Goal: Information Seeking & Learning: Learn about a topic

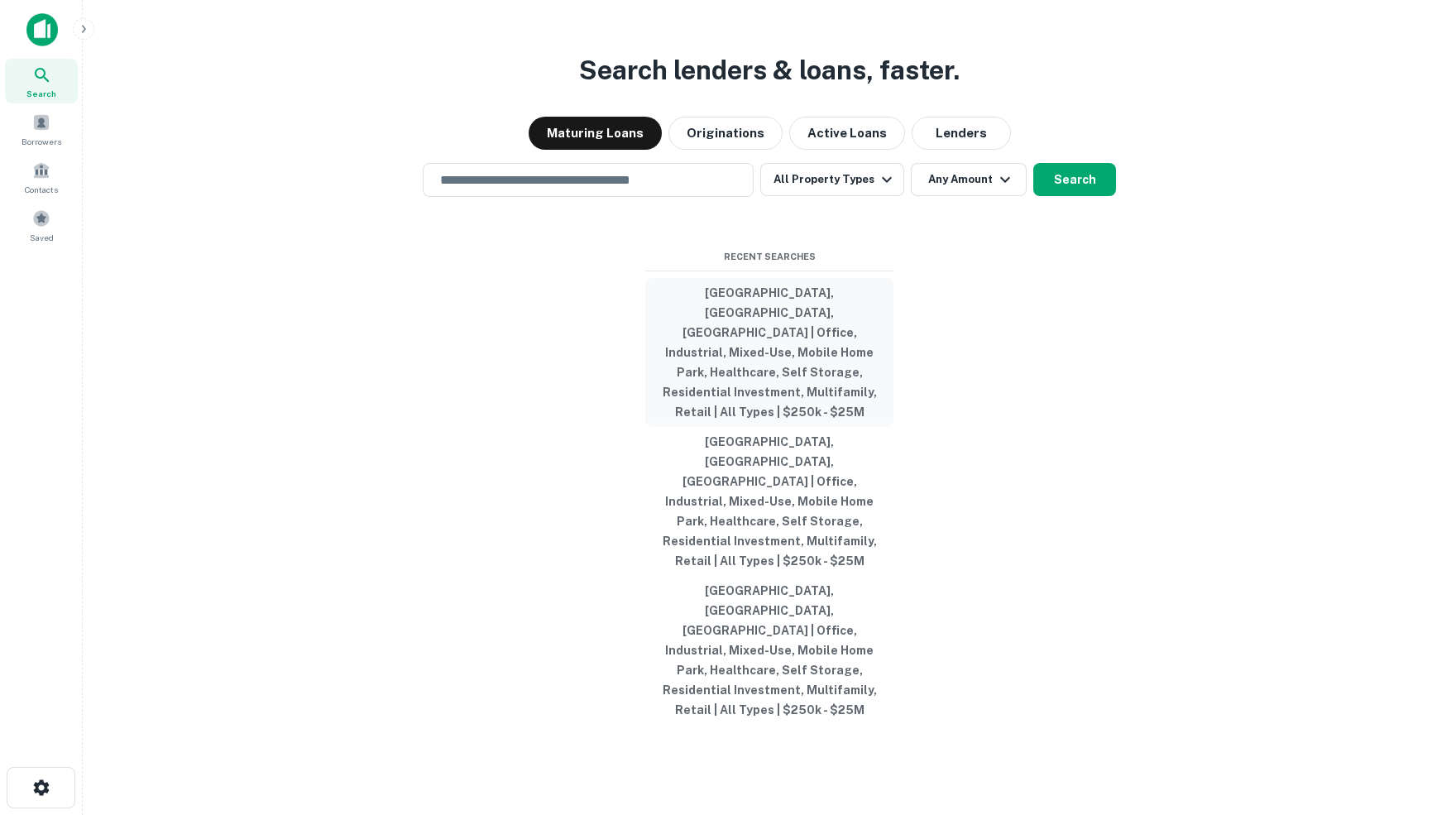
click at [748, 357] on button "Pulaski County, AR, USA | Office, Industrial, Mixed-Use, Mobile Home Park, Heal…" at bounding box center [770, 352] width 248 height 149
type input "**********"
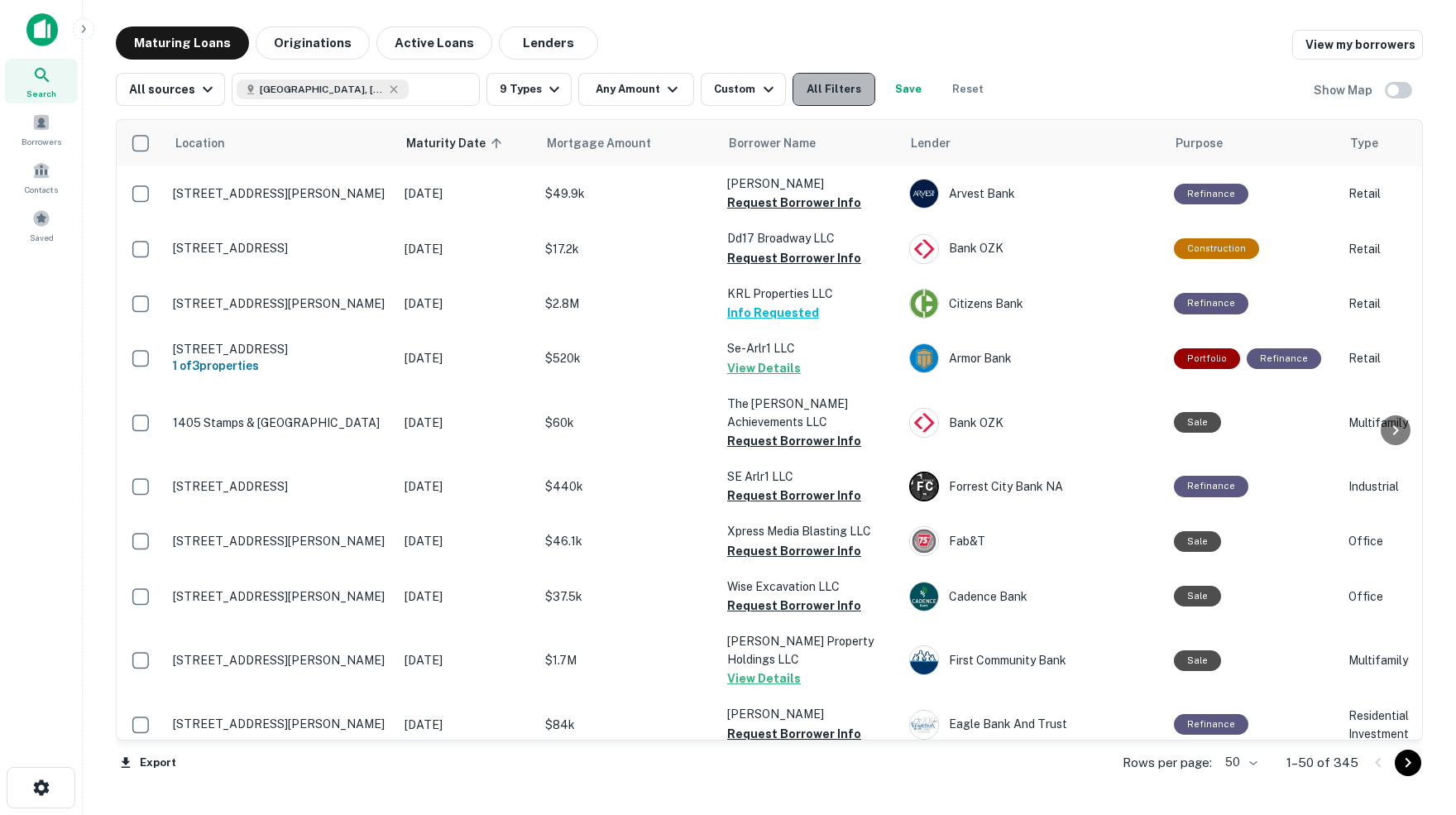
click at [848, 94] on button "All Filters" at bounding box center [834, 89] width 82 height 33
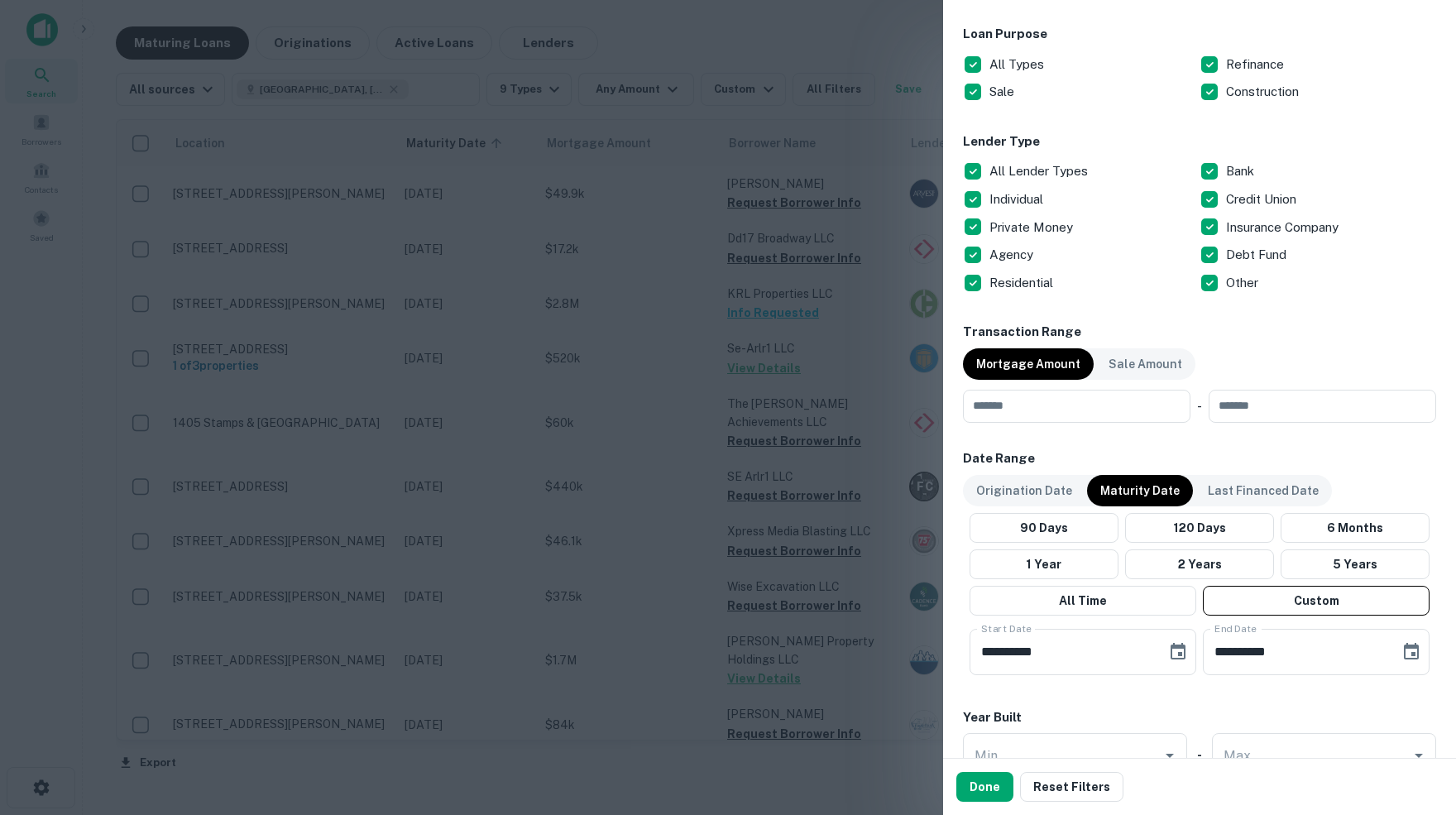
scroll to position [563, 0]
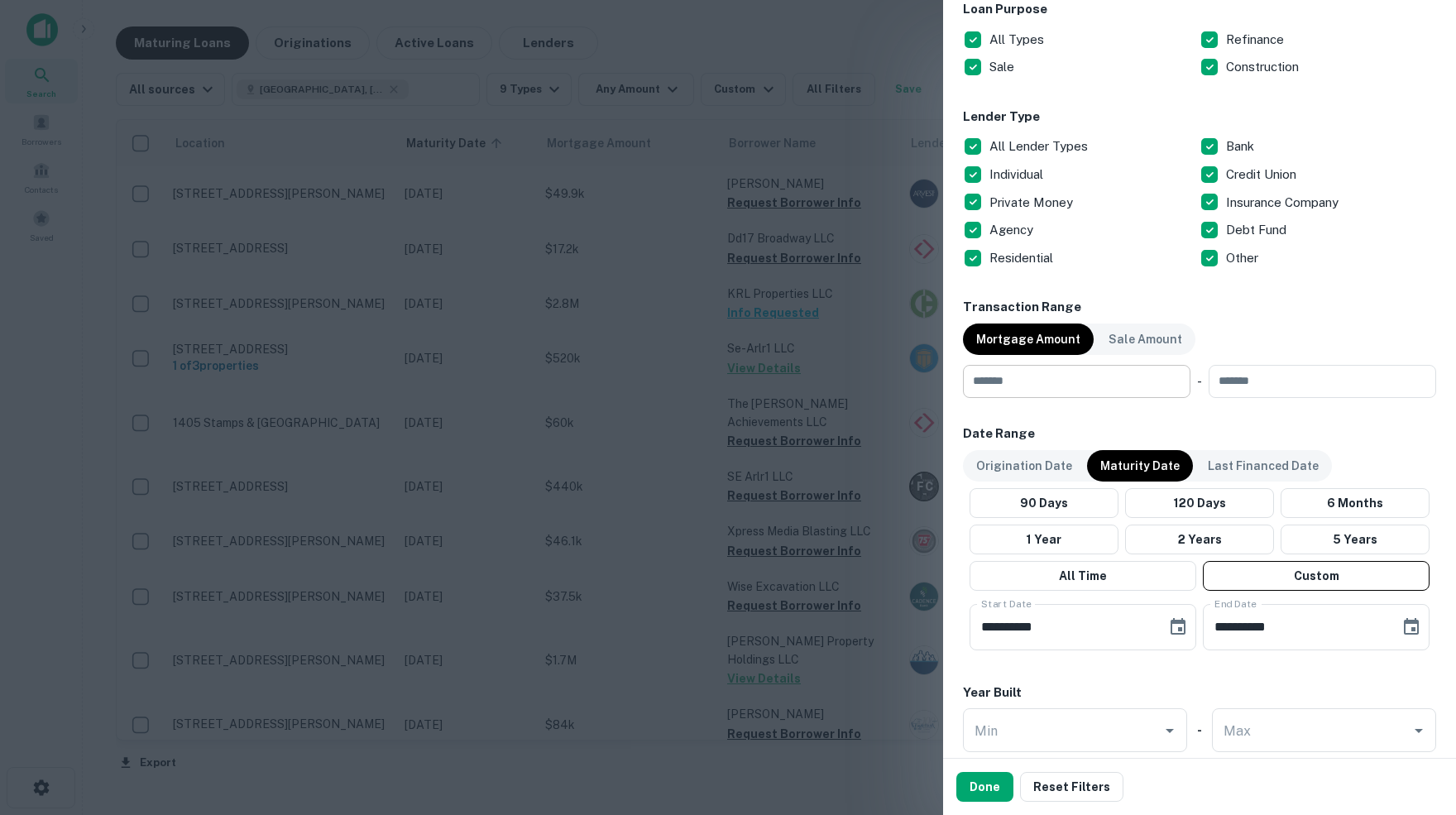
click at [1073, 376] on input "number" at bounding box center [1071, 381] width 216 height 33
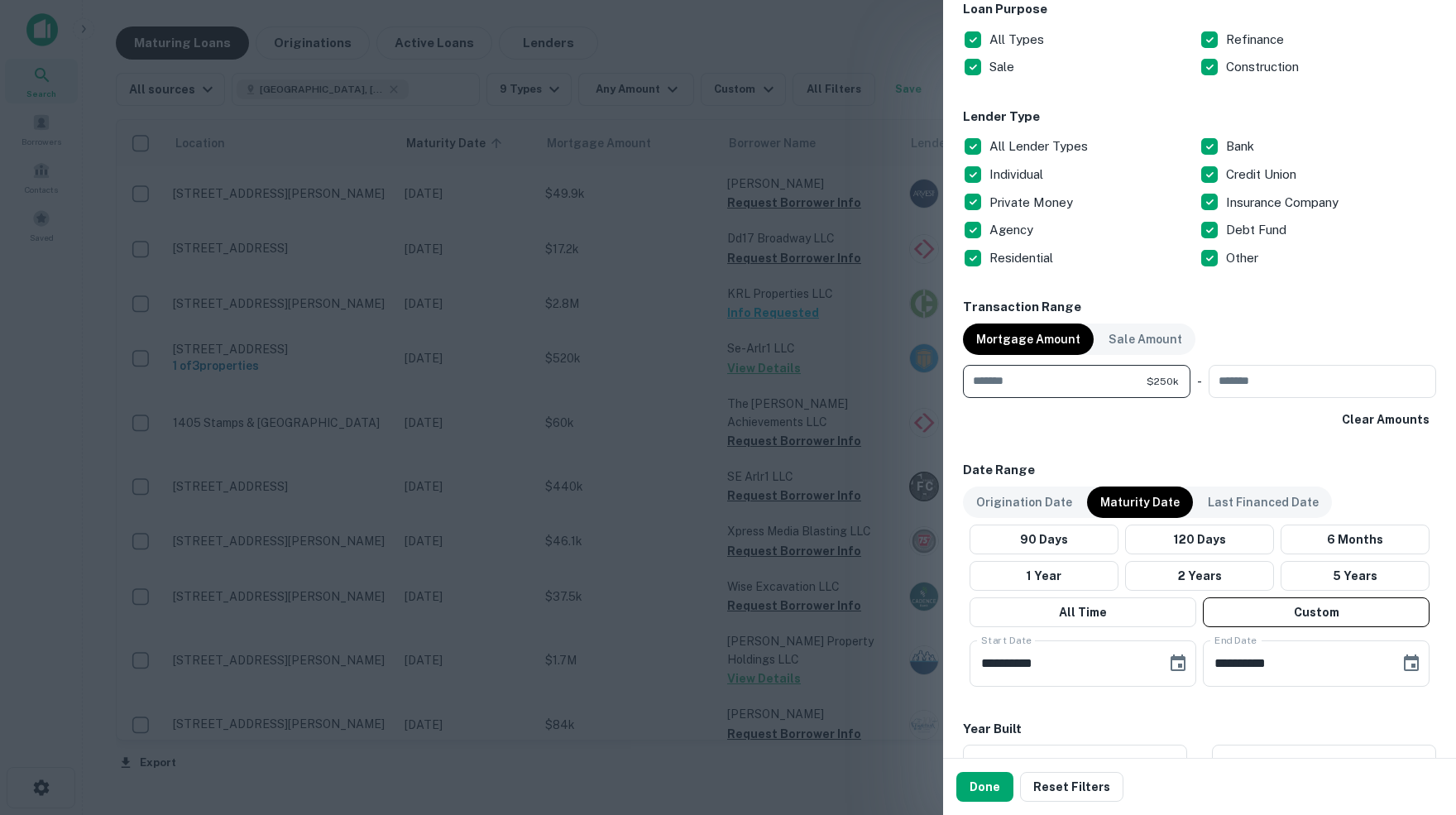
type input "******"
type input "********"
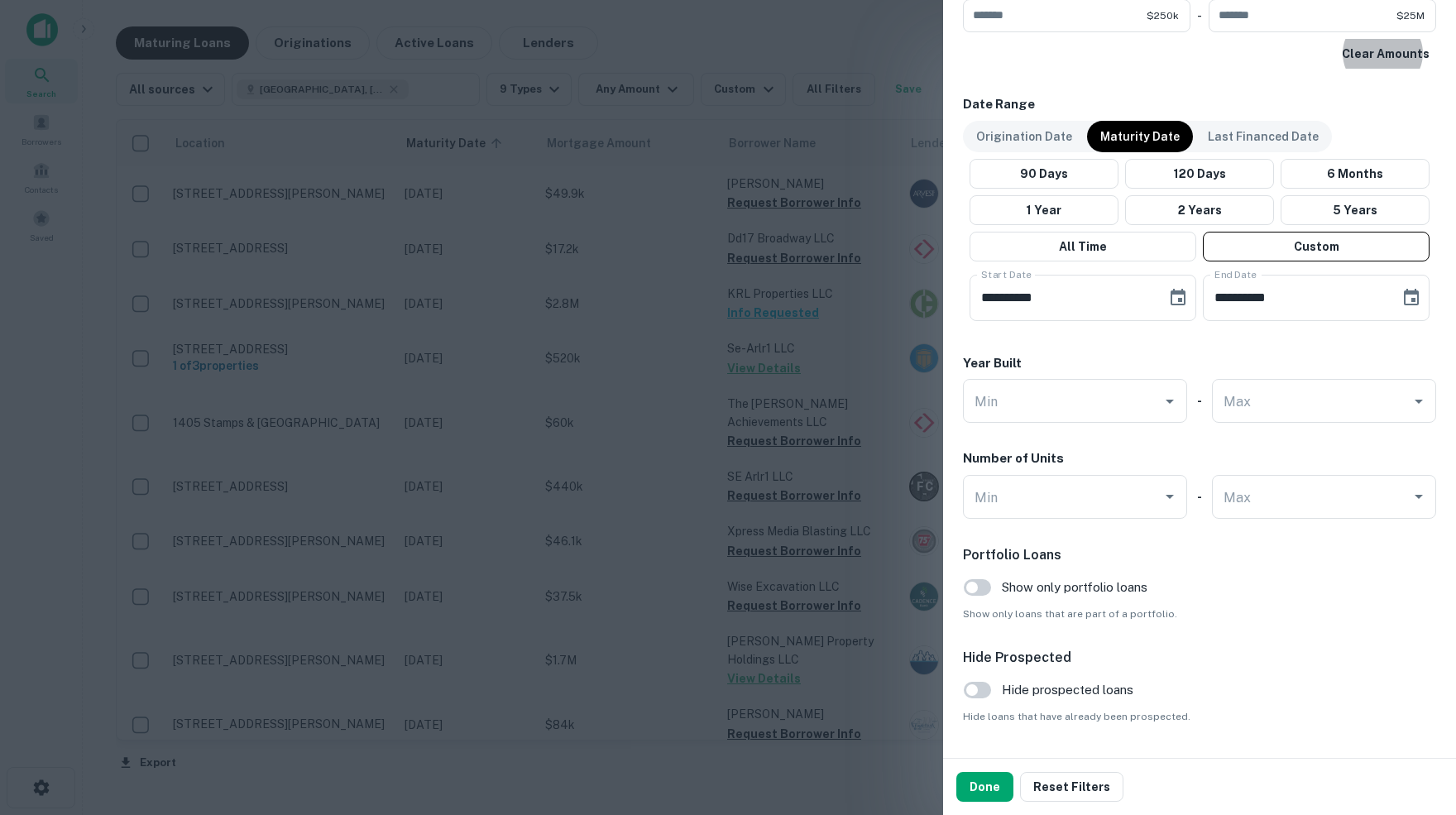
scroll to position [936, 0]
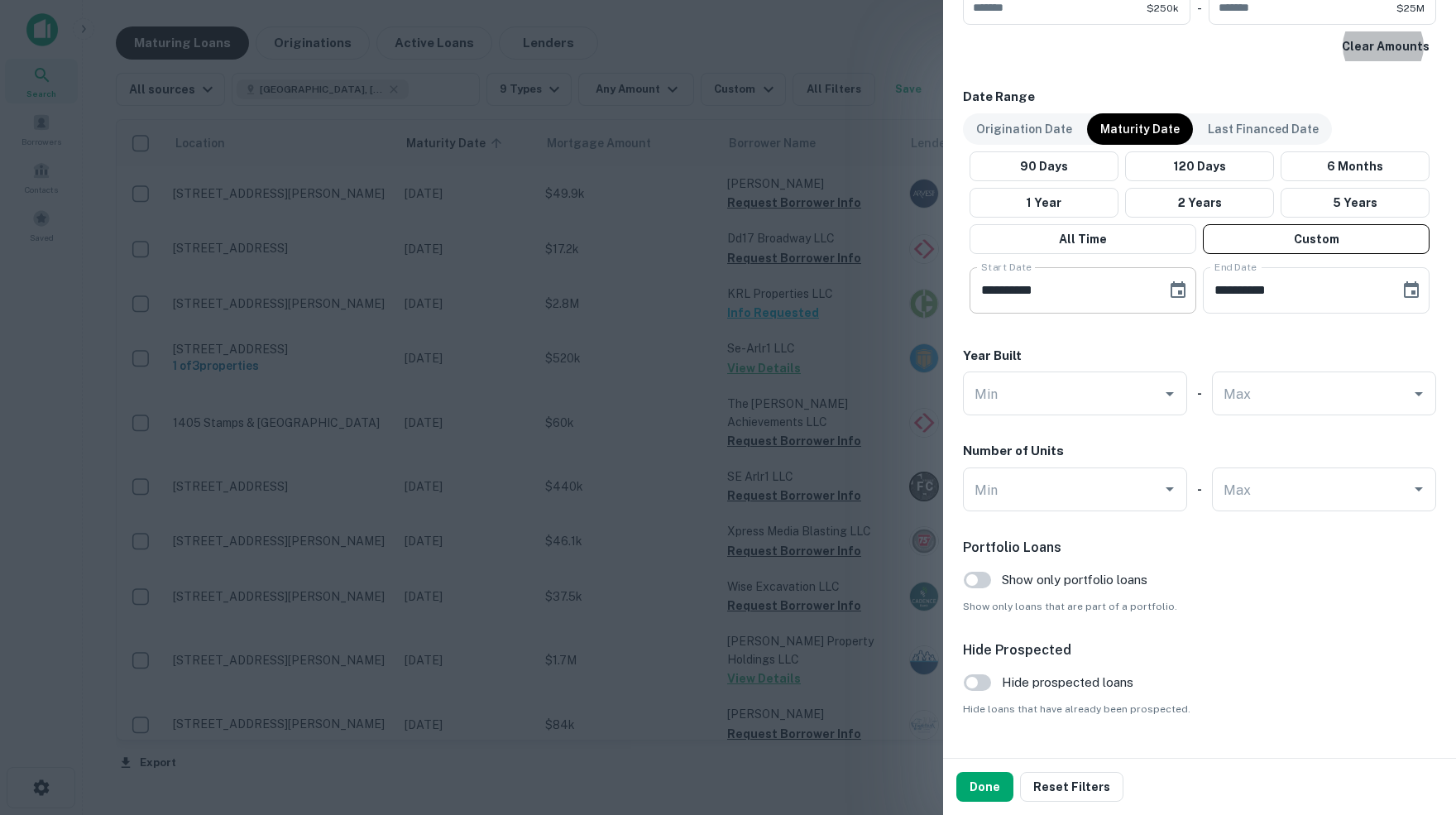
click at [1178, 286] on icon "Choose date, selected date is Nov 1, 2025" at bounding box center [1177, 289] width 15 height 16
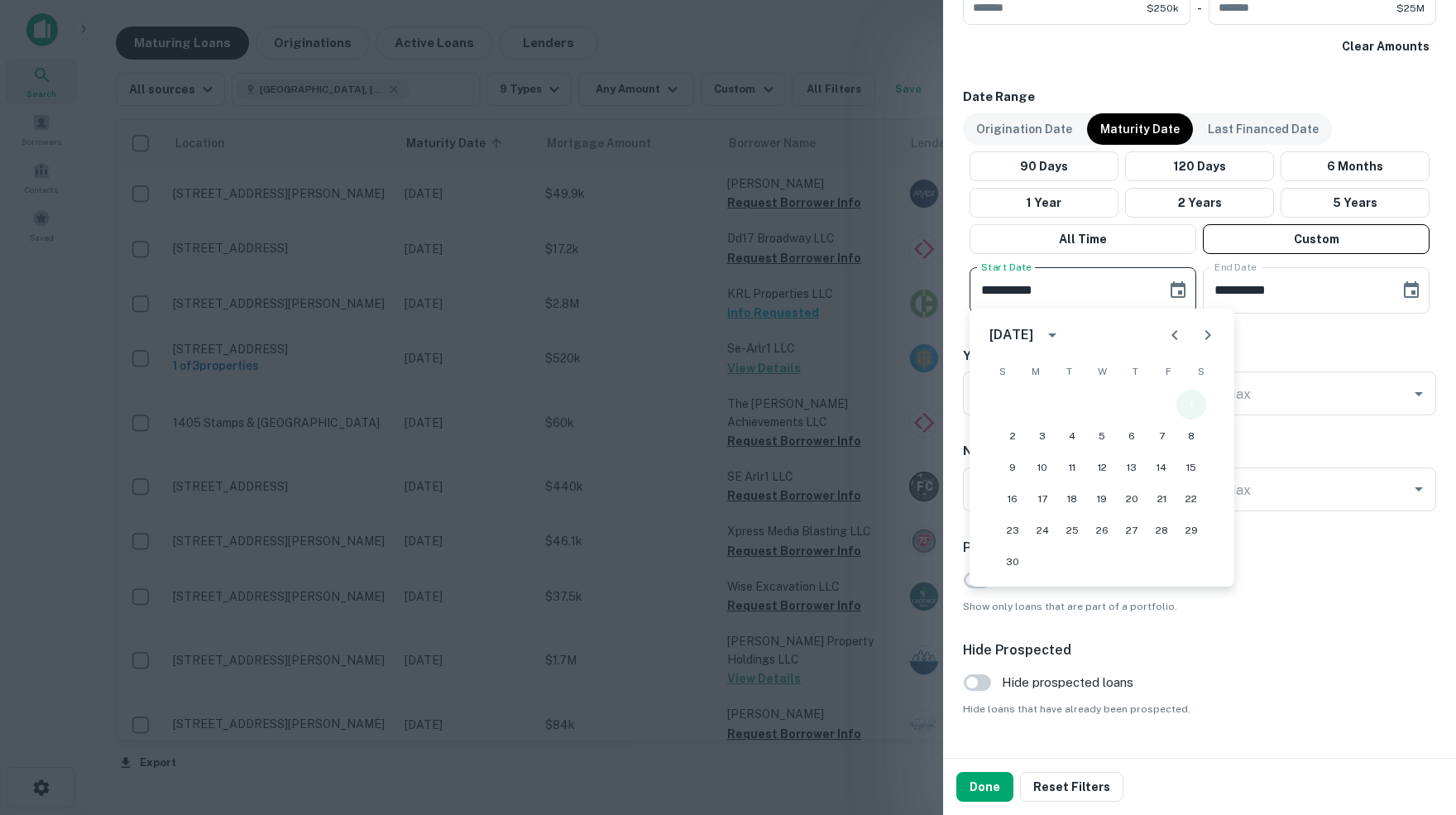
click at [1190, 398] on button "1" at bounding box center [1191, 405] width 30 height 30
click at [1414, 291] on icon "Choose date, selected date is May 31, 2026" at bounding box center [1411, 290] width 20 height 20
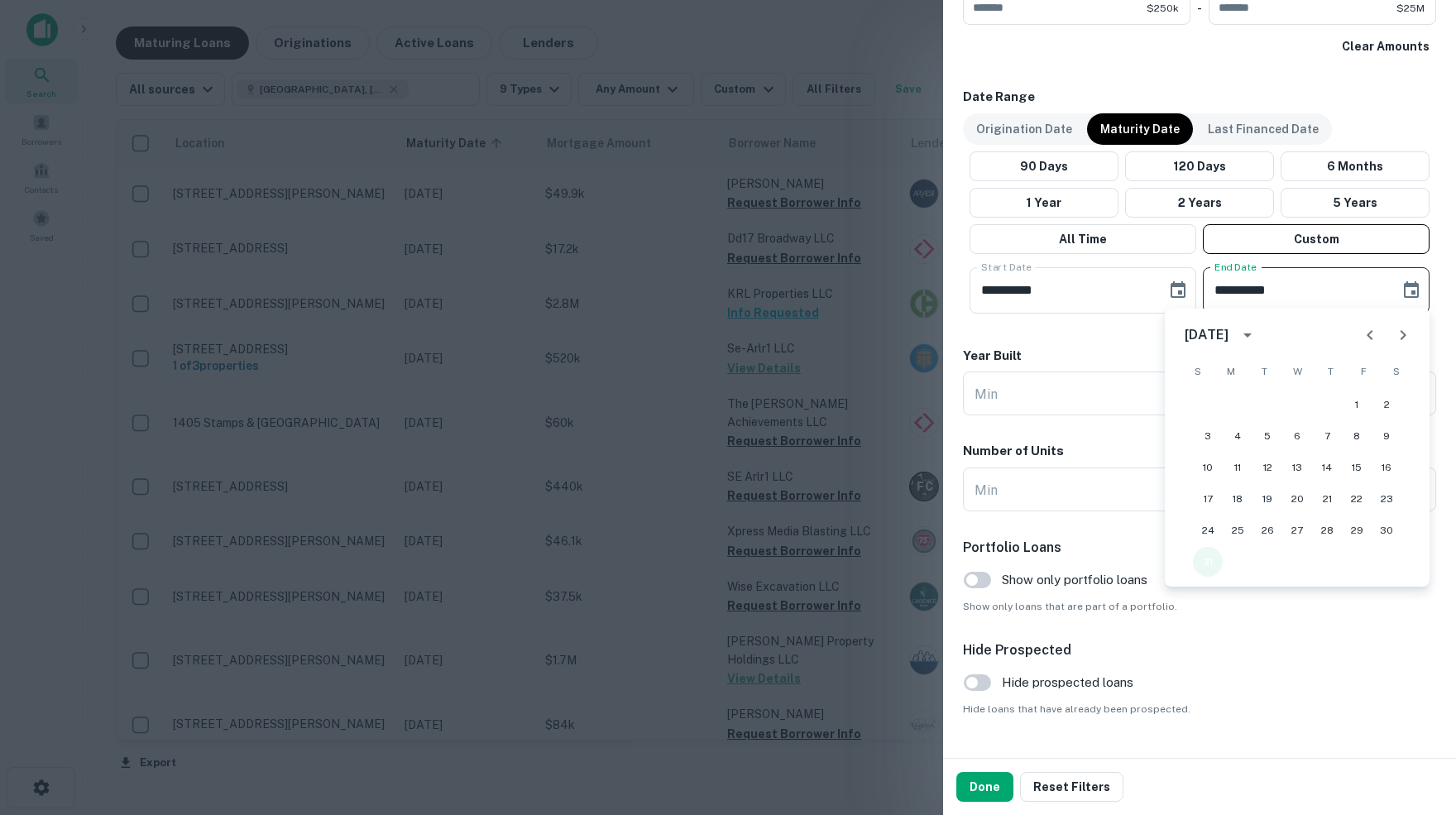
click at [1209, 555] on button "31" at bounding box center [1207, 561] width 30 height 30
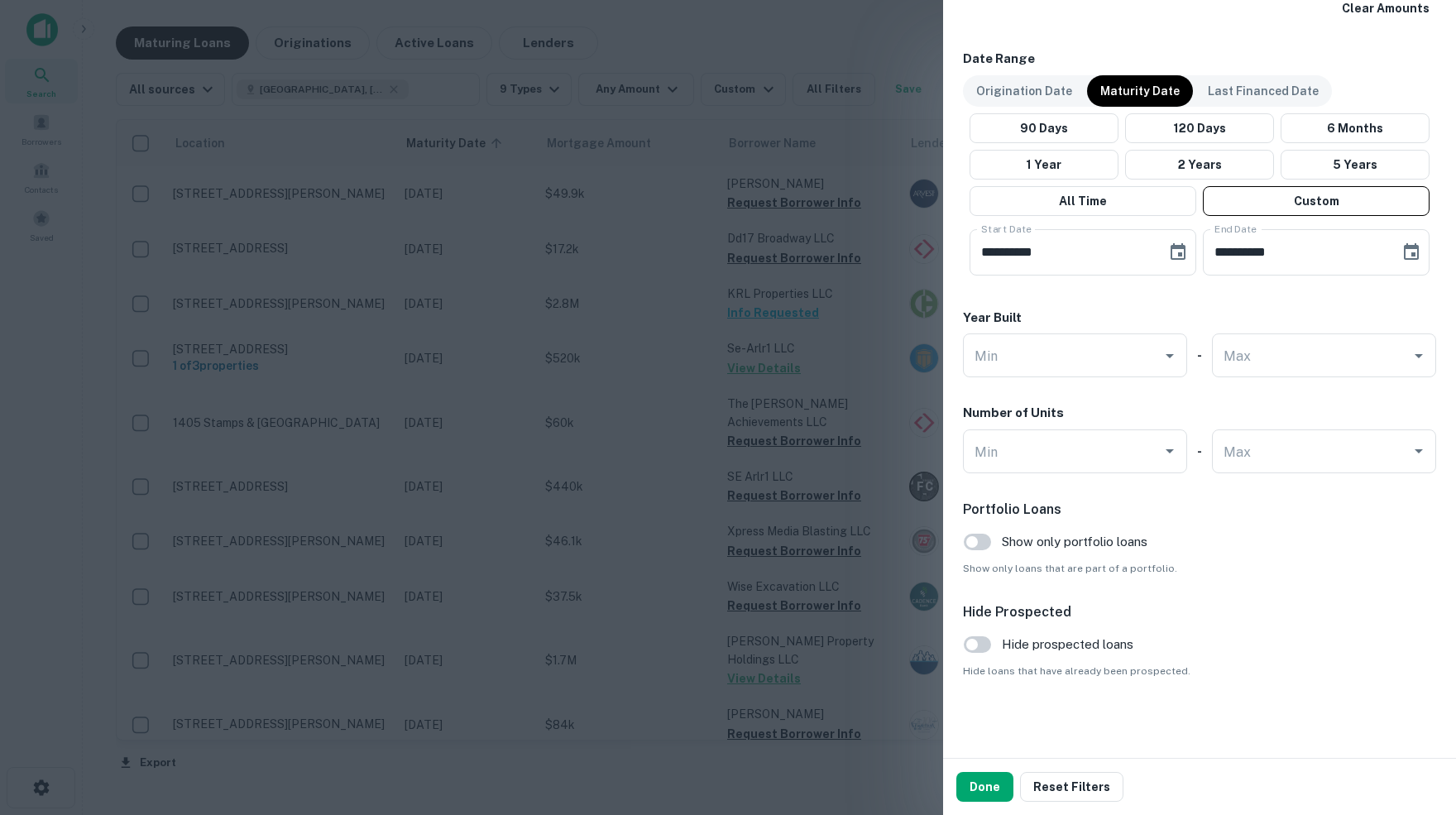
scroll to position [975, 0]
click at [984, 790] on button "Done" at bounding box center [985, 786] width 57 height 30
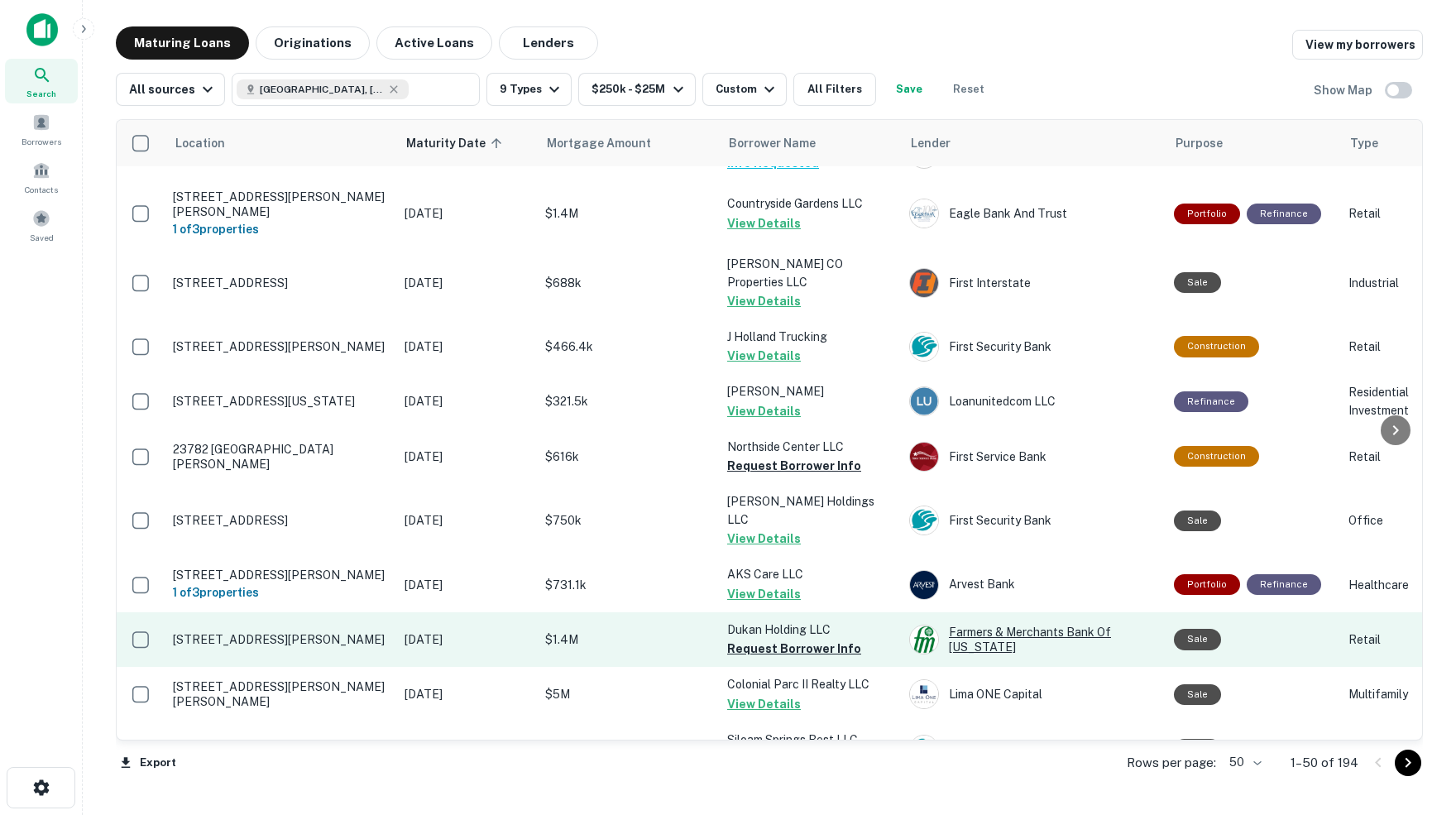
scroll to position [611, 0]
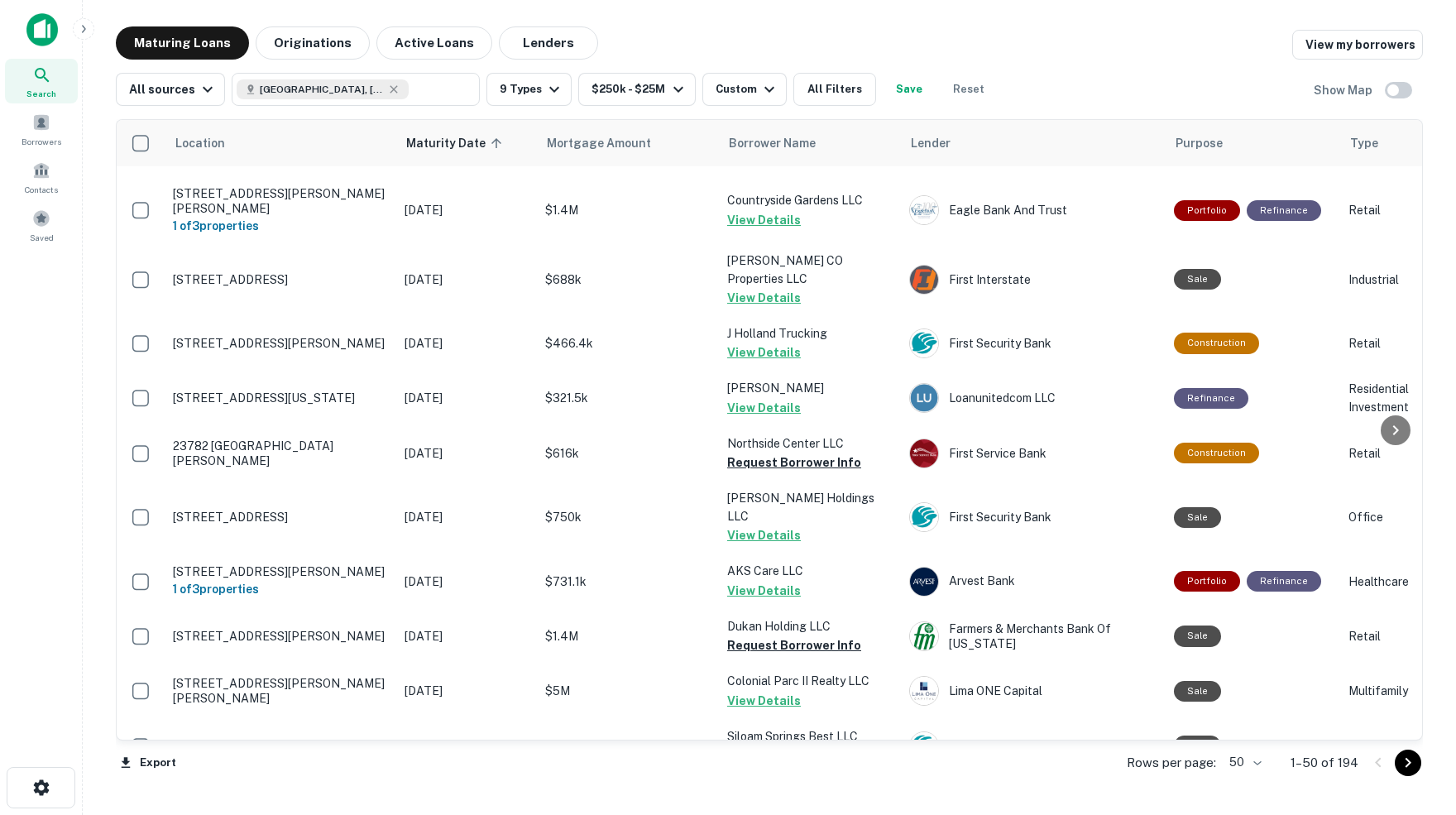
click at [1250, 764] on body "Search Borrowers Contacts Saved Maturing Loans Originations Active Loans Lender…" at bounding box center [728, 408] width 1456 height 815
click at [1239, 782] on li "100" at bounding box center [1239, 781] width 48 height 30
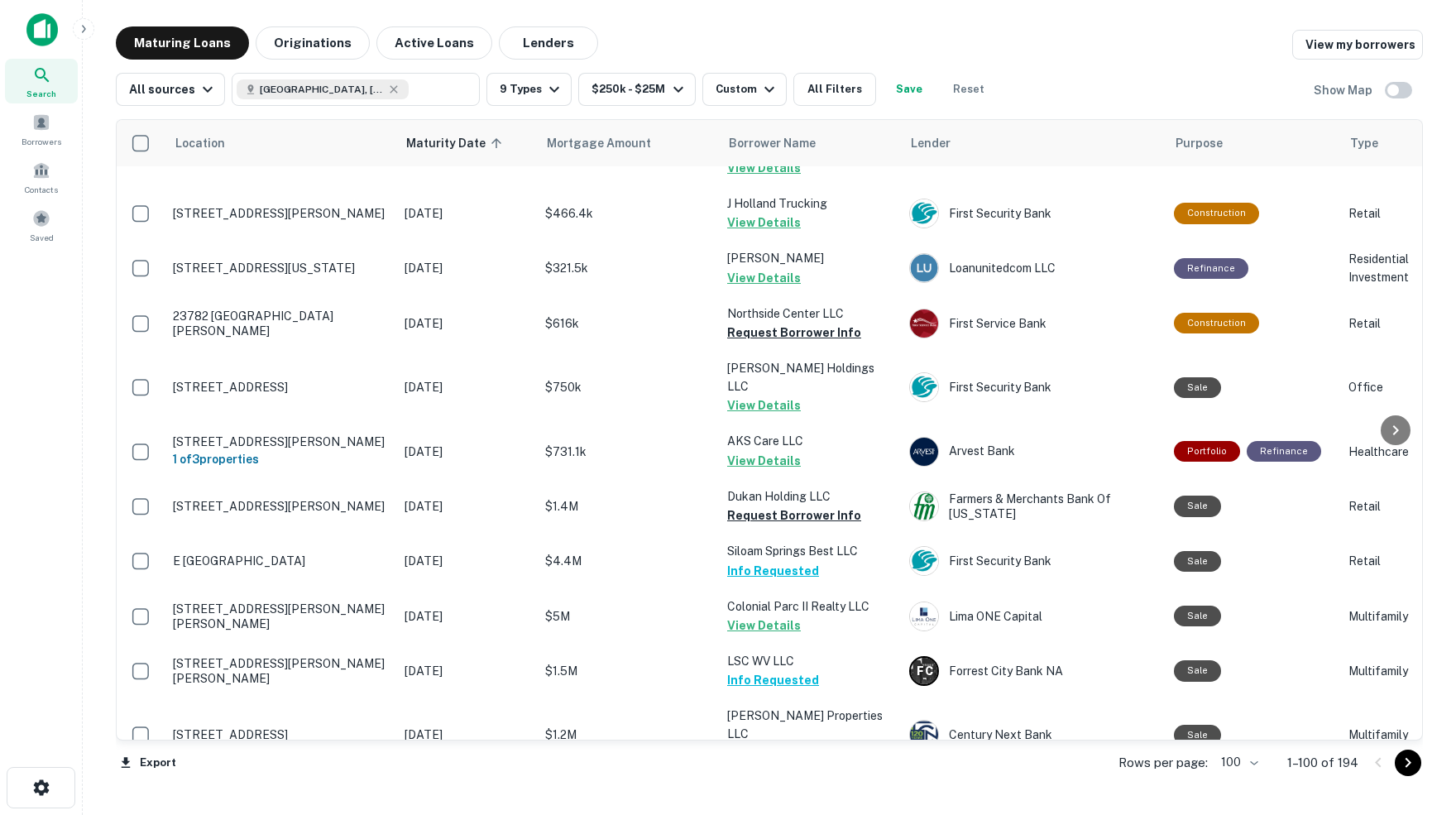
scroll to position [746, 0]
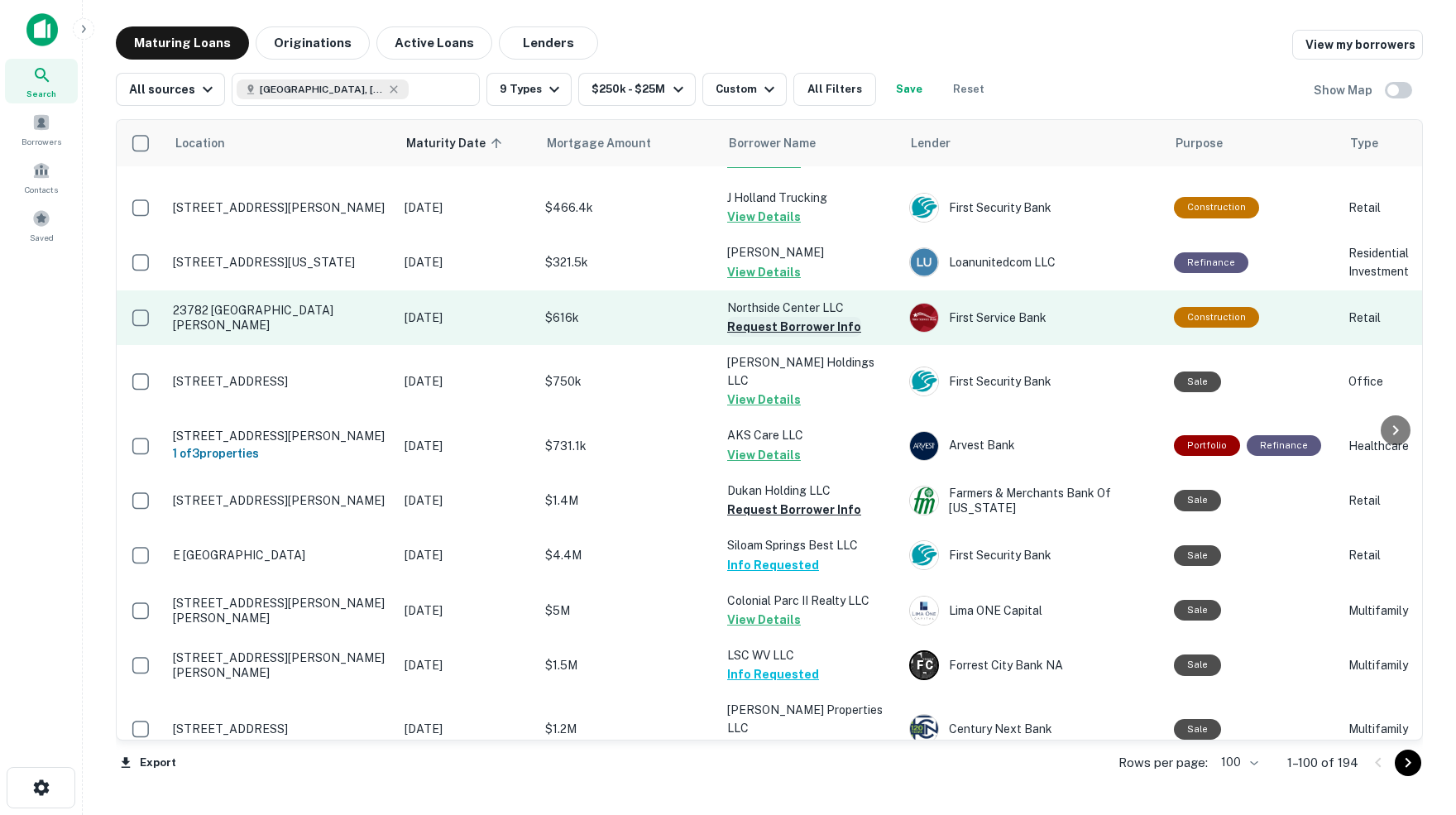
click at [775, 317] on button "Request Borrower Info" at bounding box center [794, 326] width 134 height 20
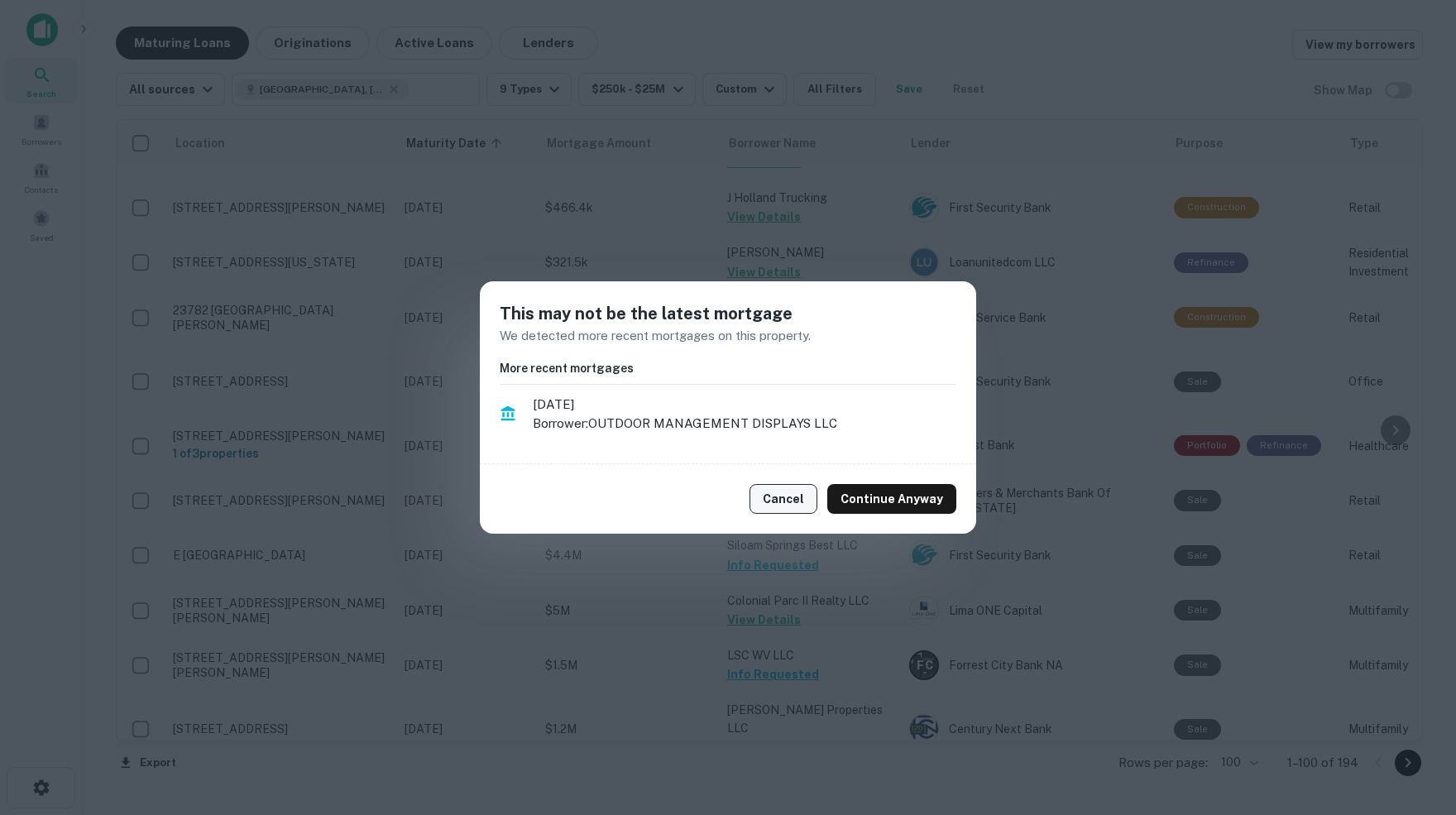
click at [796, 498] on button "Cancel" at bounding box center [783, 498] width 68 height 30
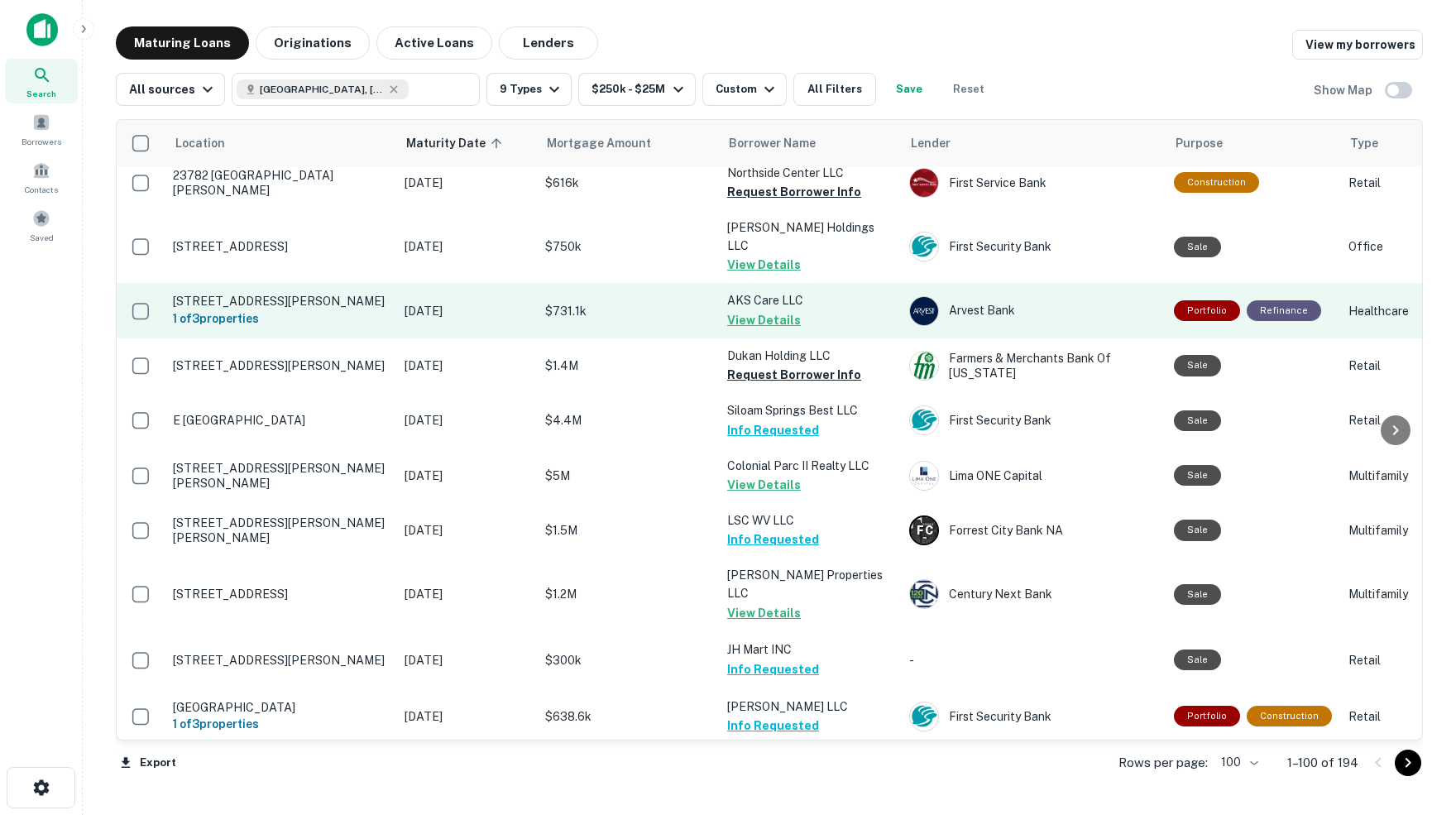
scroll to position [885, 0]
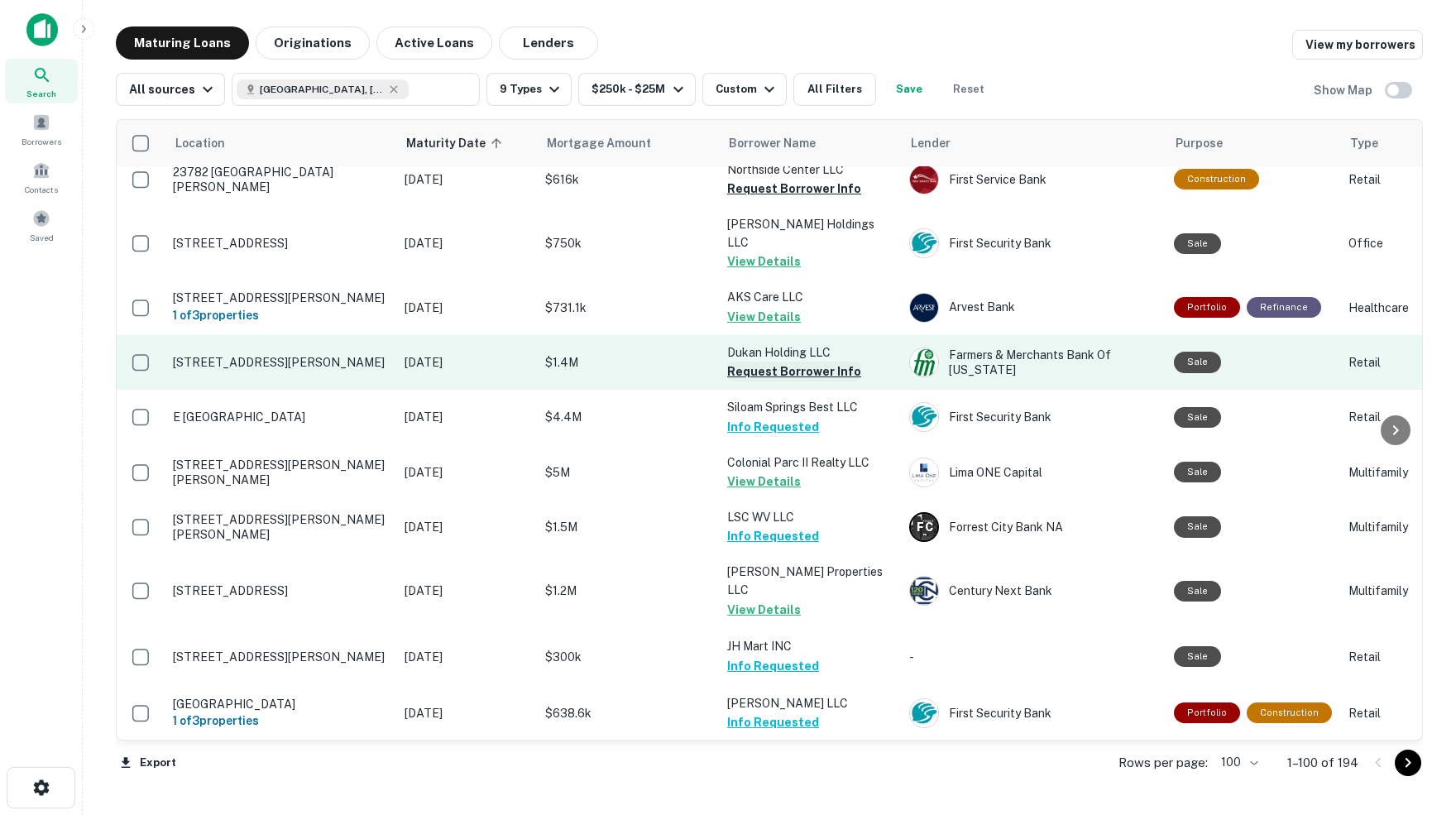
click at [791, 361] on button "Request Borrower Info" at bounding box center [794, 371] width 134 height 20
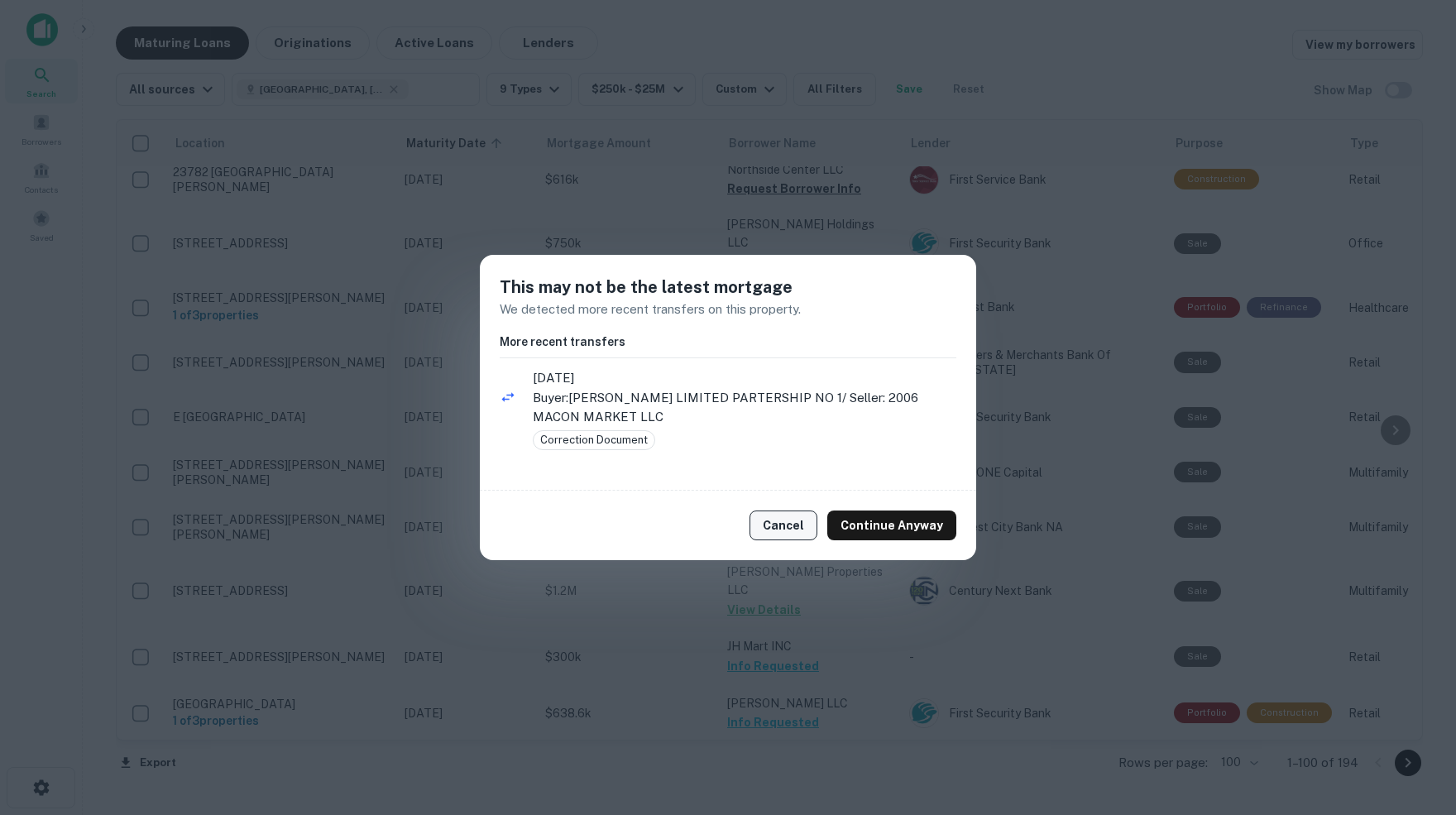
click at [795, 516] on button "Cancel" at bounding box center [783, 525] width 68 height 30
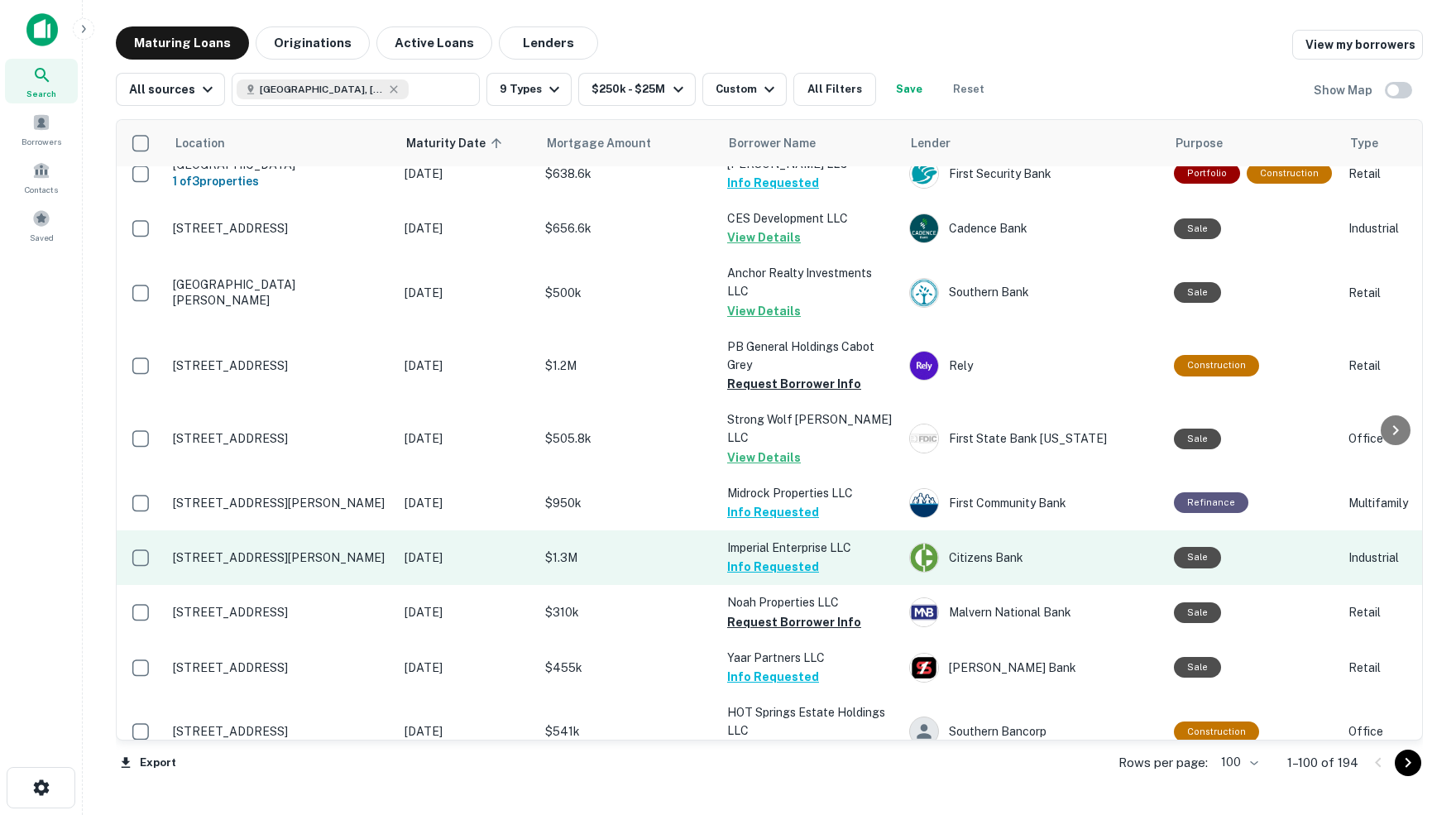
scroll to position [1426, 0]
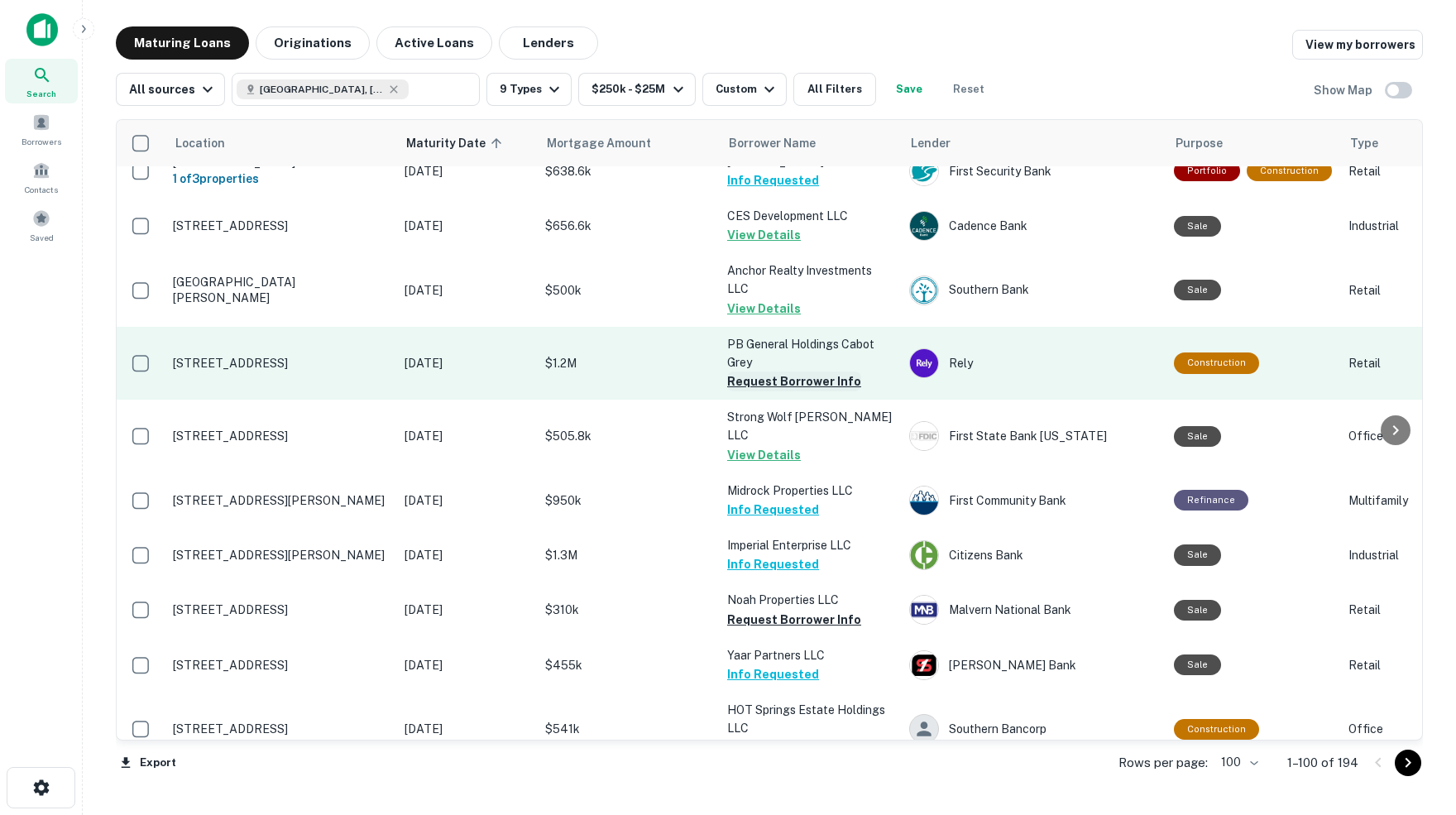
click at [791, 372] on button "Request Borrower Info" at bounding box center [794, 381] width 134 height 20
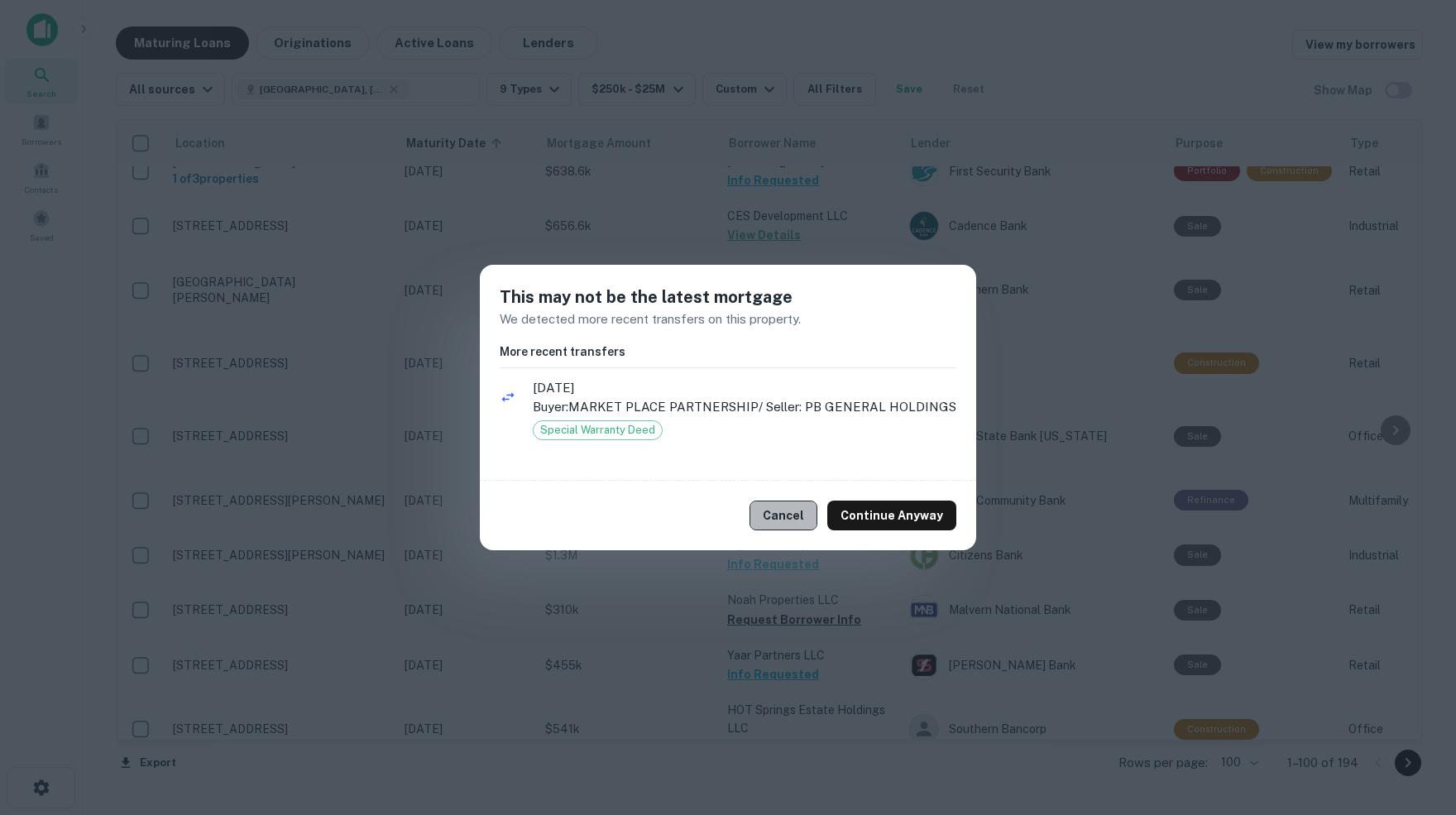
click at [781, 512] on button "Cancel" at bounding box center [783, 515] width 68 height 30
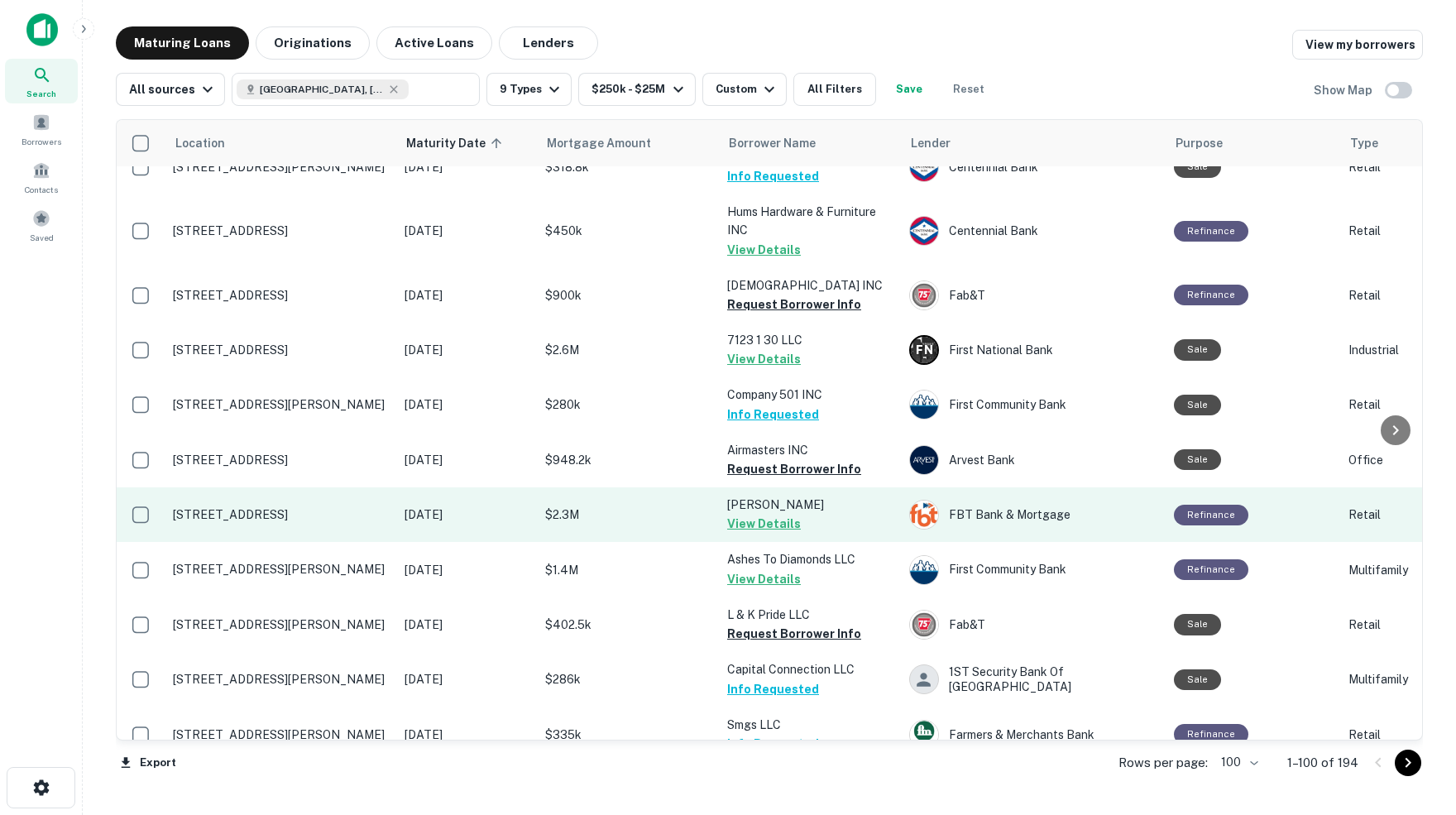
scroll to position [3041, 0]
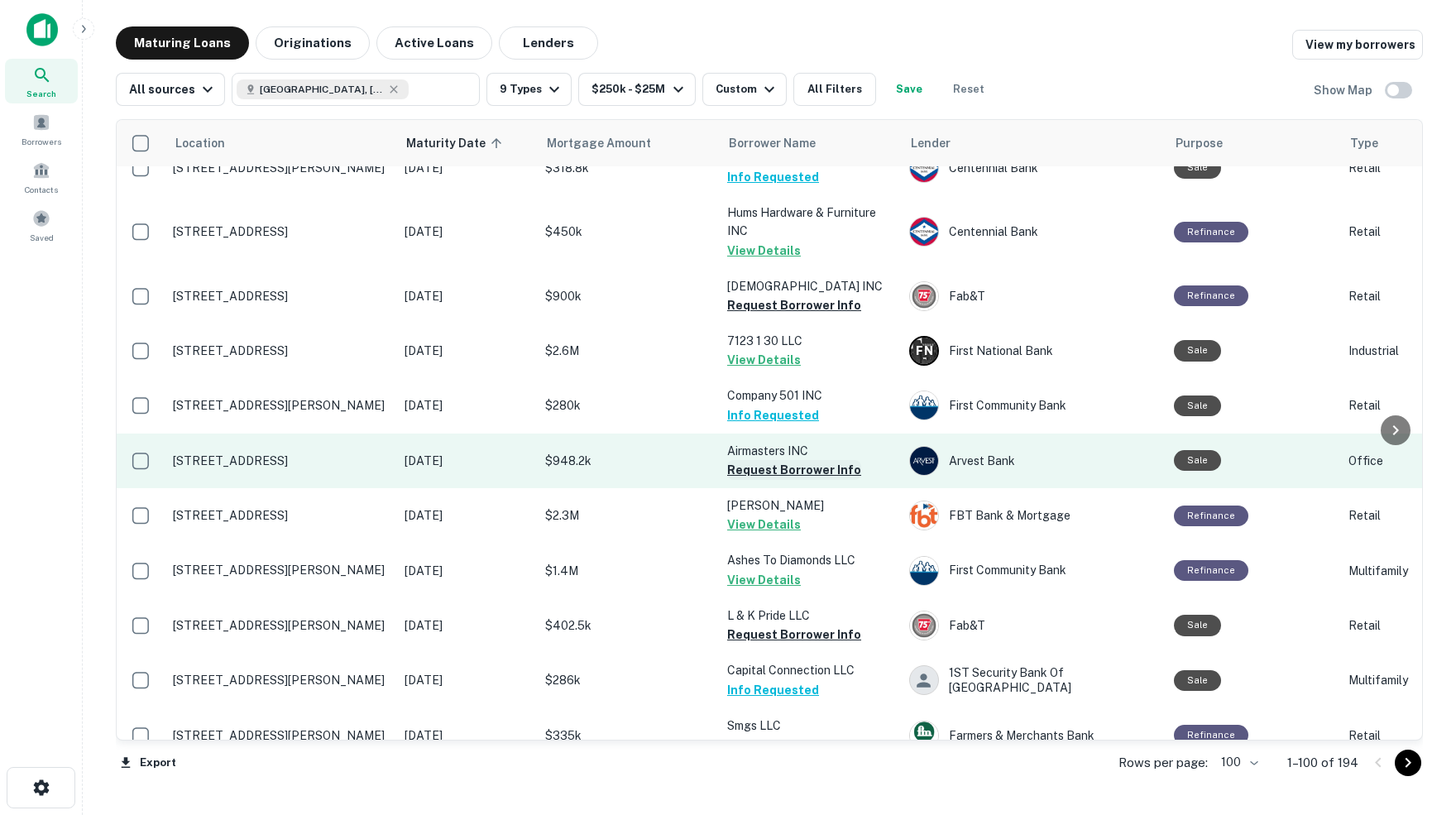
click at [792, 460] on button "Request Borrower Info" at bounding box center [794, 469] width 134 height 20
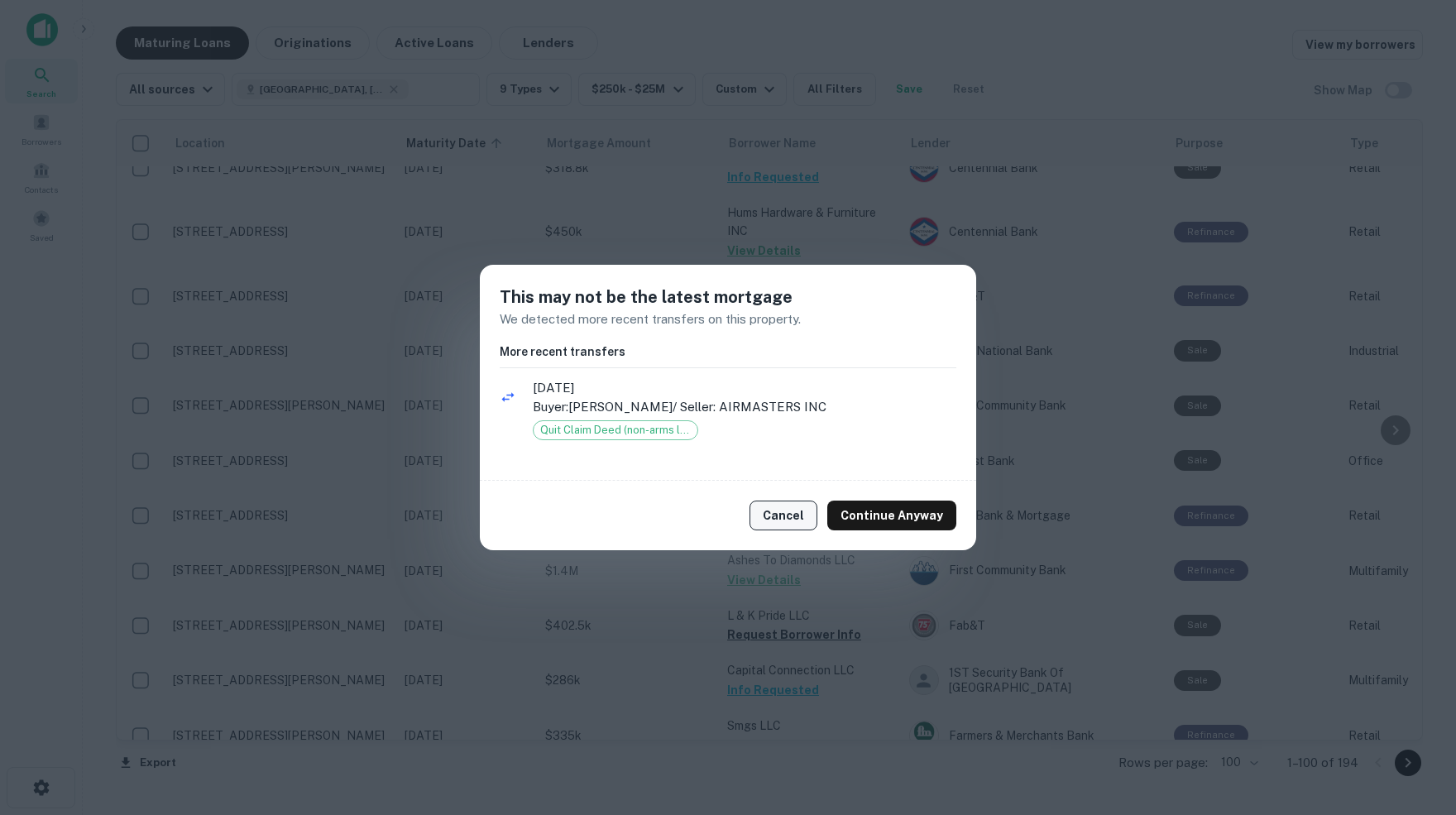
click at [794, 514] on button "Cancel" at bounding box center [783, 515] width 68 height 30
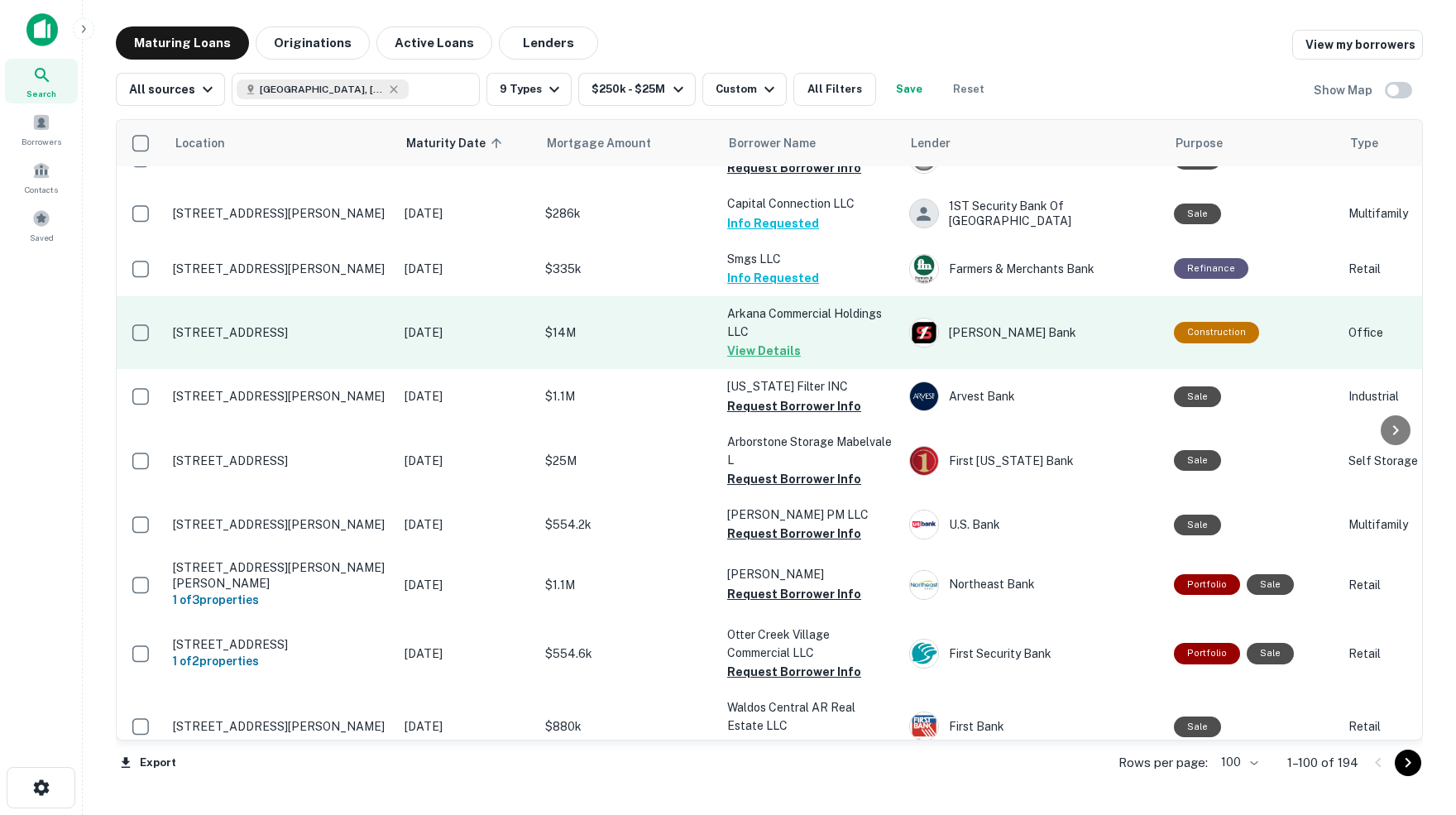
scroll to position [3513, 0]
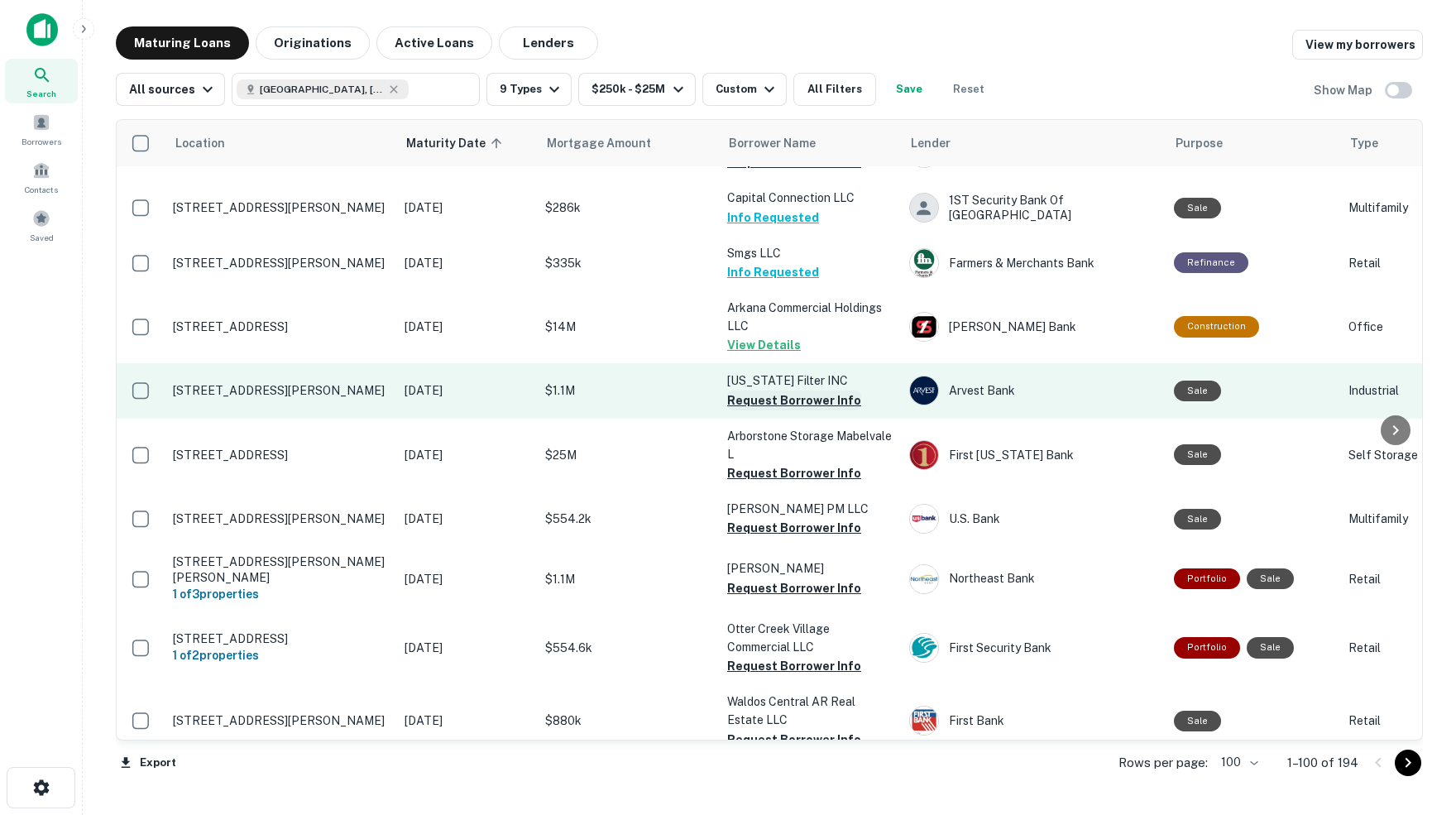
click at [758, 390] on button "Request Borrower Info" at bounding box center [794, 400] width 134 height 20
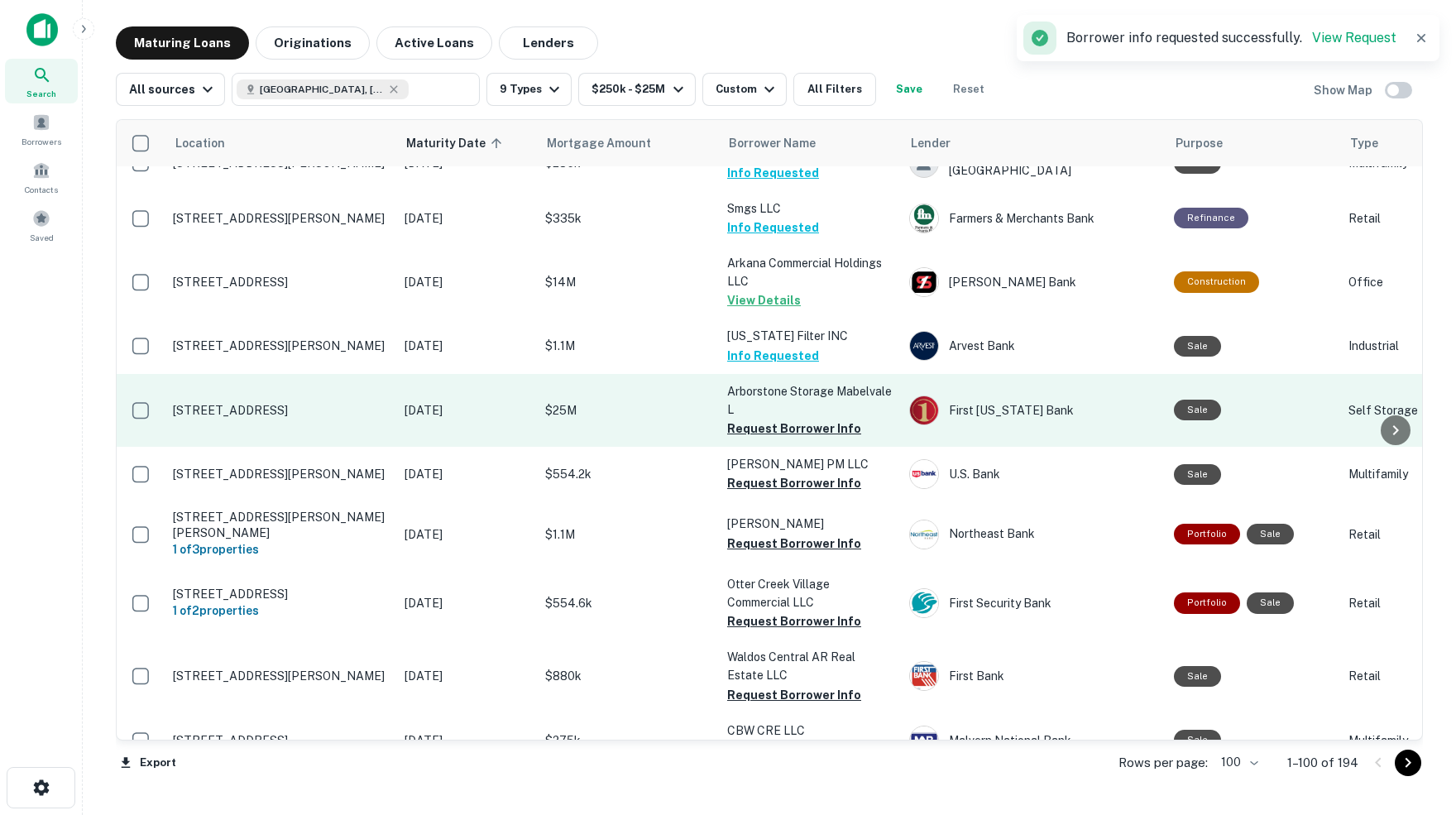
scroll to position [3561, 0]
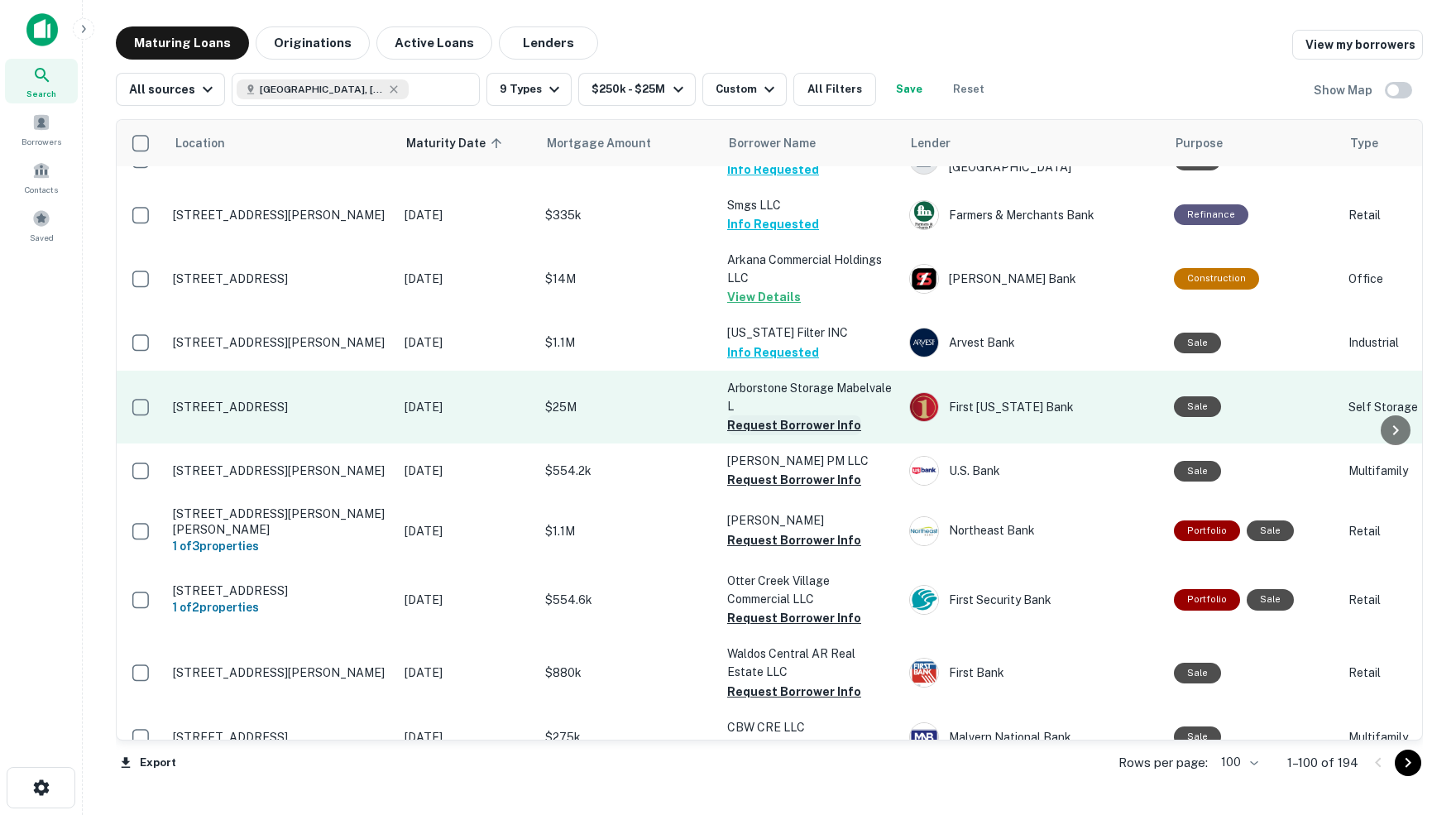
click at [783, 415] on button "Request Borrower Info" at bounding box center [794, 425] width 134 height 20
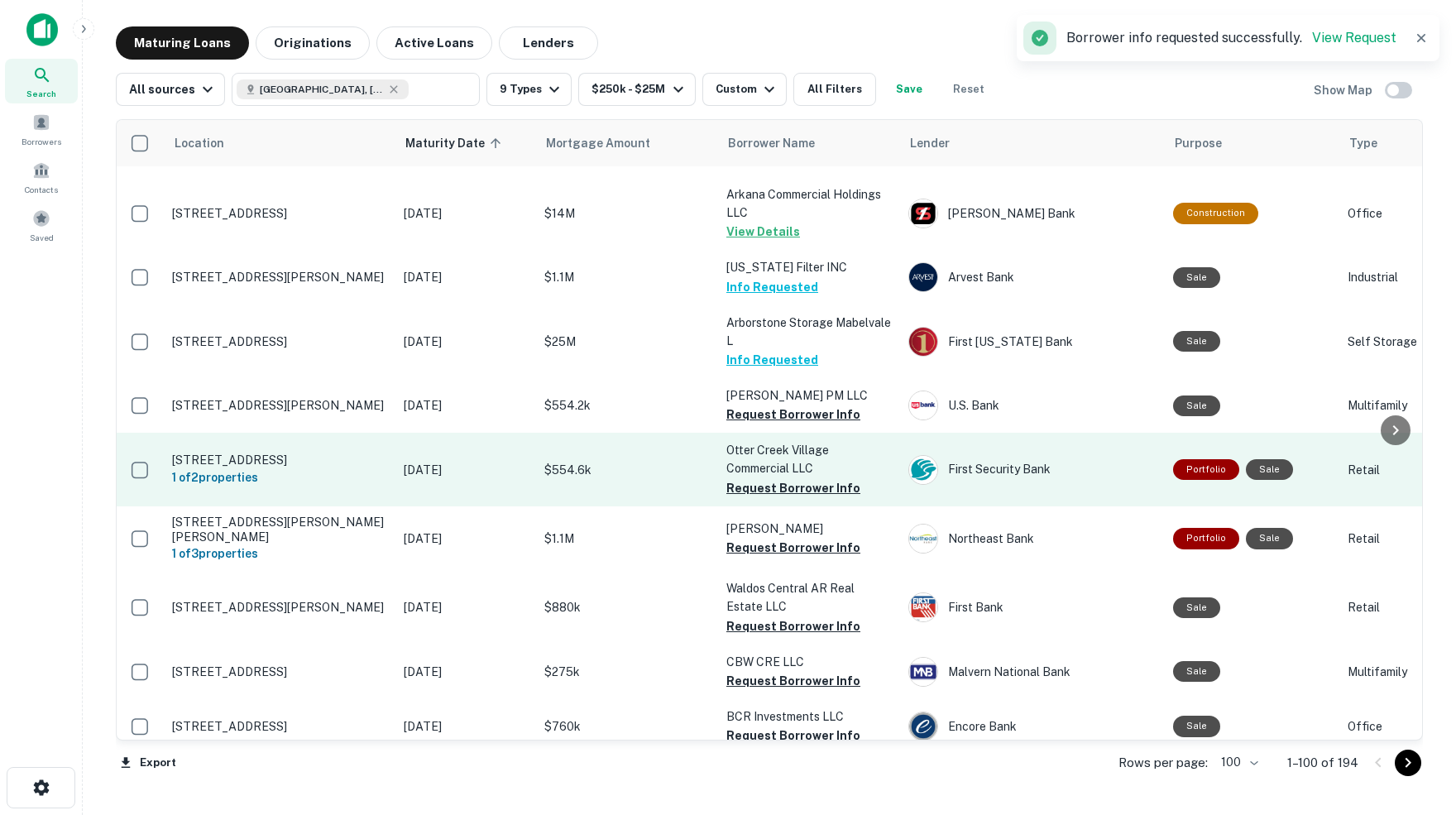
scroll to position [3630, 2]
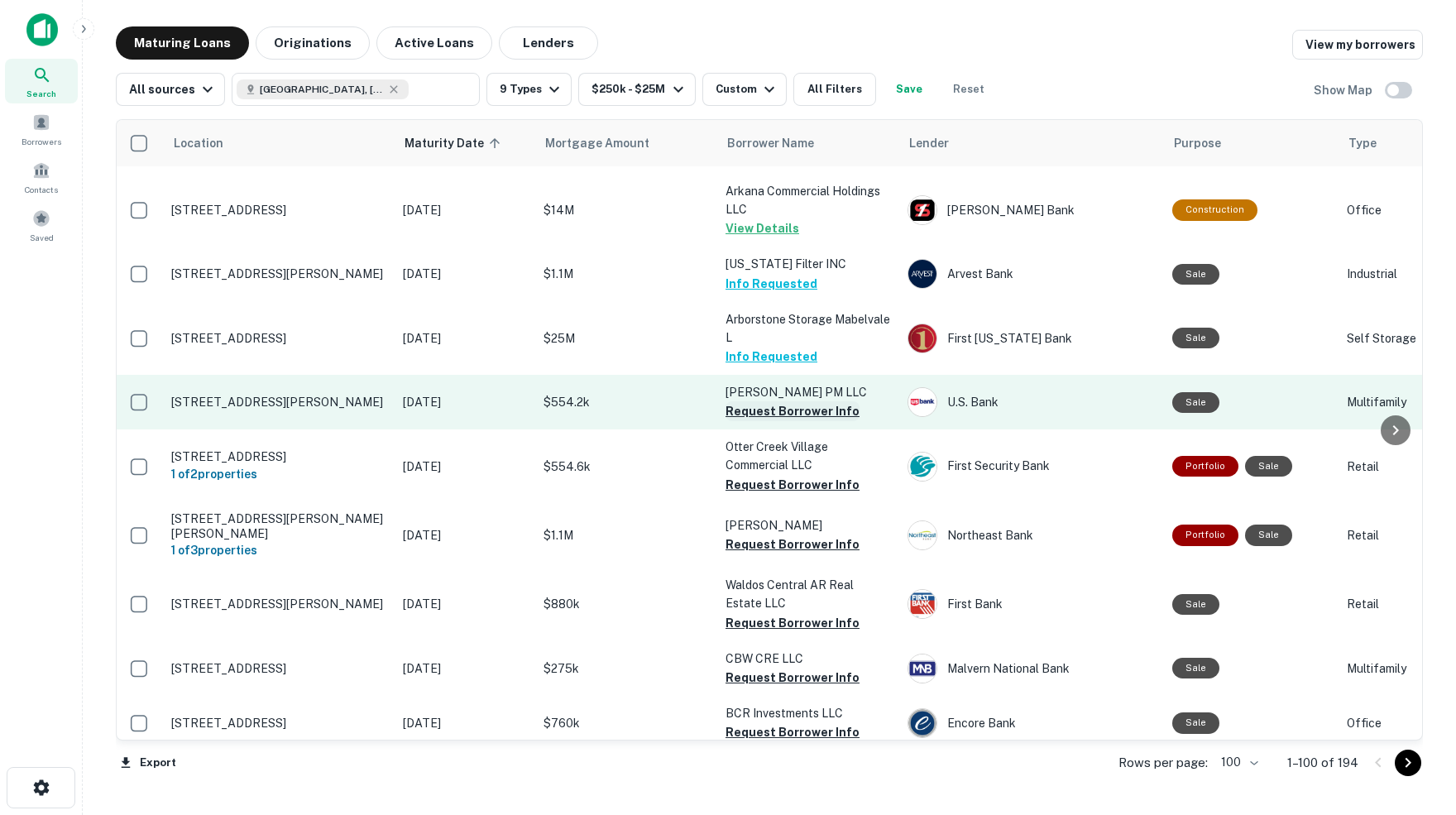
click at [751, 401] on button "Request Borrower Info" at bounding box center [792, 410] width 134 height 20
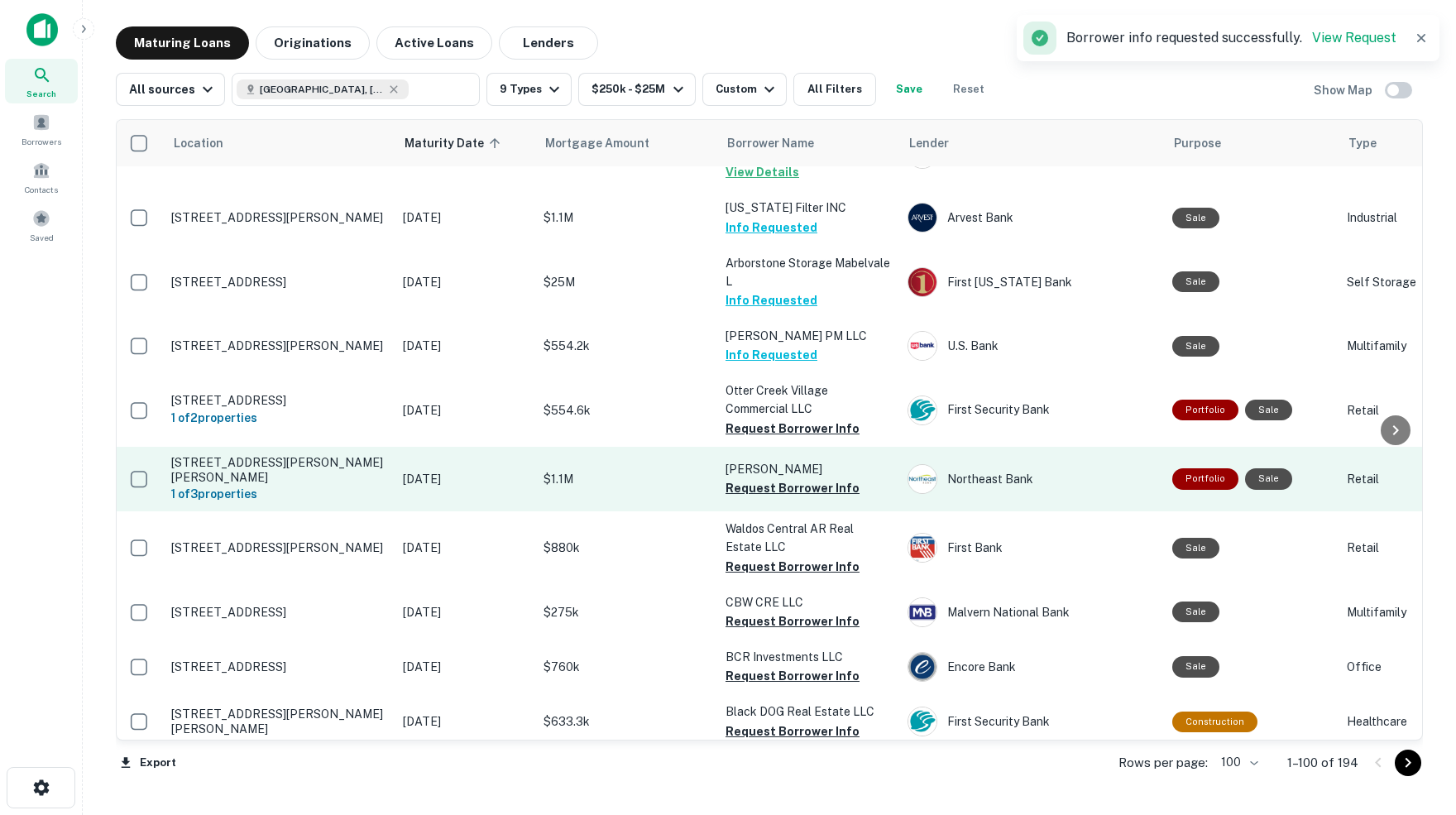
scroll to position [3692, 2]
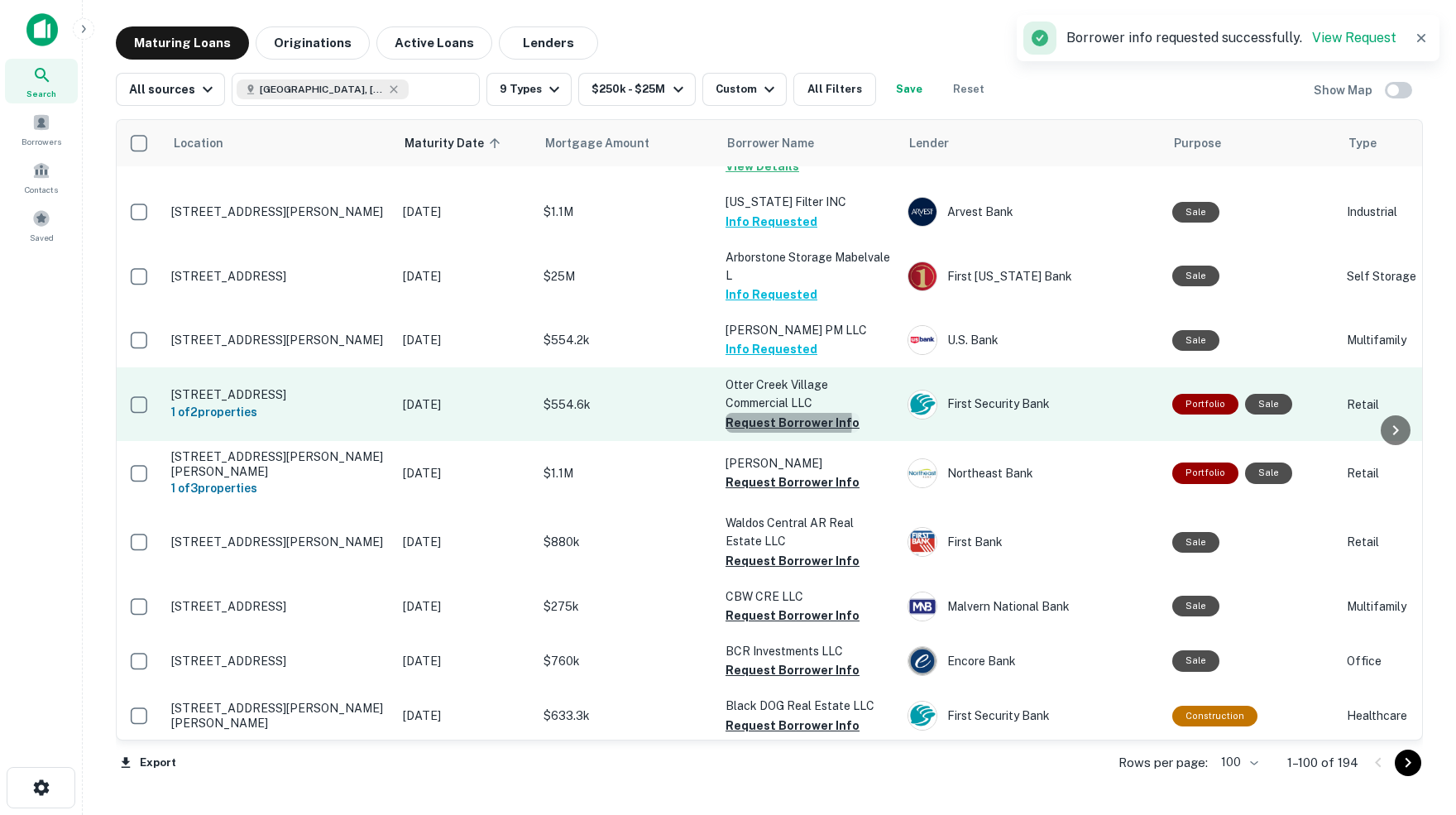
click at [770, 412] on button "Request Borrower Info" at bounding box center [792, 422] width 134 height 20
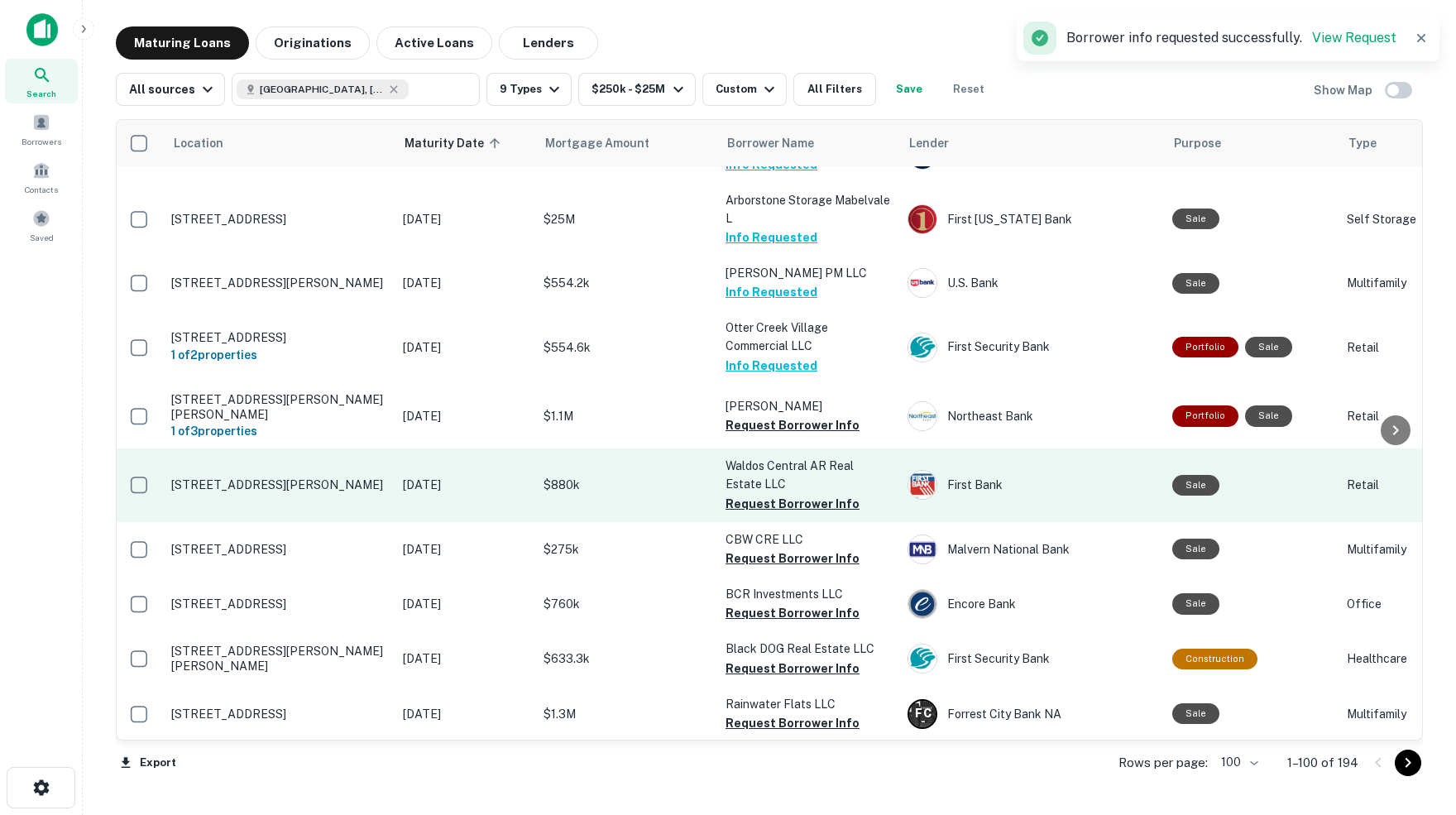
scroll to position [3758, 2]
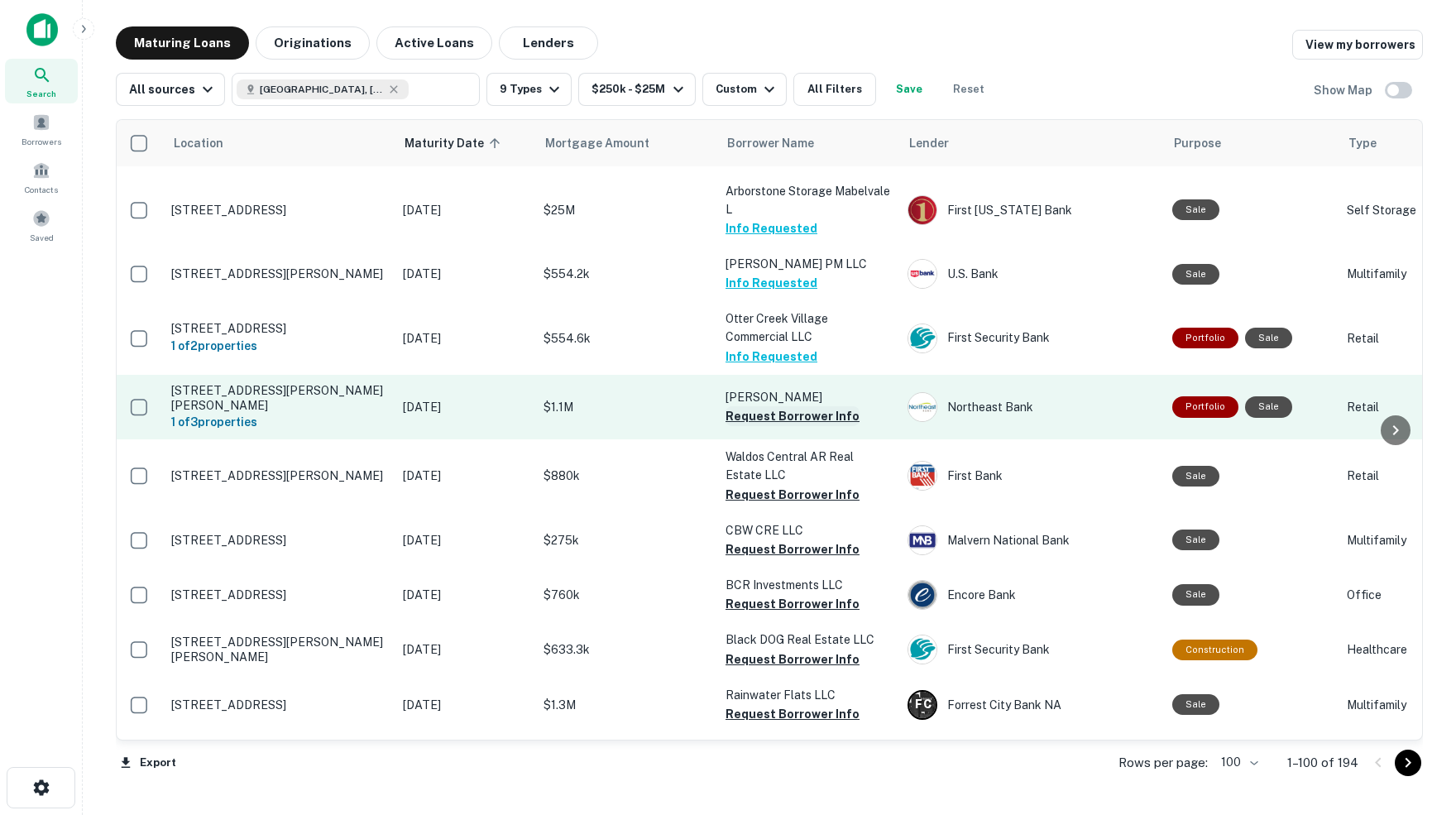
click at [778, 407] on button "Request Borrower Info" at bounding box center [792, 416] width 134 height 20
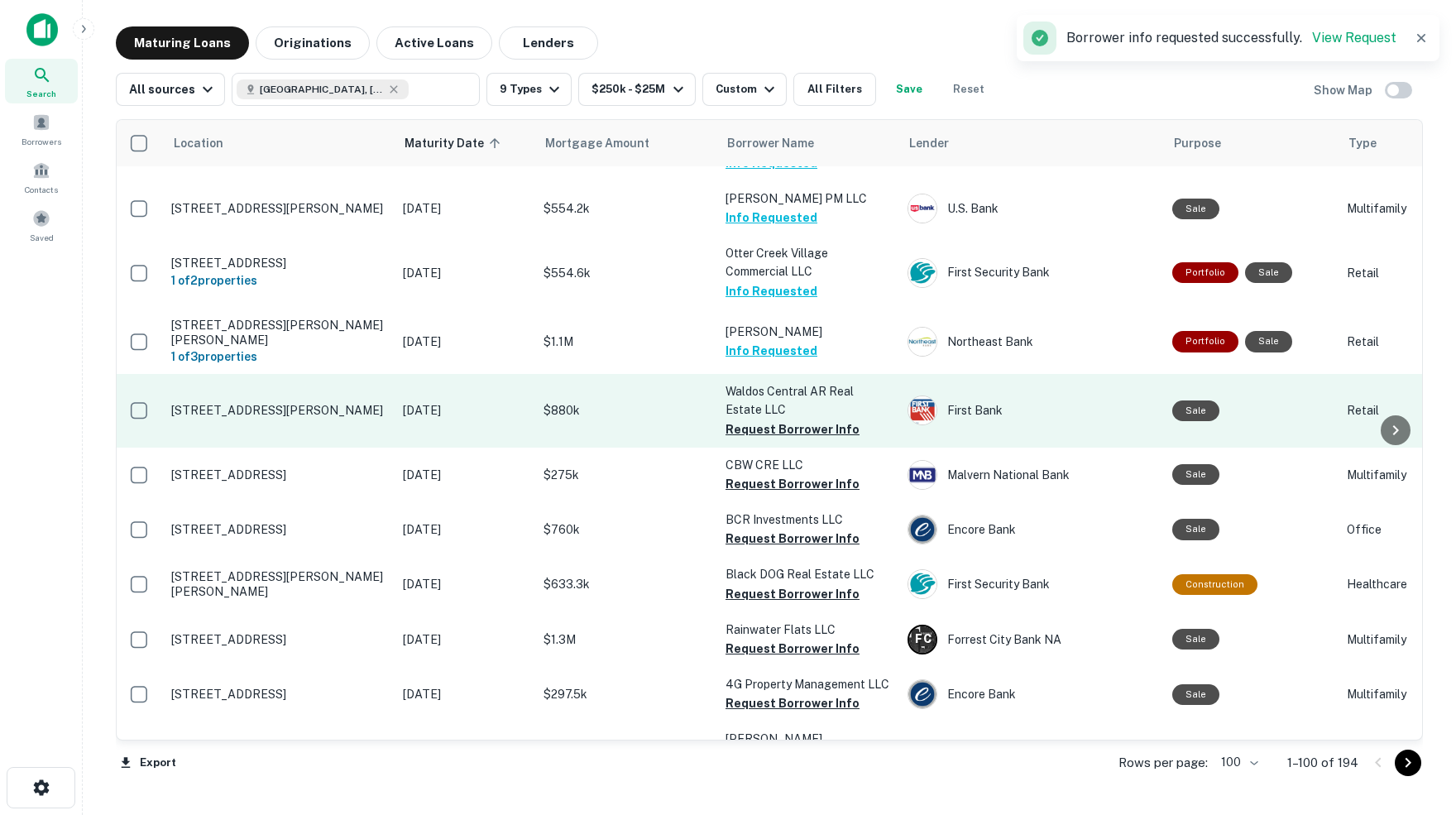
scroll to position [3824, 2]
click at [789, 418] on button "Request Borrower Info" at bounding box center [792, 428] width 134 height 20
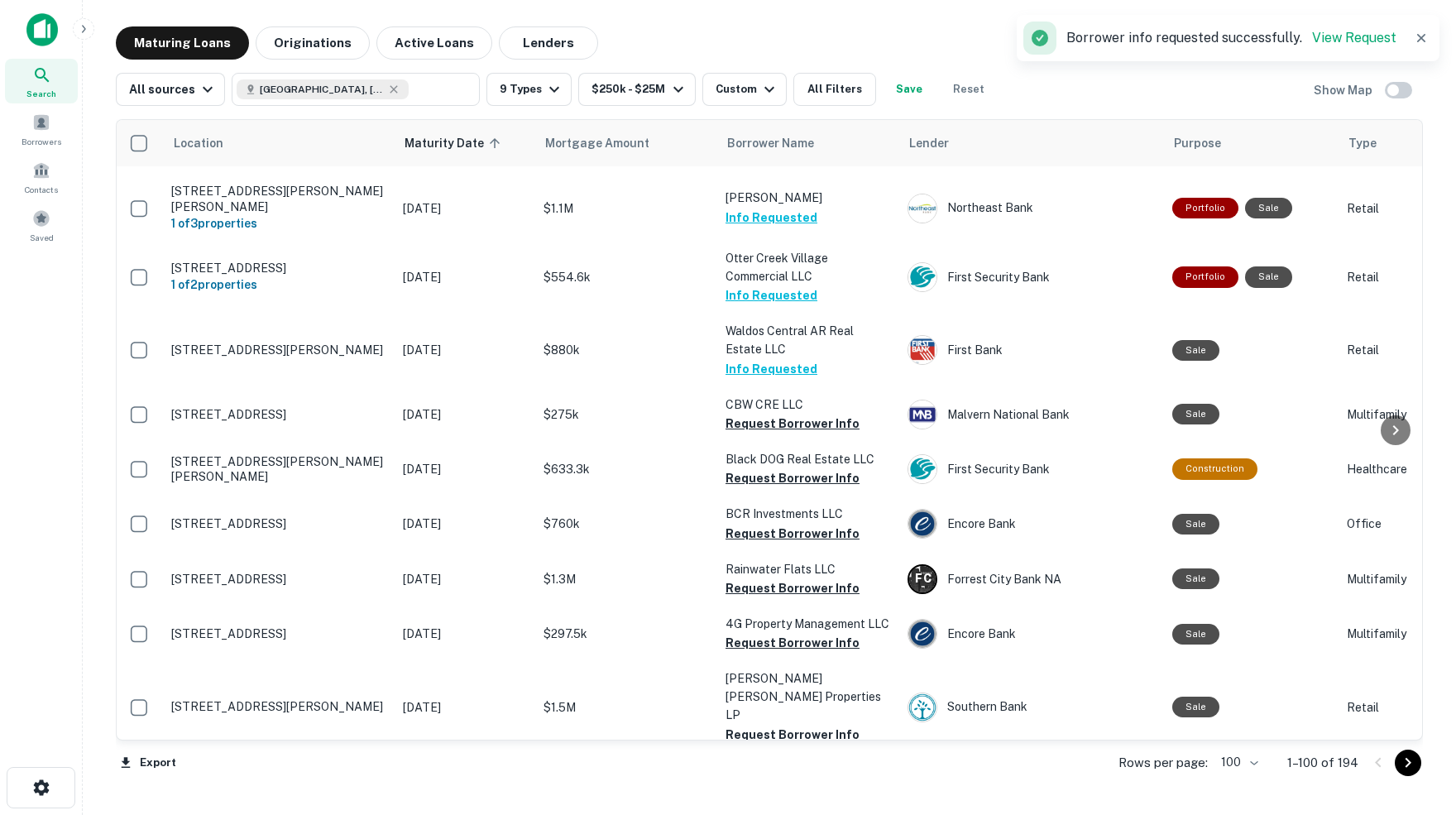
scroll to position [3888, 0]
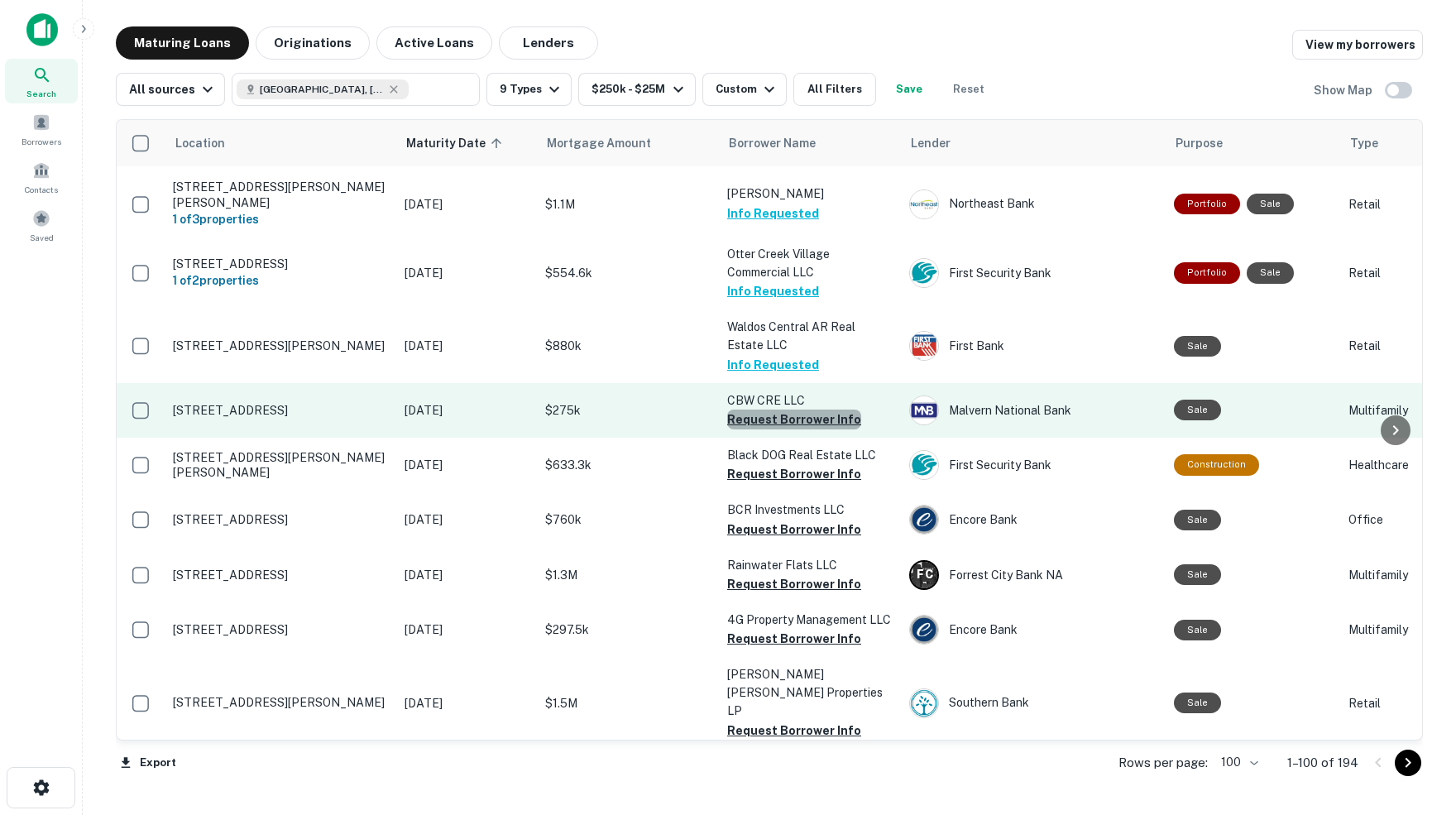
click at [811, 409] on button "Request Borrower Info" at bounding box center [794, 419] width 134 height 20
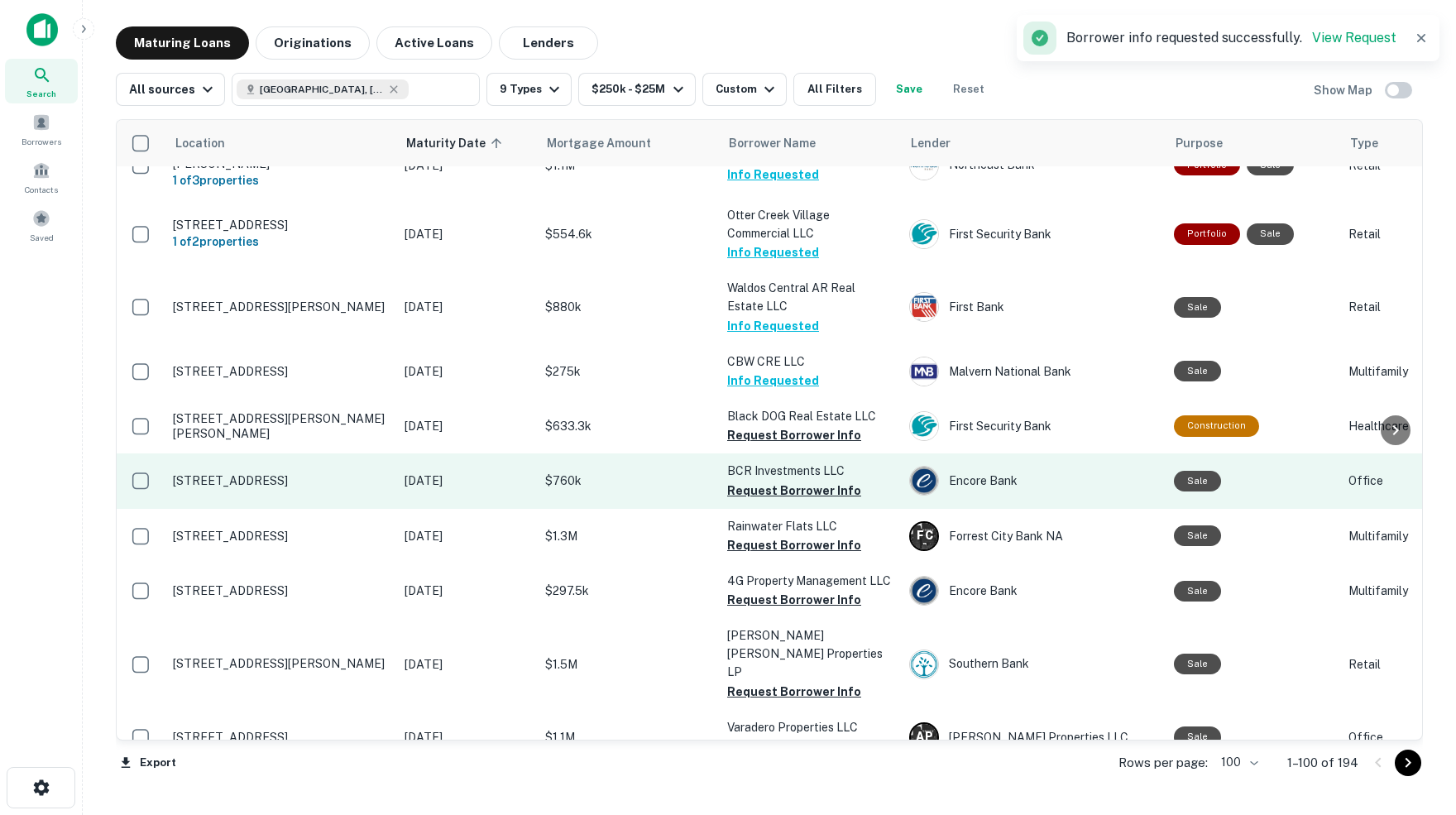
scroll to position [3929, 2]
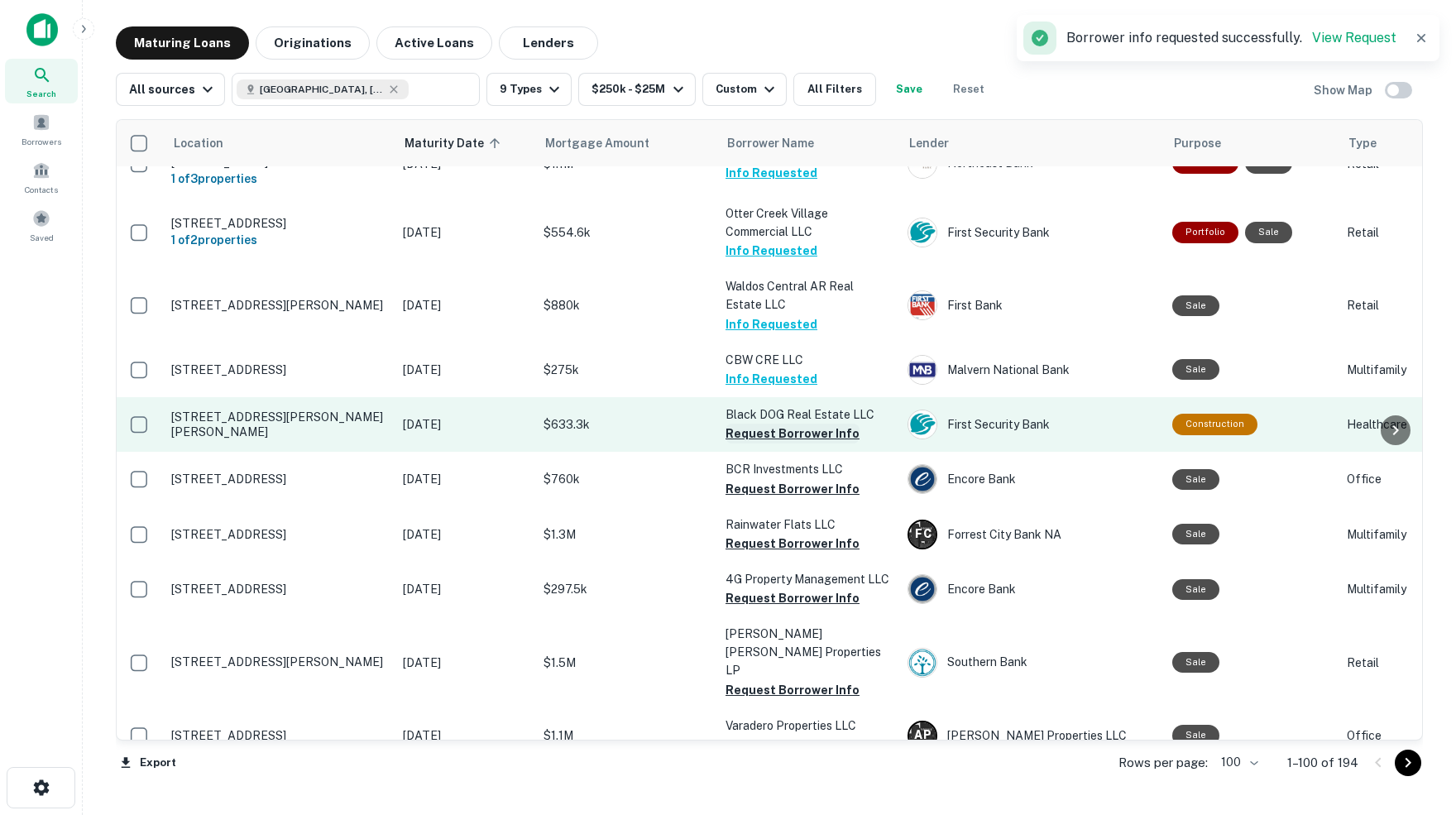
click at [802, 424] on button "Request Borrower Info" at bounding box center [792, 434] width 134 height 20
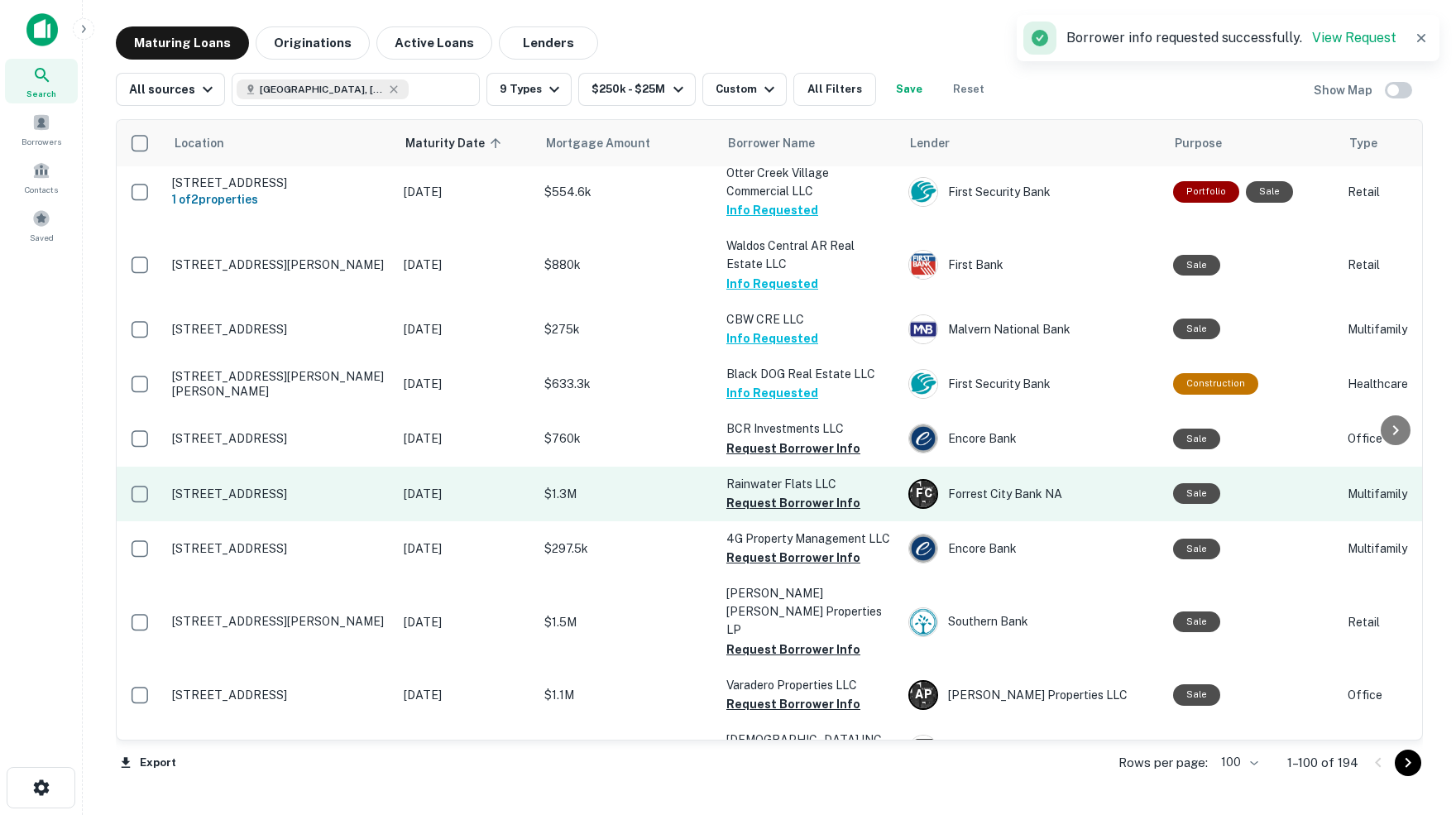
scroll to position [3971, 1]
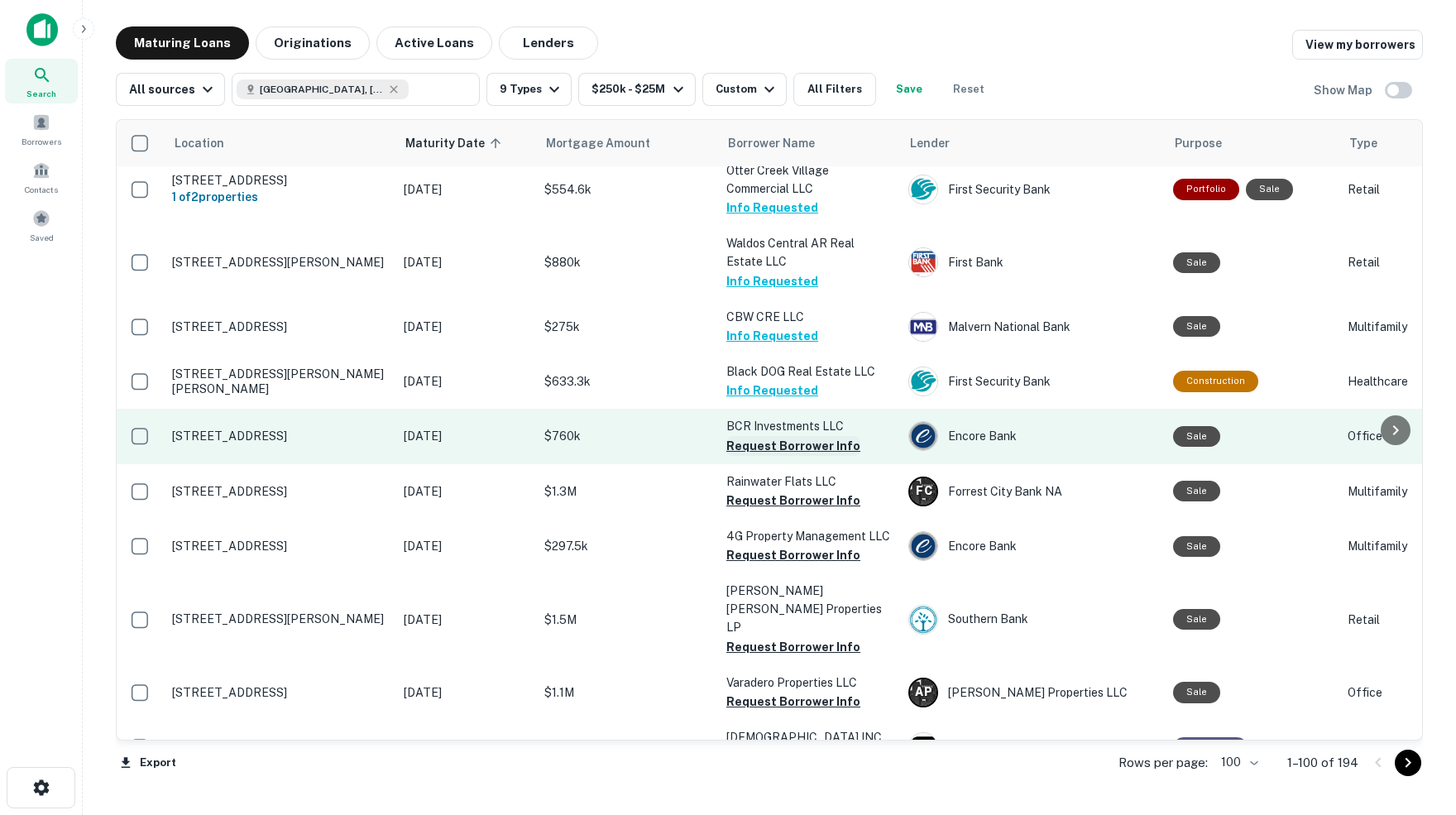
click at [784, 436] on button "Request Borrower Info" at bounding box center [793, 445] width 134 height 20
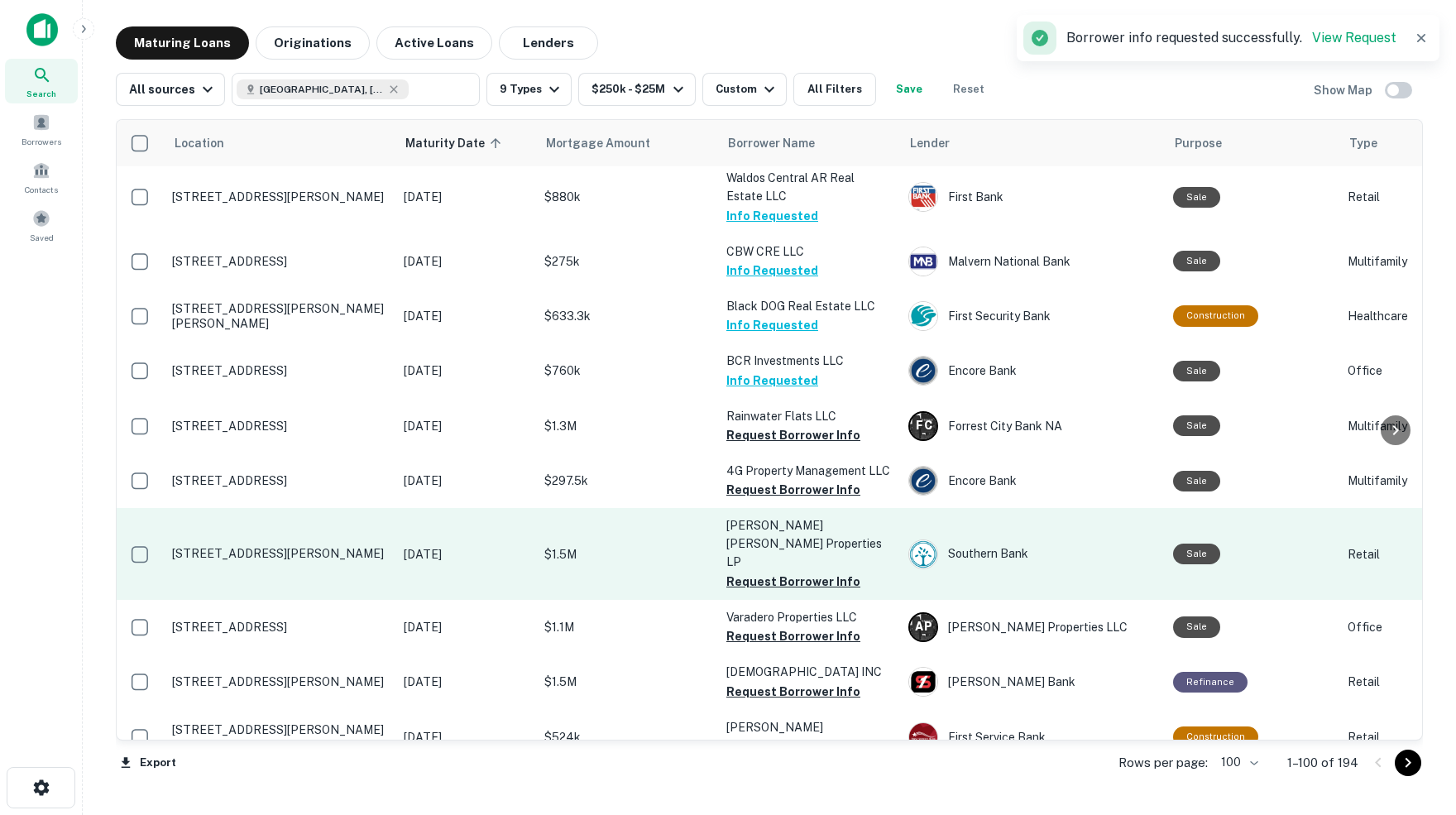
scroll to position [4047, 1]
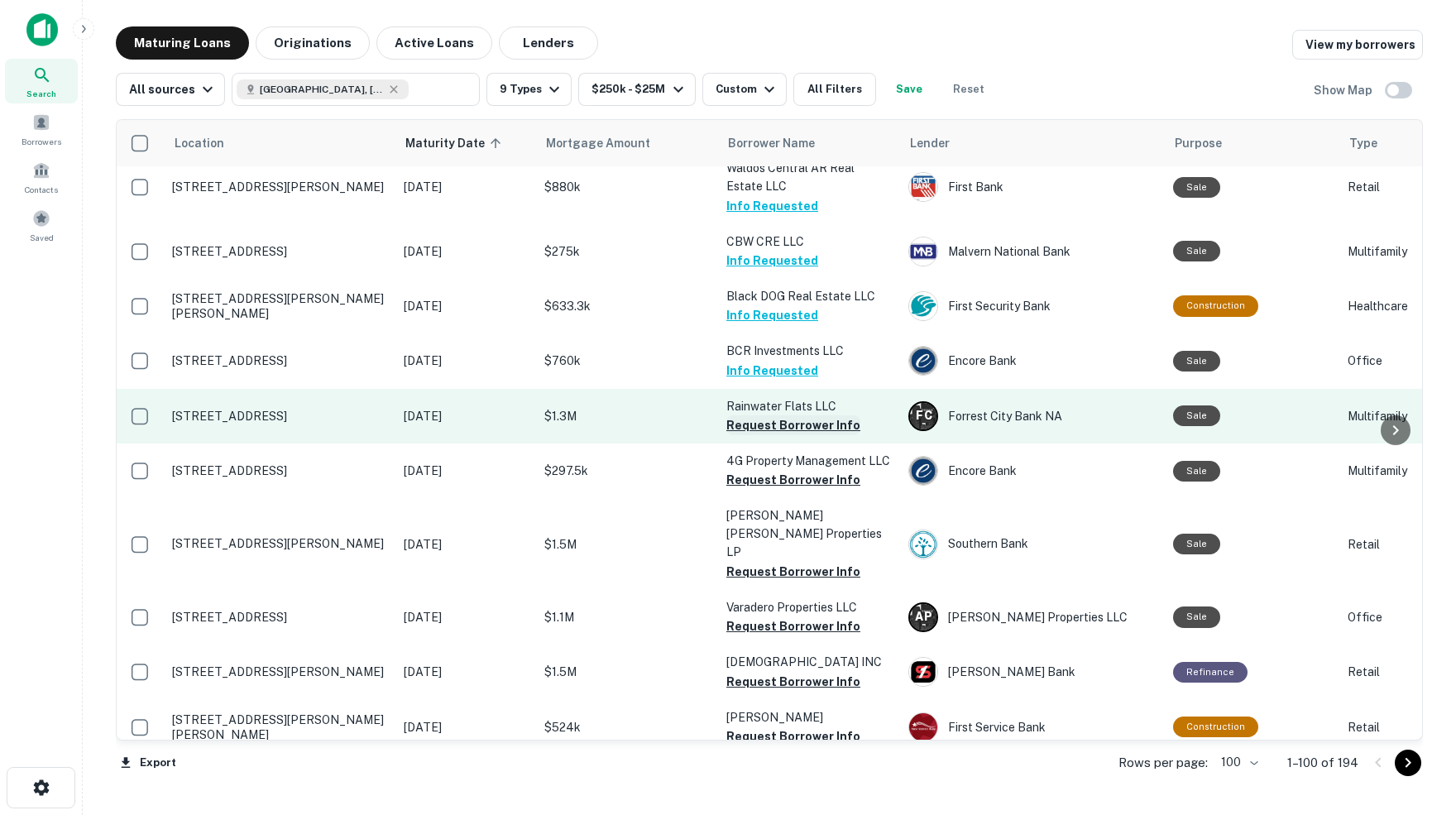
click at [747, 415] on button "Request Borrower Info" at bounding box center [793, 425] width 134 height 20
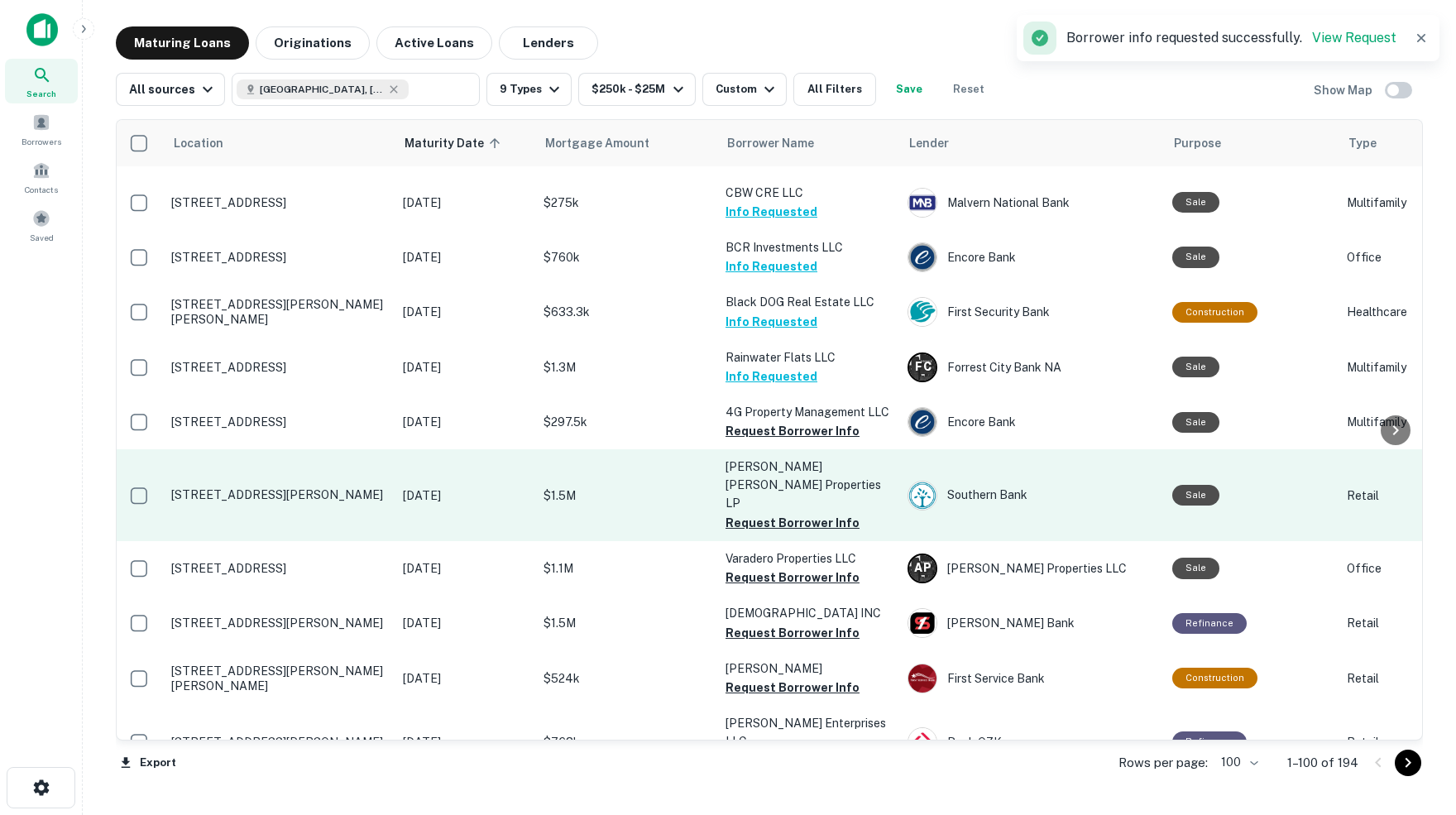
scroll to position [4099, 2]
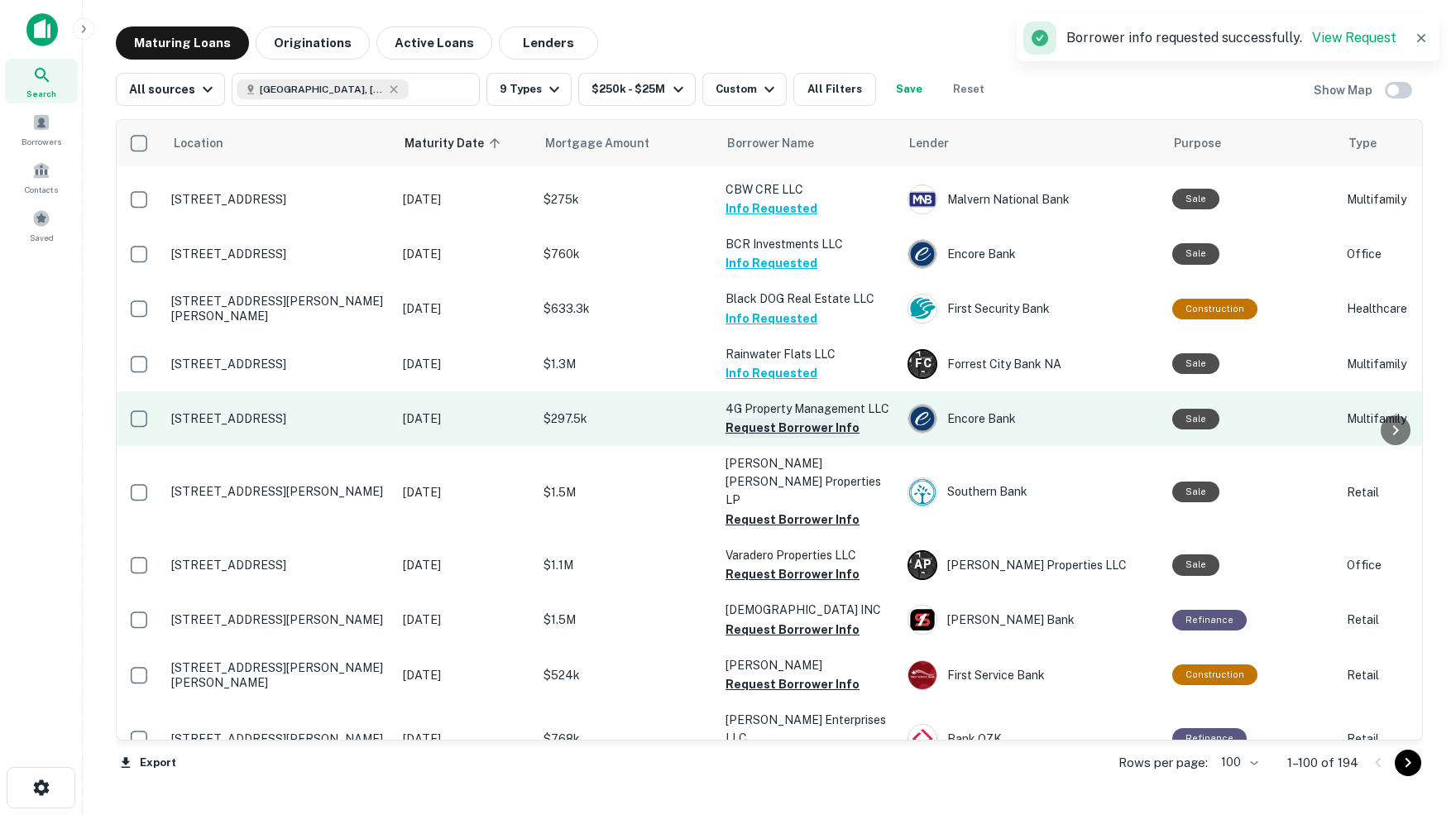
click at [797, 418] on button "Request Borrower Info" at bounding box center [792, 428] width 134 height 20
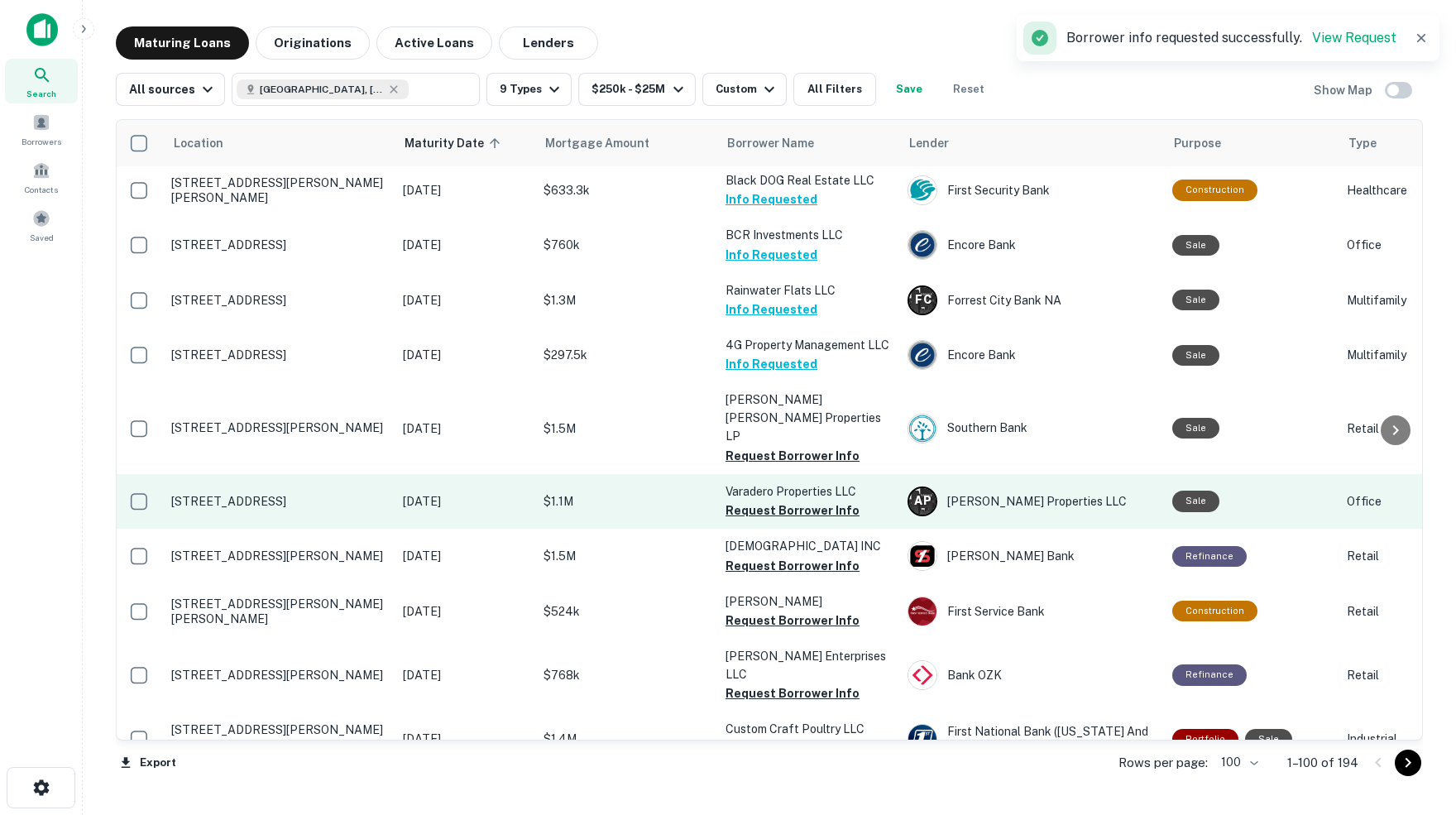
scroll to position [4164, 2]
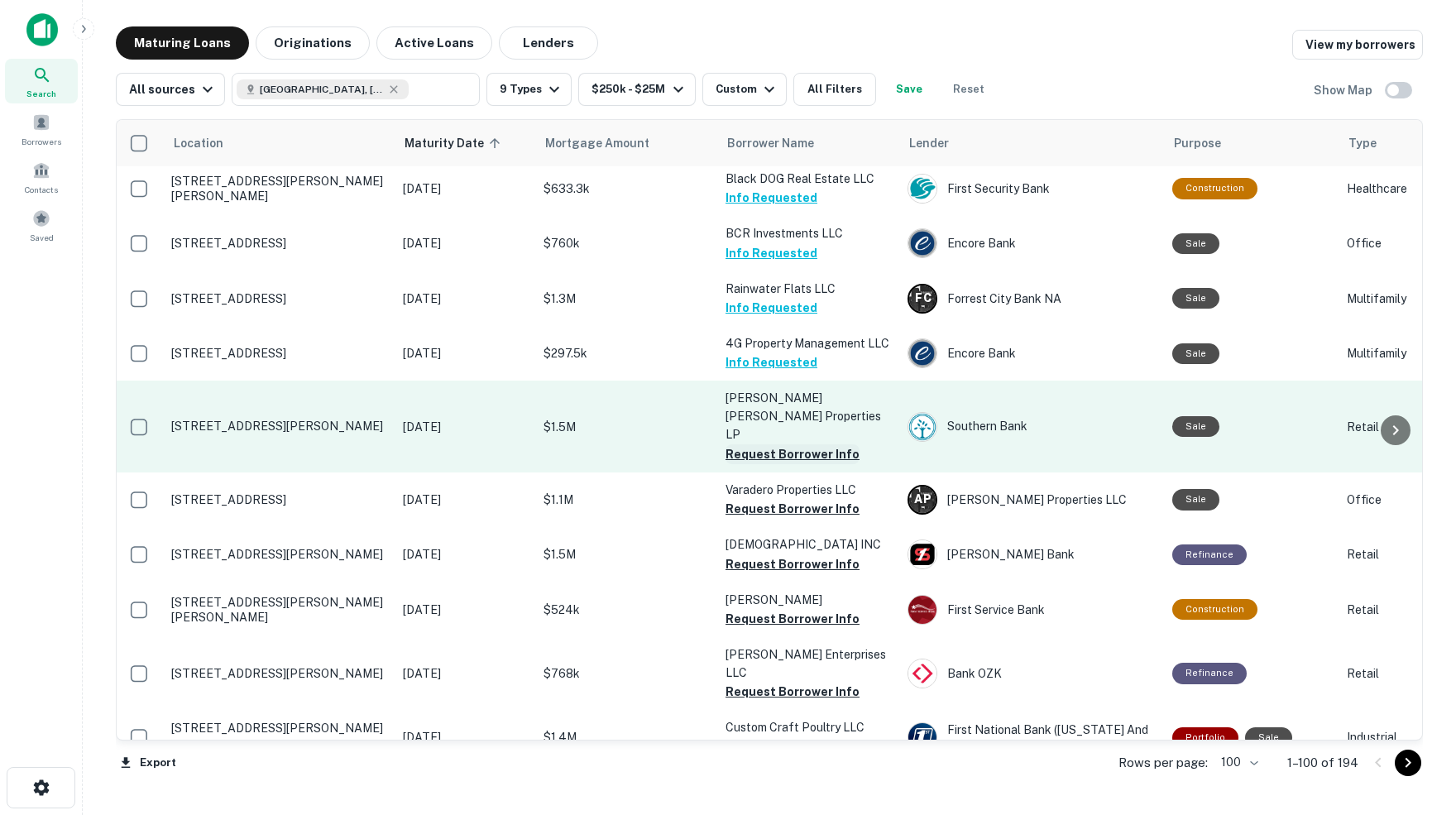
click at [783, 444] on button "Request Borrower Info" at bounding box center [792, 454] width 134 height 20
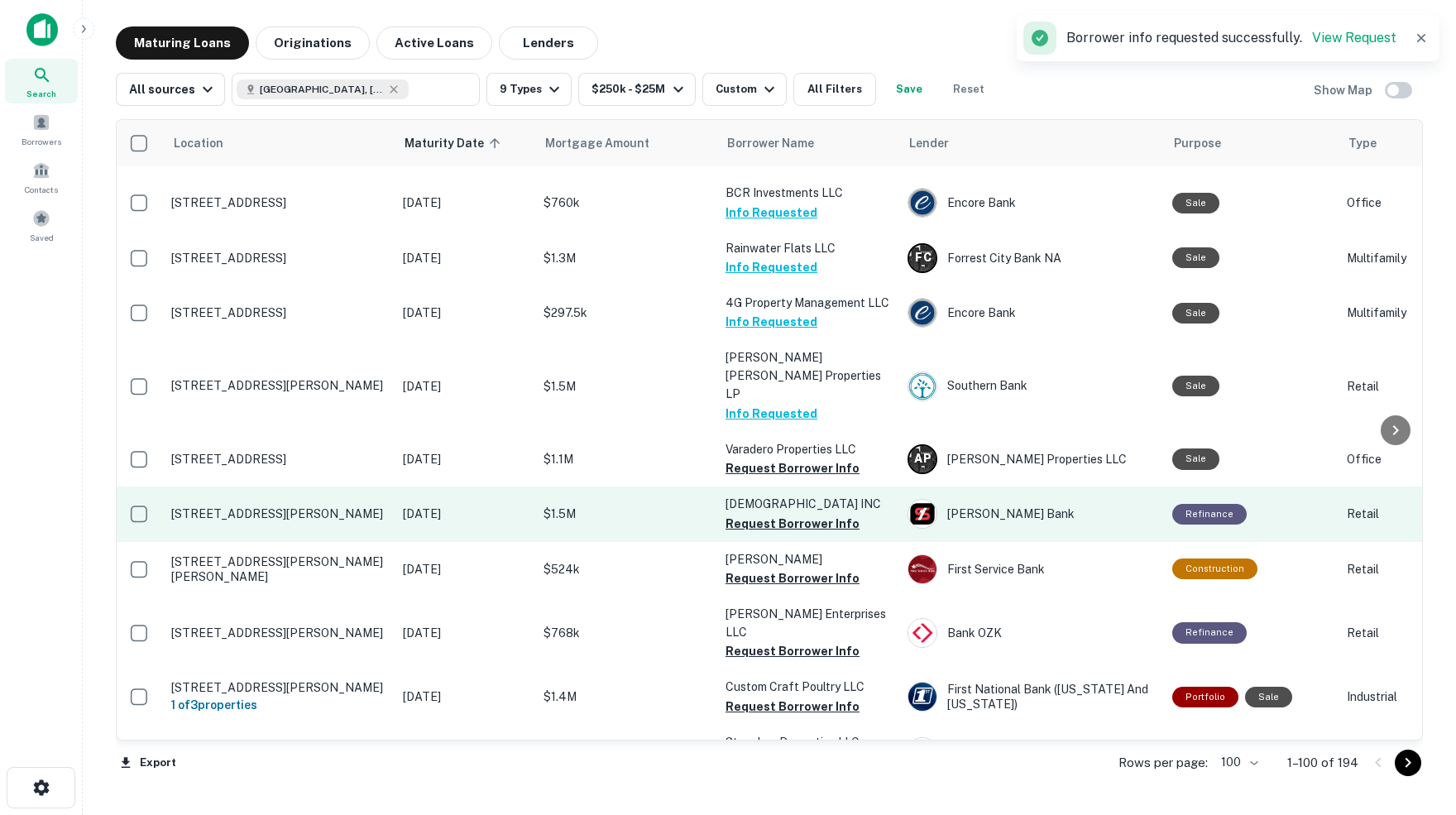
scroll to position [4211, 2]
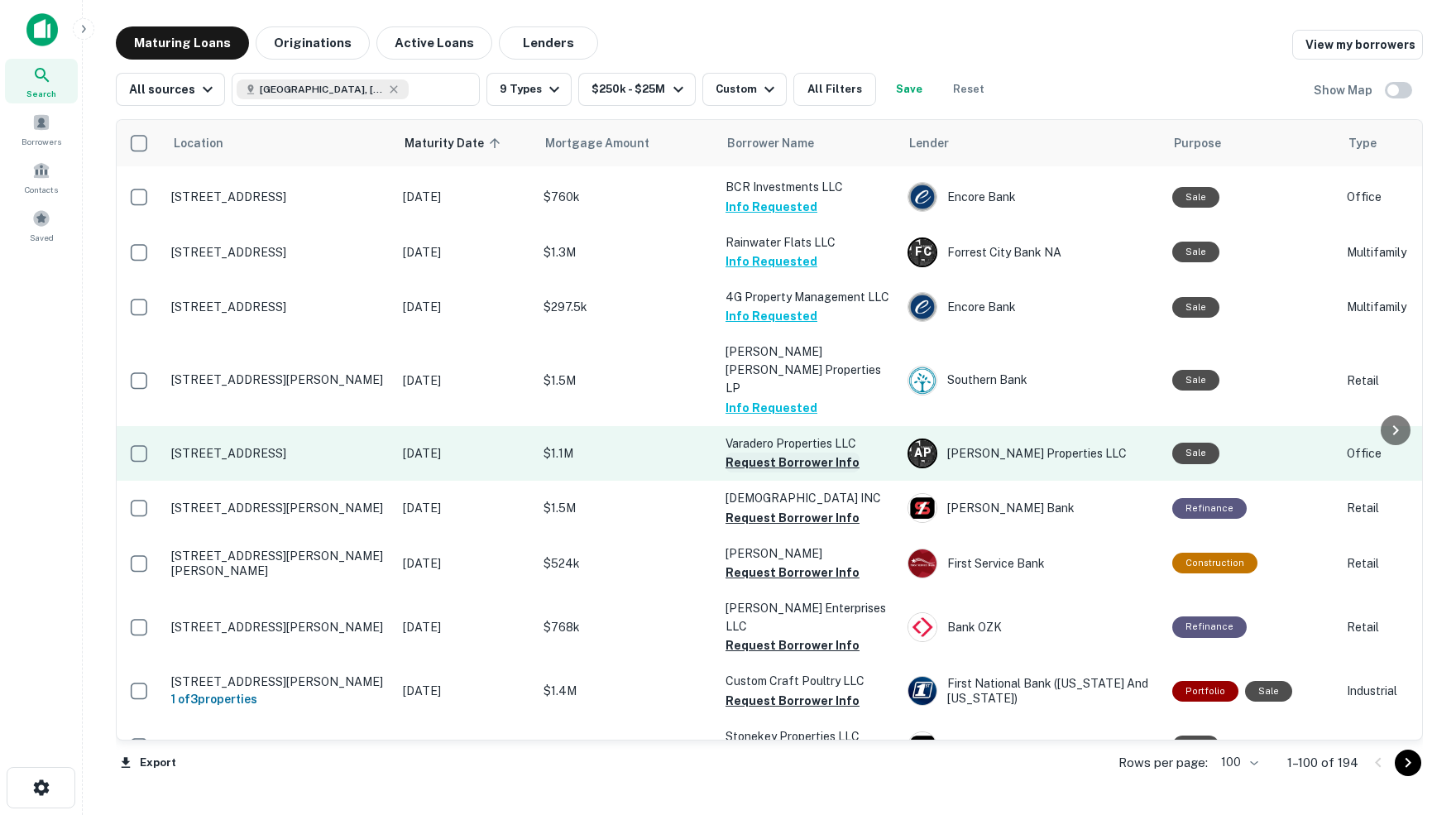
click at [758, 452] on button "Request Borrower Info" at bounding box center [792, 462] width 134 height 20
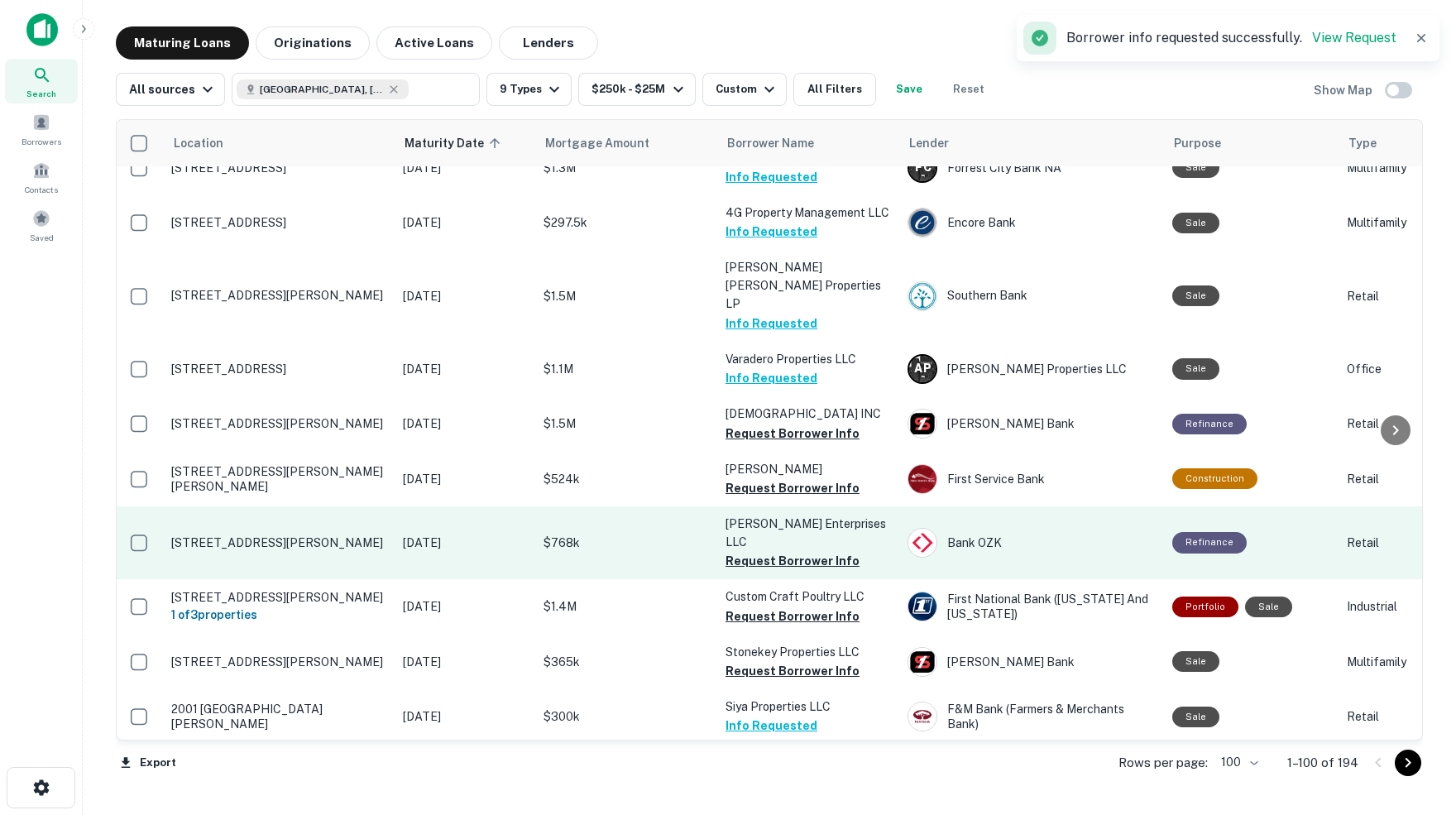
scroll to position [4295, 2]
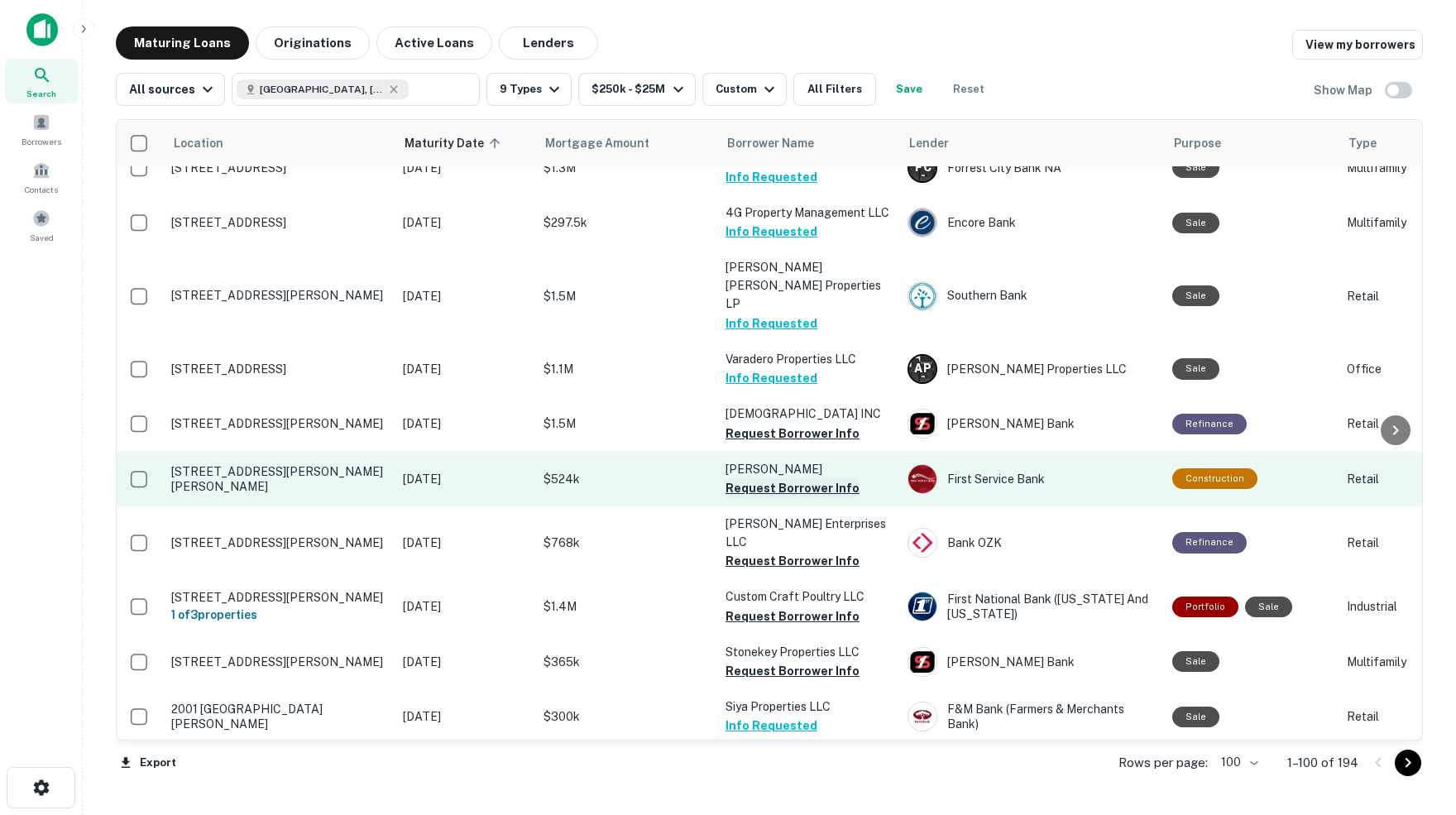
click at [762, 478] on button "Request Borrower Info" at bounding box center [792, 488] width 134 height 20
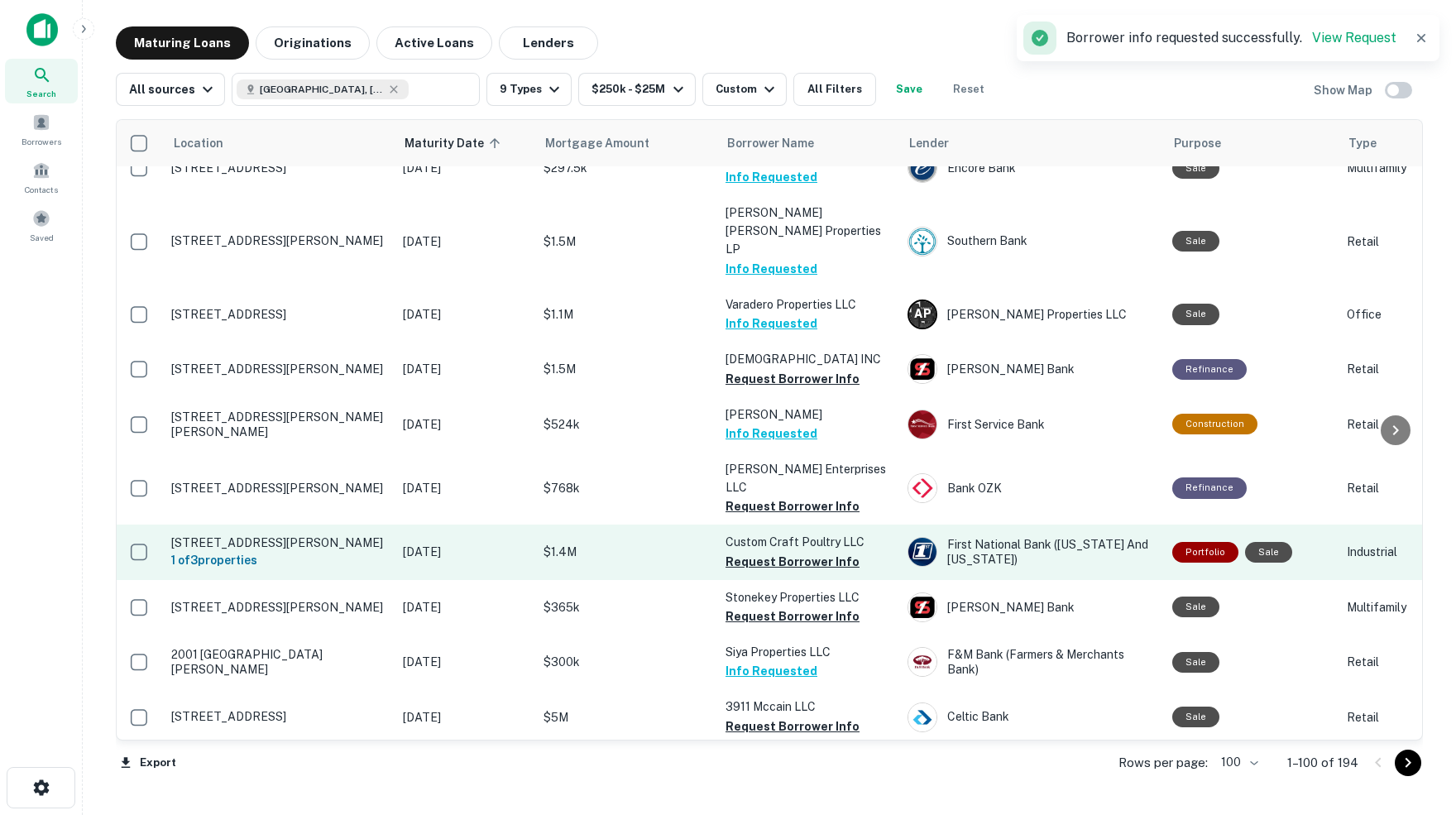
scroll to position [4362, 2]
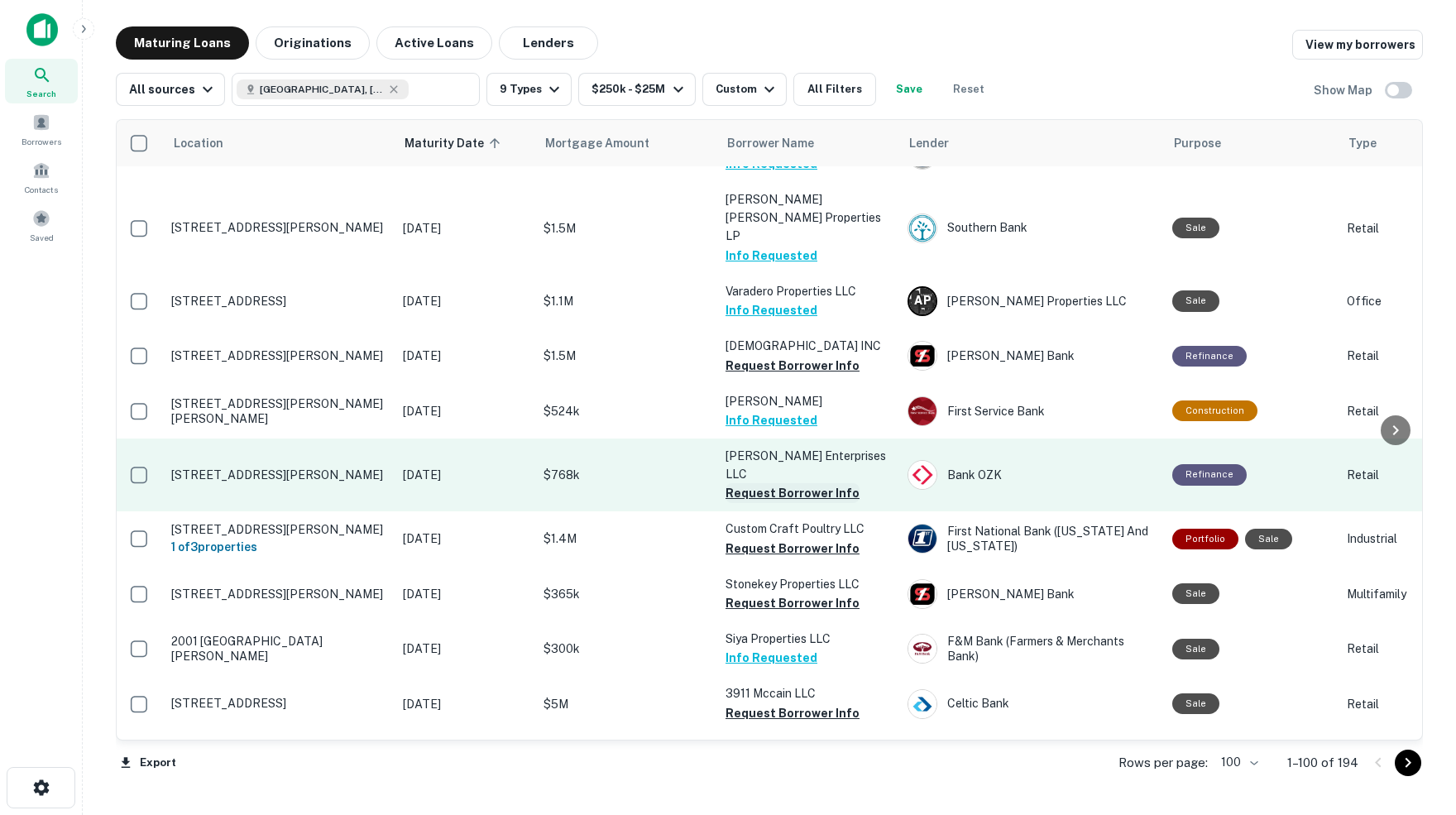
click at [743, 483] on button "Request Borrower Info" at bounding box center [792, 493] width 134 height 20
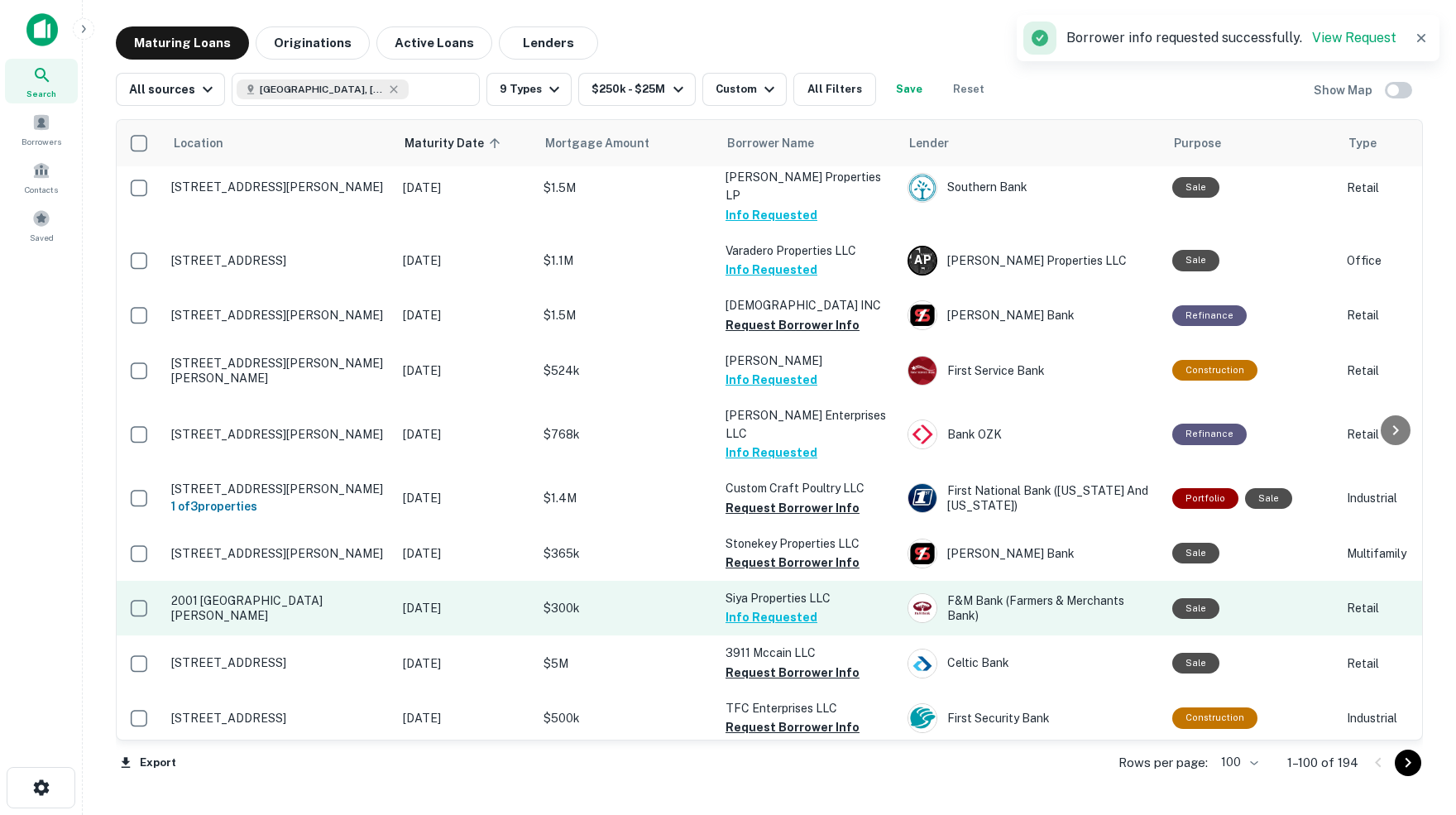
scroll to position [4410, 2]
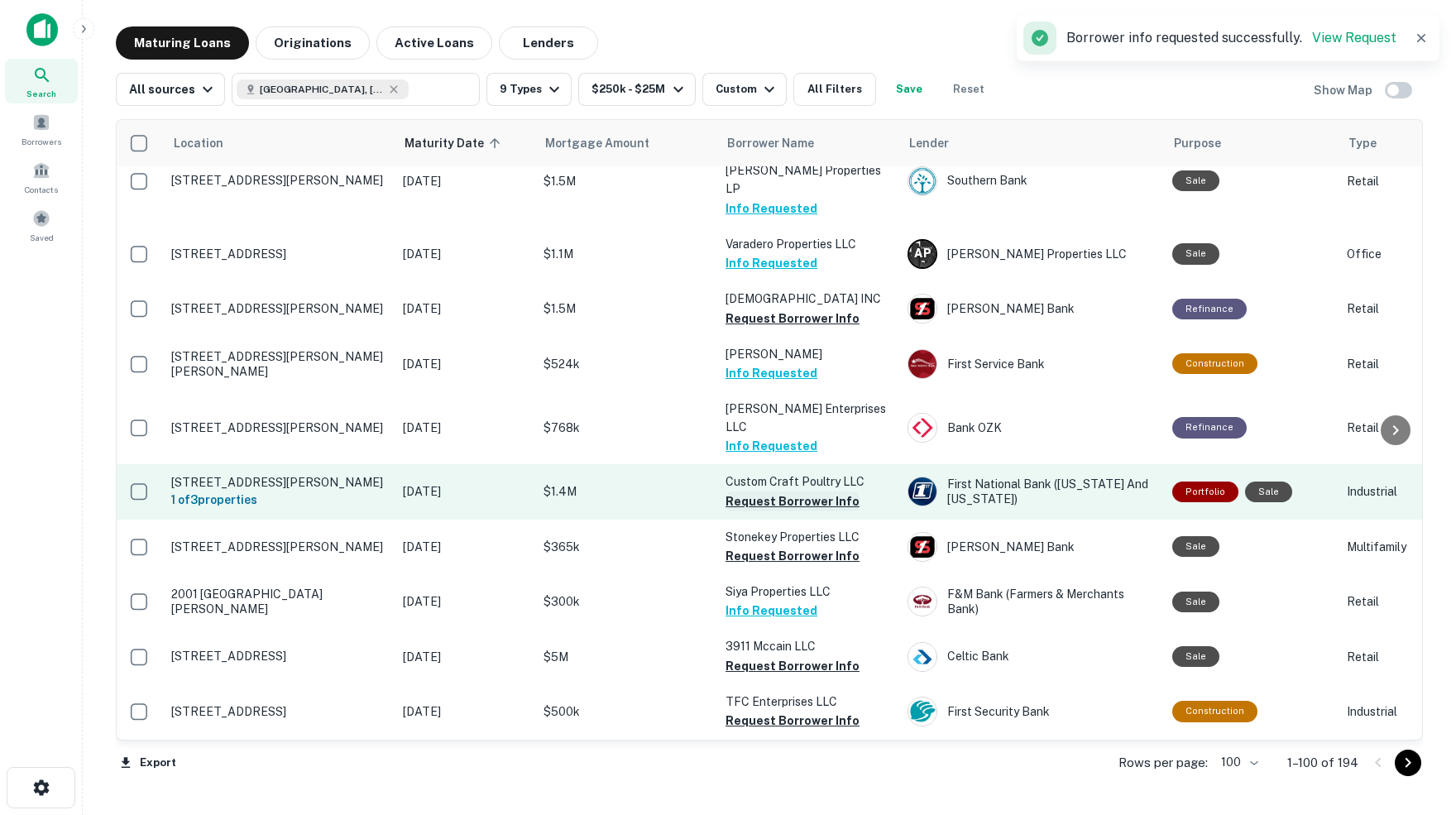
click at [745, 492] on button "Request Borrower Info" at bounding box center [792, 501] width 134 height 20
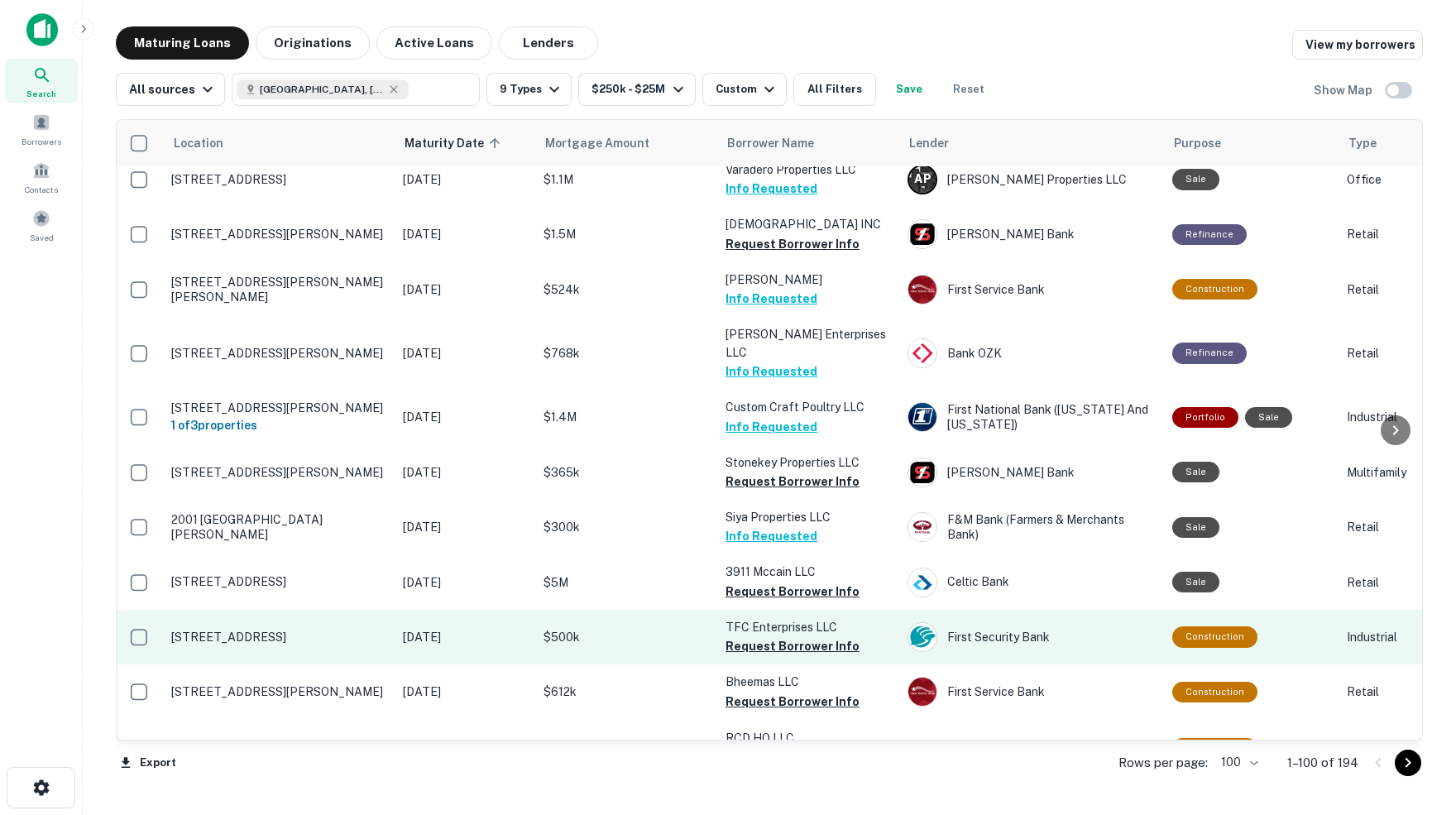
scroll to position [4484, 2]
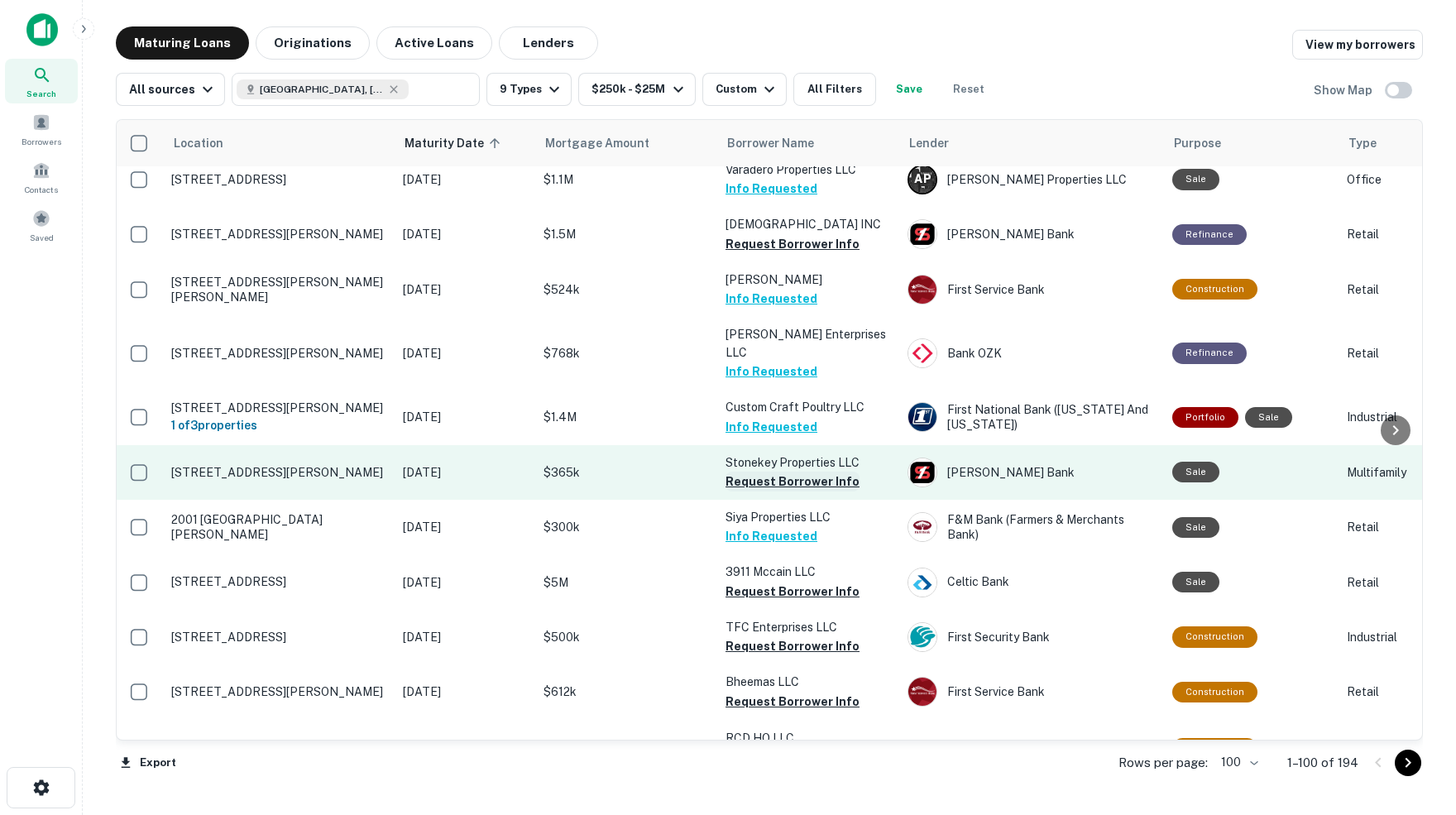
click at [768, 471] on button "Request Borrower Info" at bounding box center [792, 481] width 134 height 20
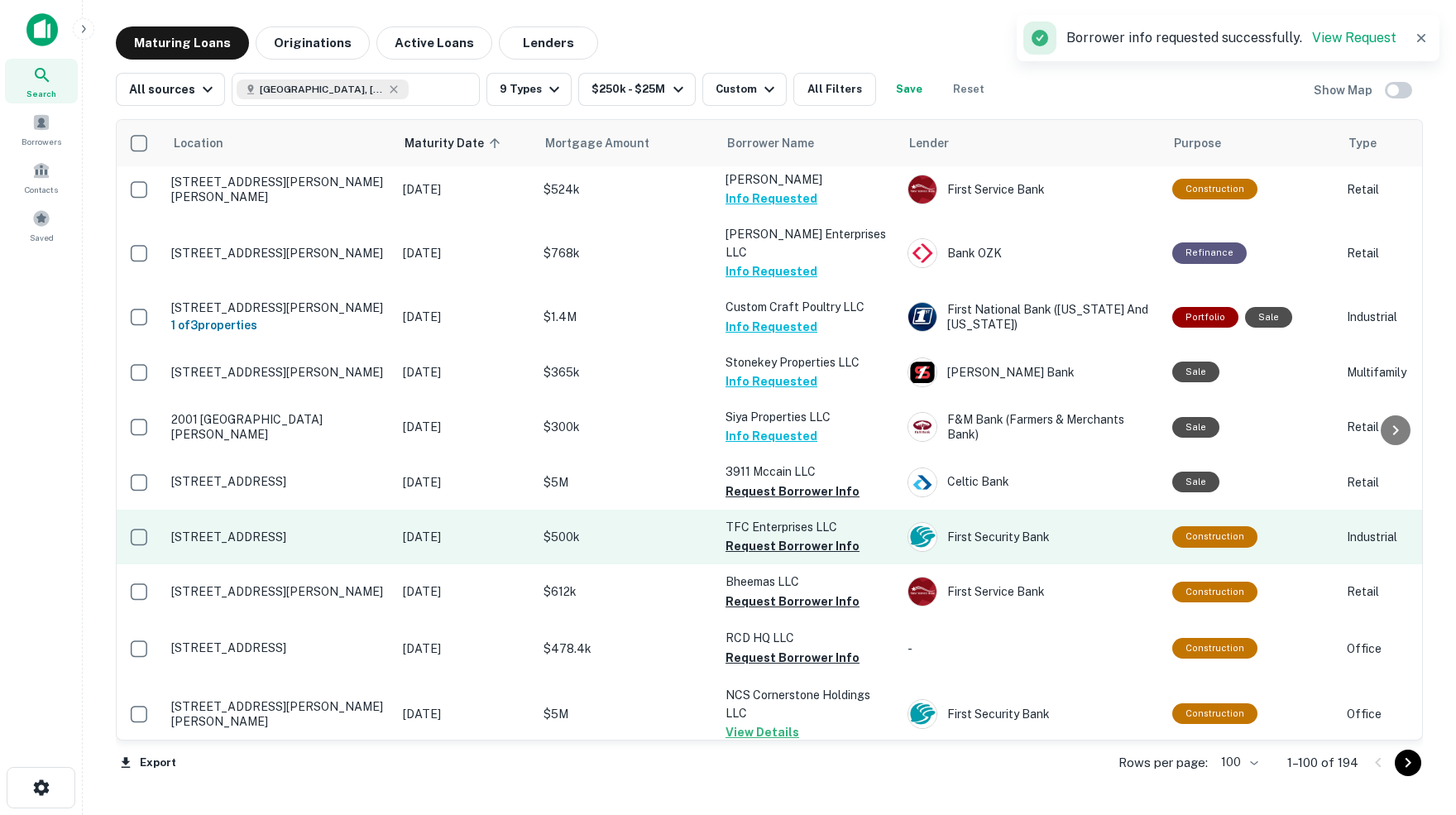
scroll to position [4584, 0]
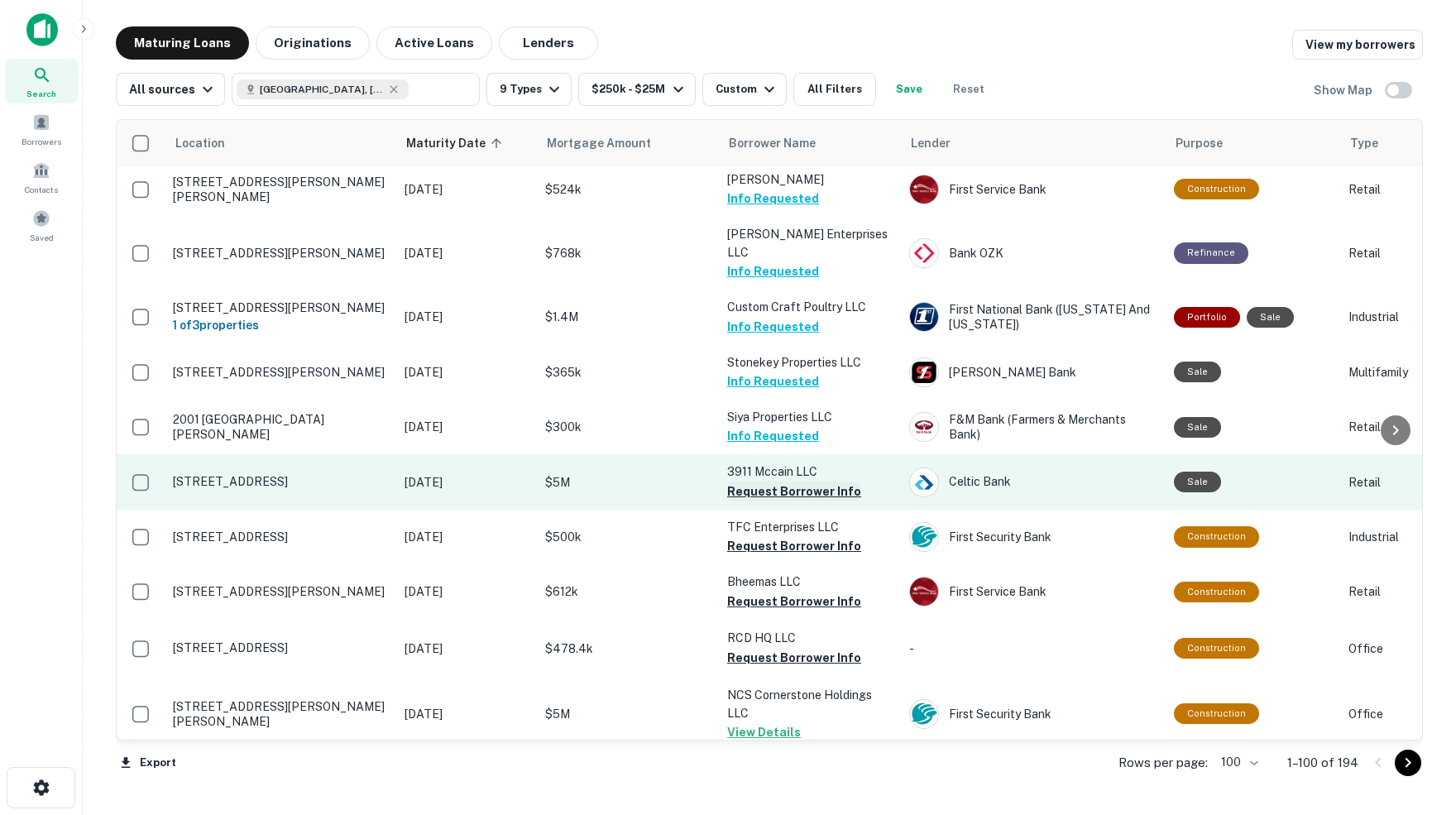
click at [803, 481] on button "Request Borrower Info" at bounding box center [794, 491] width 134 height 20
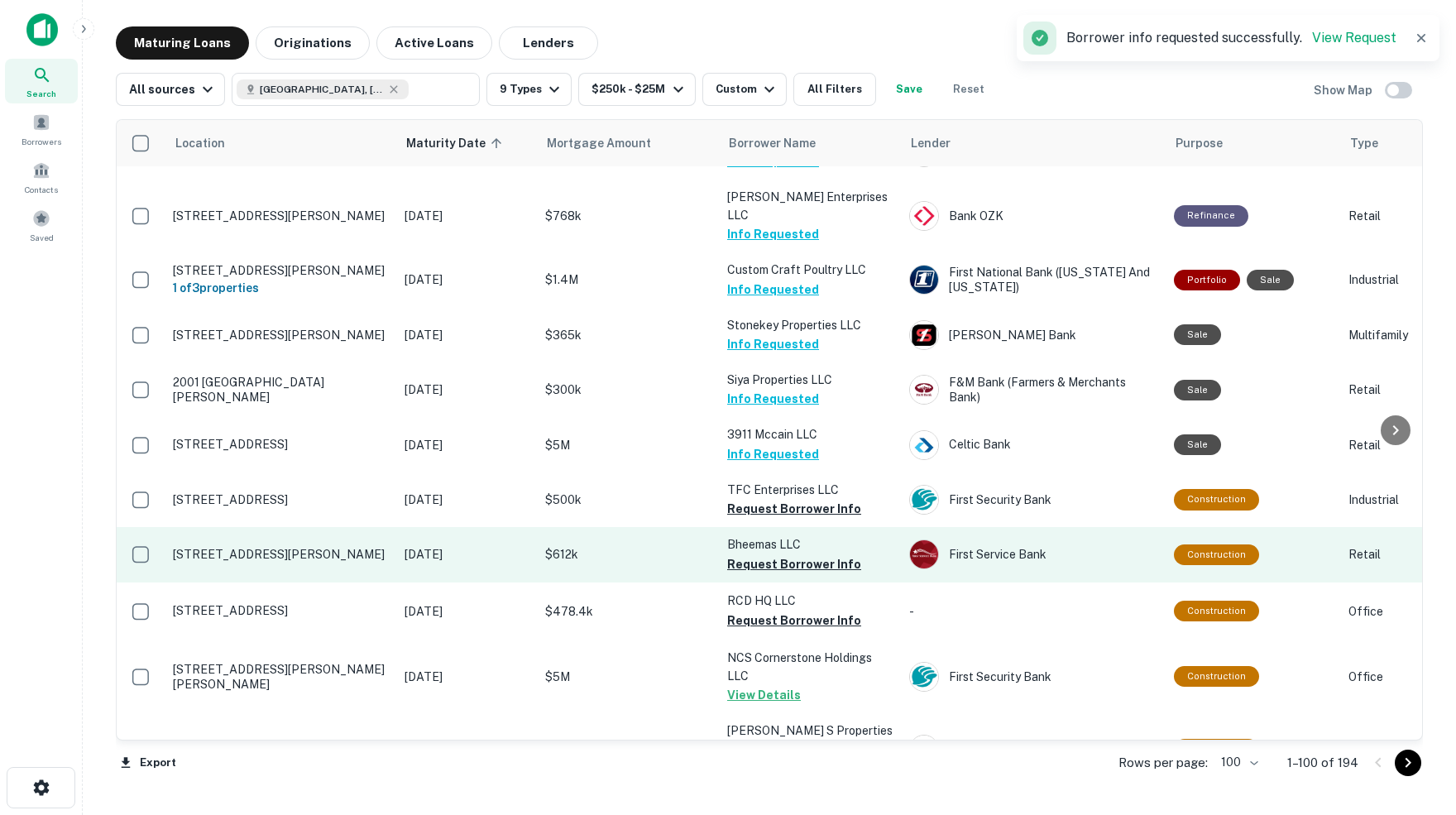
scroll to position [4629, 0]
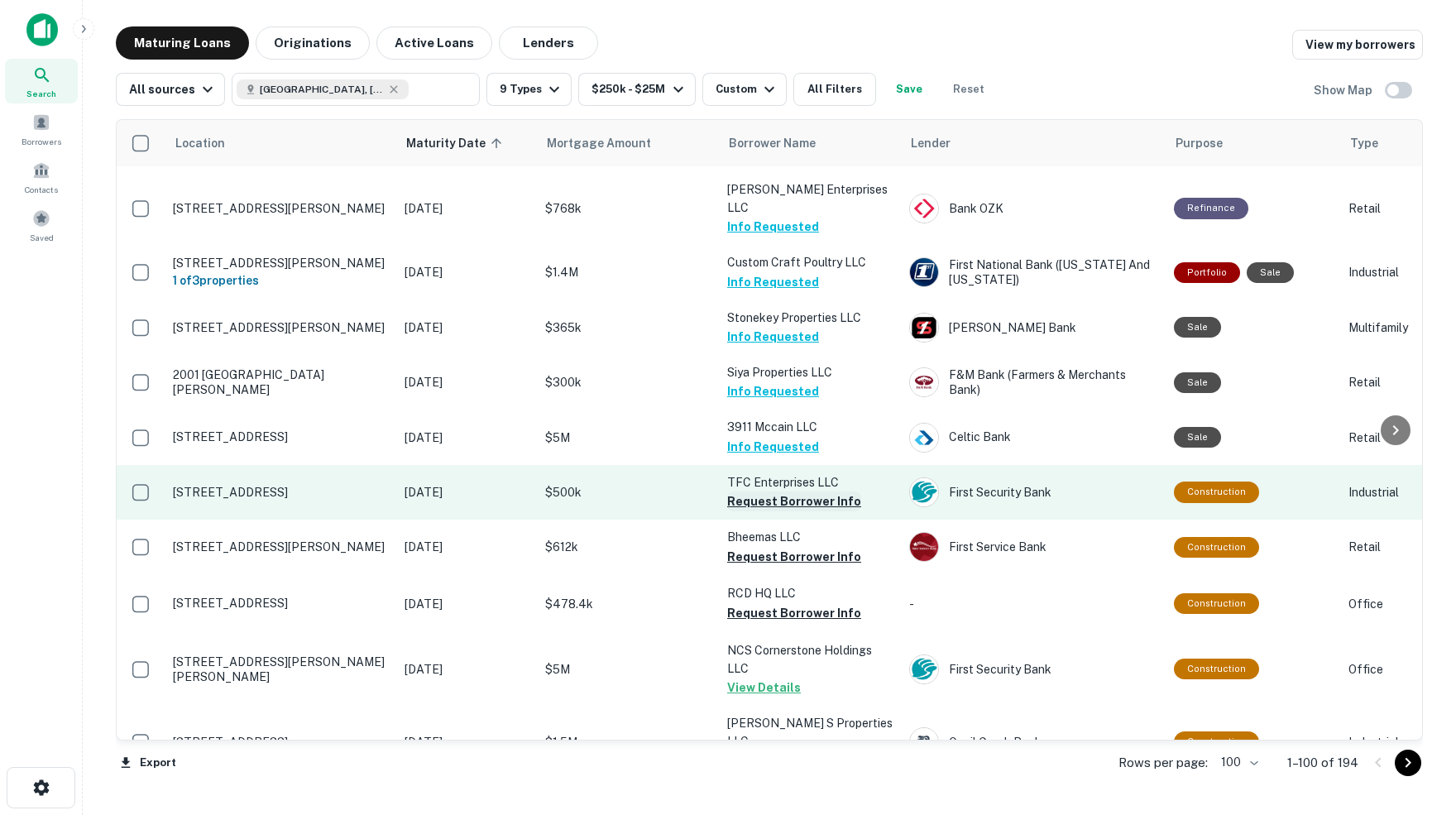
click at [809, 492] on button "Request Borrower Info" at bounding box center [794, 501] width 134 height 20
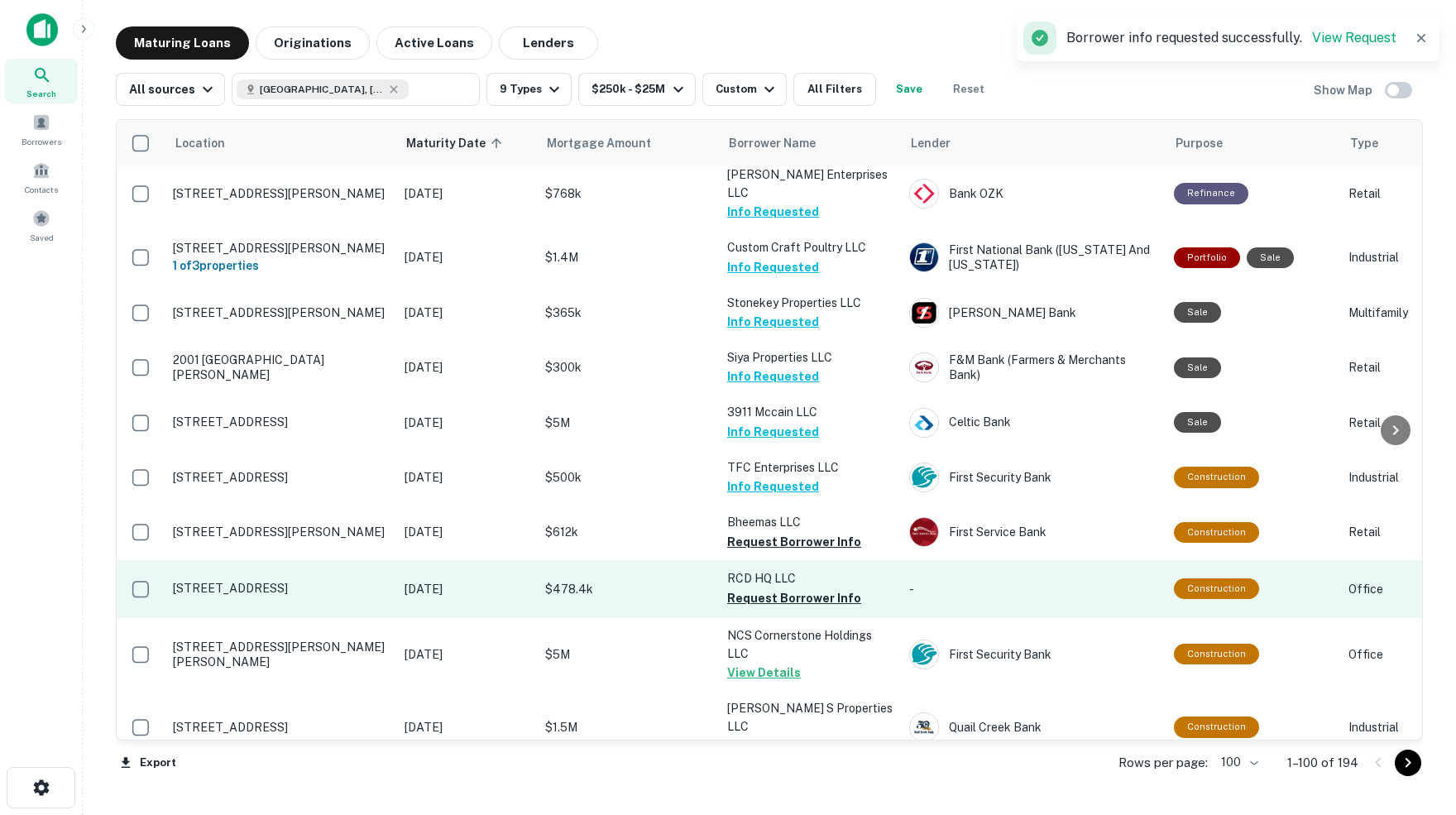
scroll to position [4650, 0]
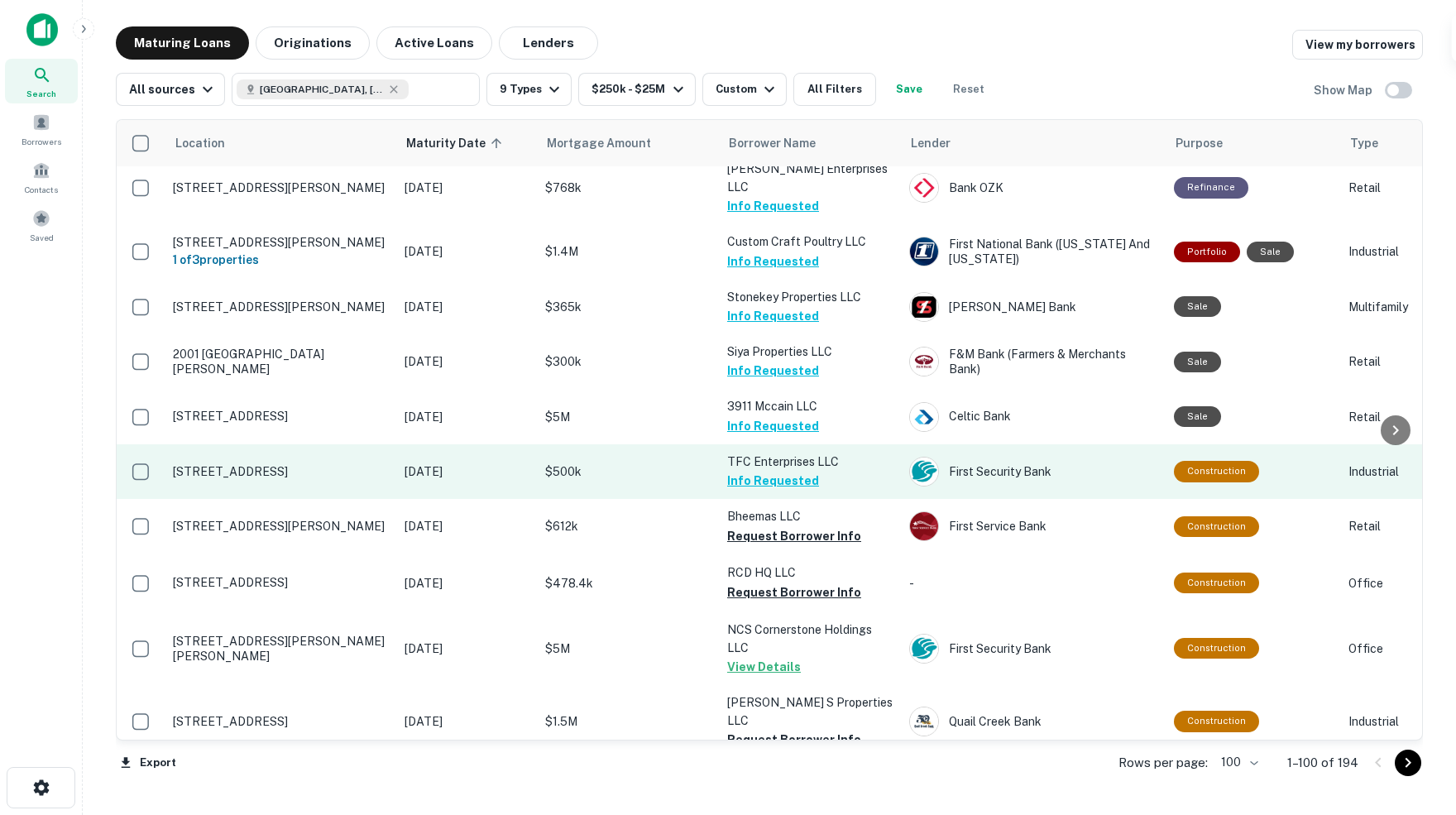
click at [779, 470] on button "Info Requested" at bounding box center [773, 480] width 92 height 20
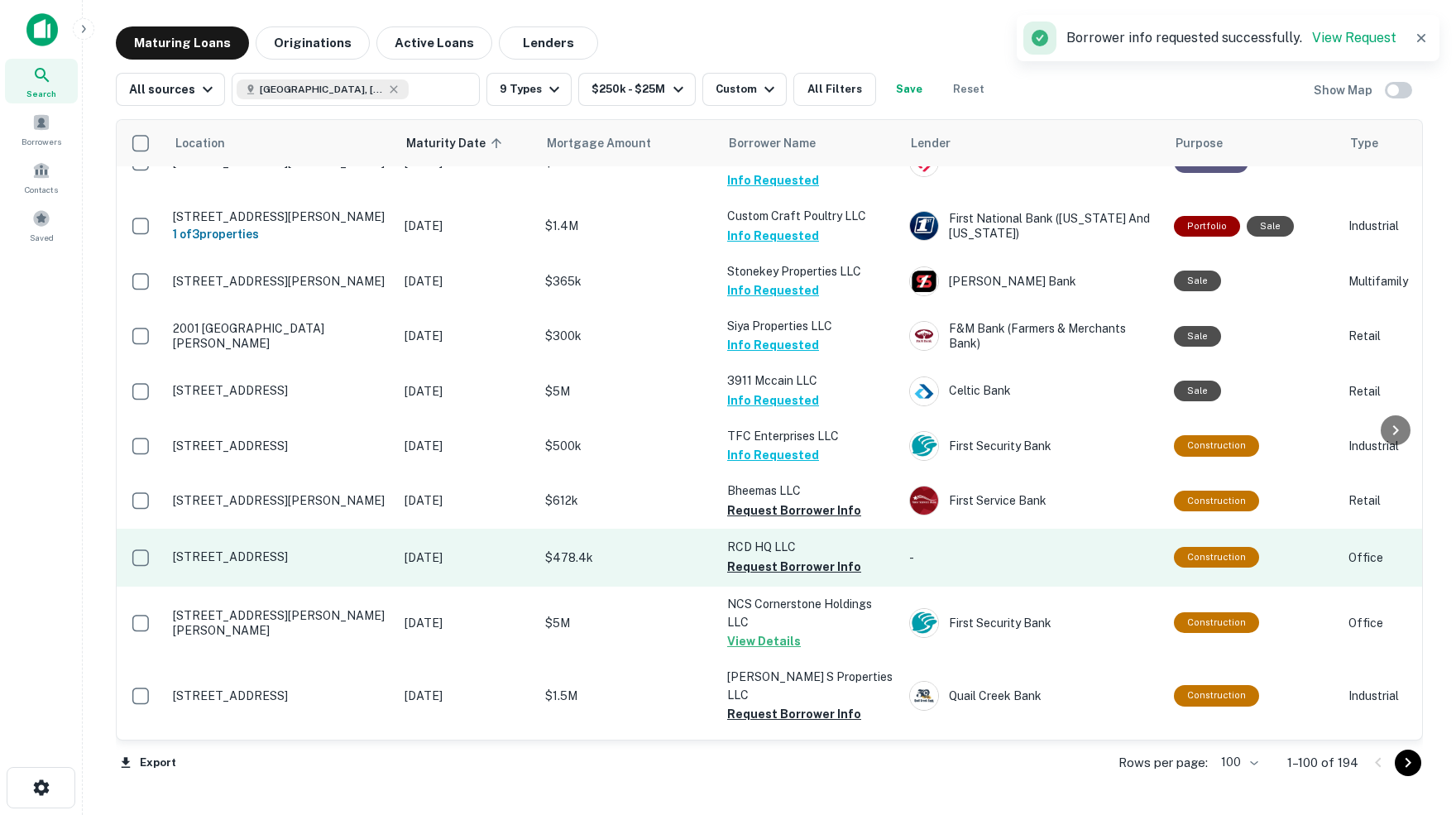
scroll to position [4680, 0]
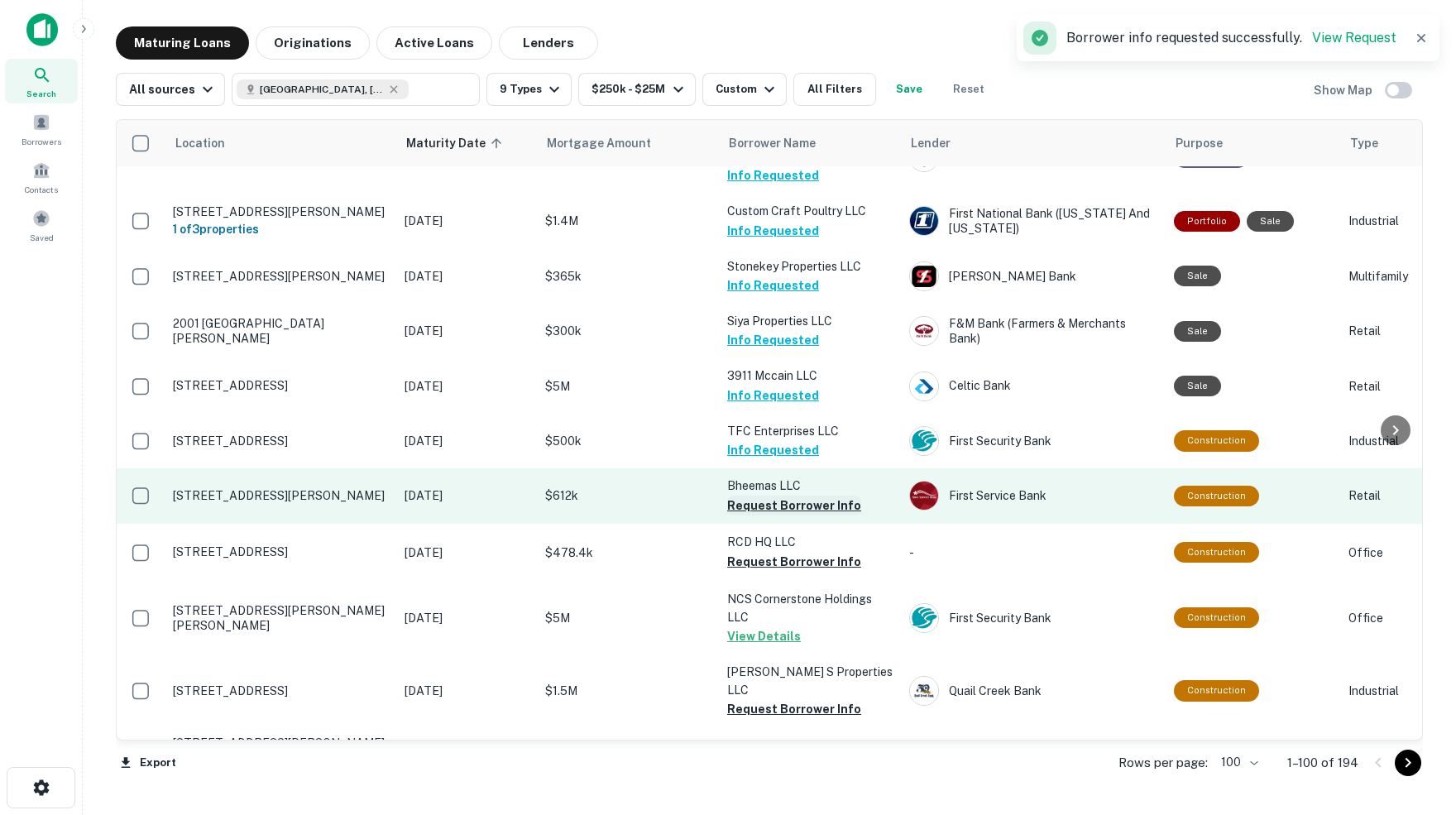
click at [826, 496] on button "Request Borrower Info" at bounding box center [794, 505] width 134 height 20
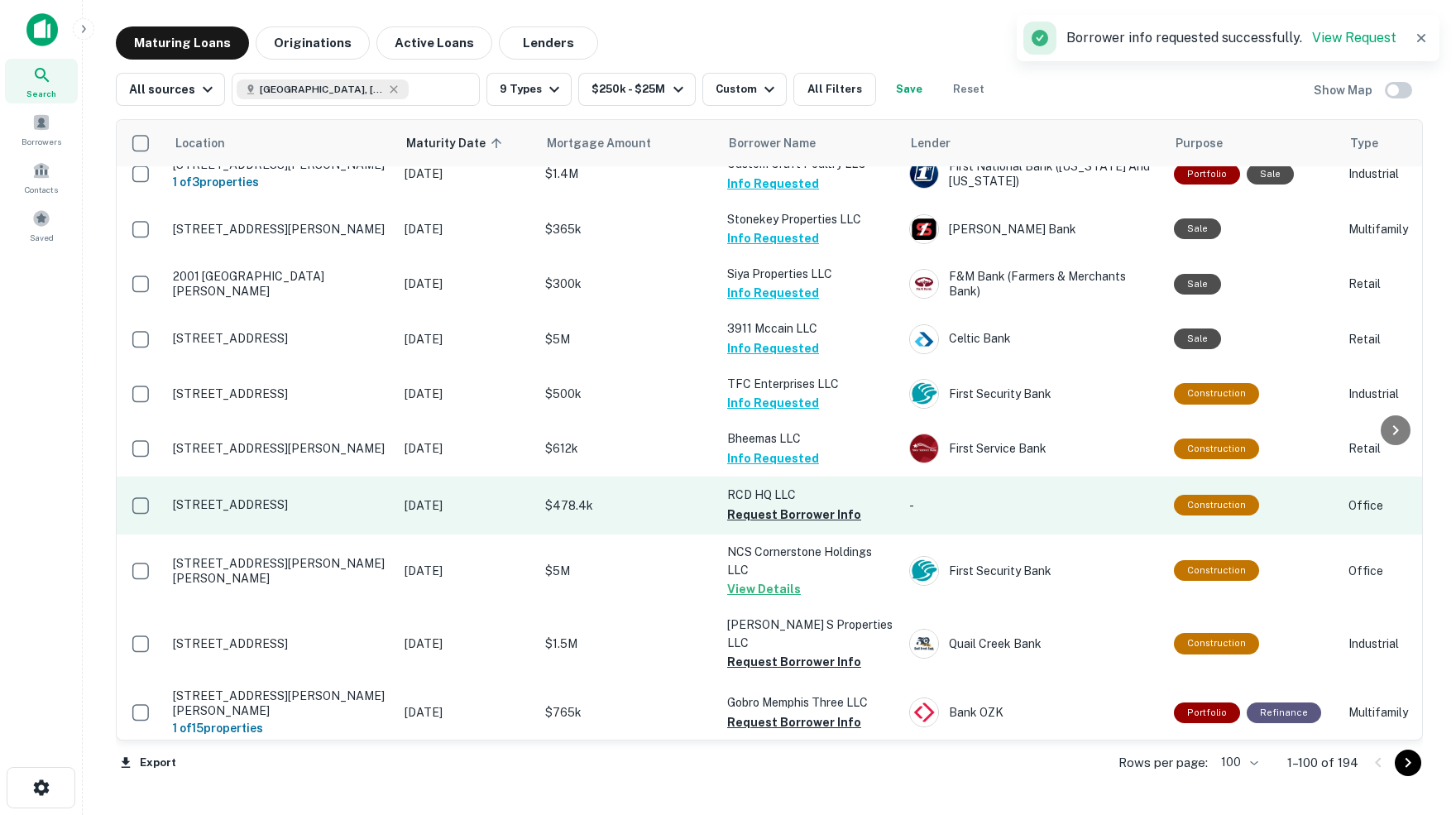
scroll to position [4728, 0]
click at [822, 503] on button "Request Borrower Info" at bounding box center [794, 513] width 134 height 20
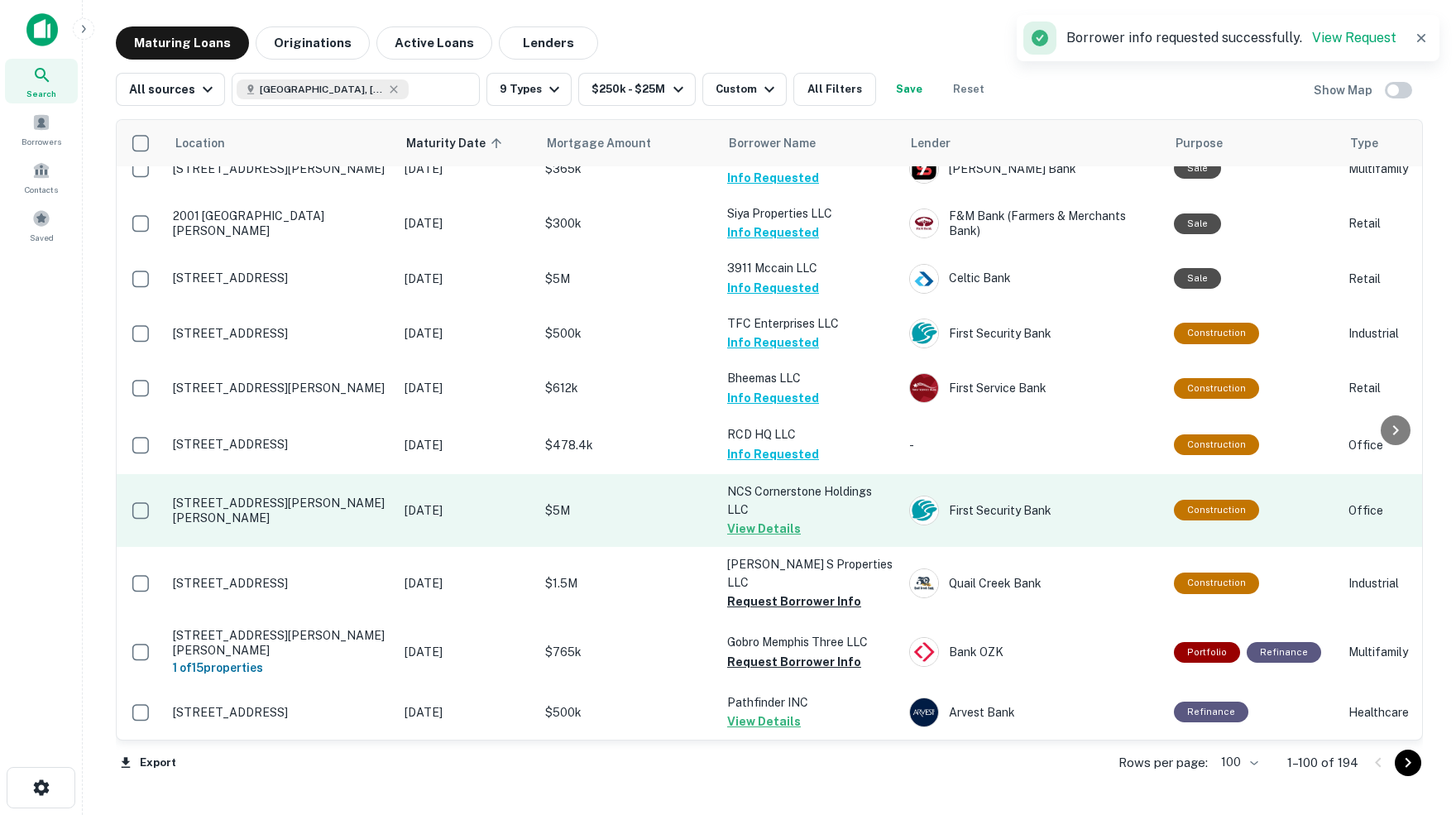
scroll to position [4794, 0]
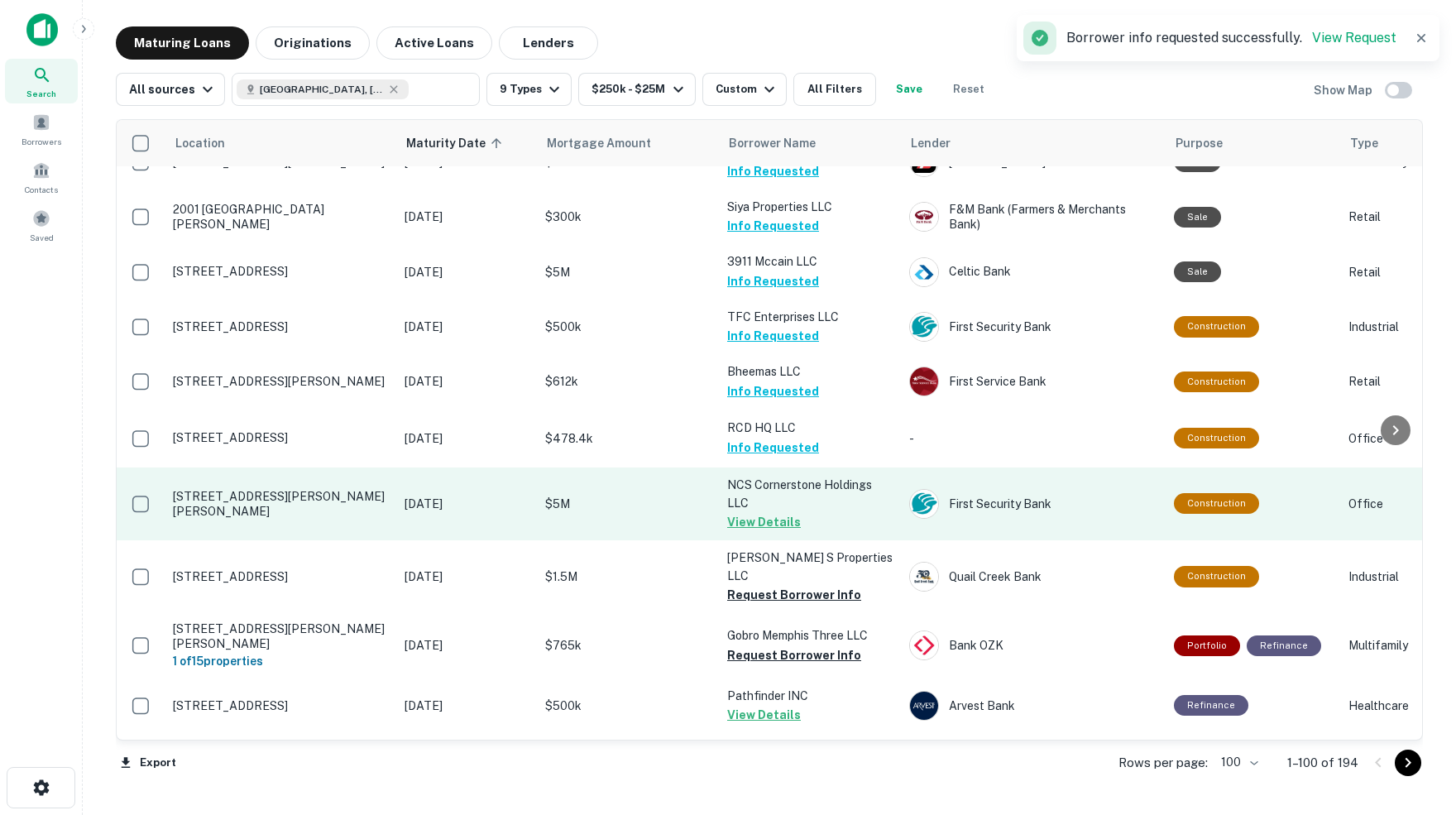
click at [771, 512] on button "View Details" at bounding box center [764, 522] width 74 height 20
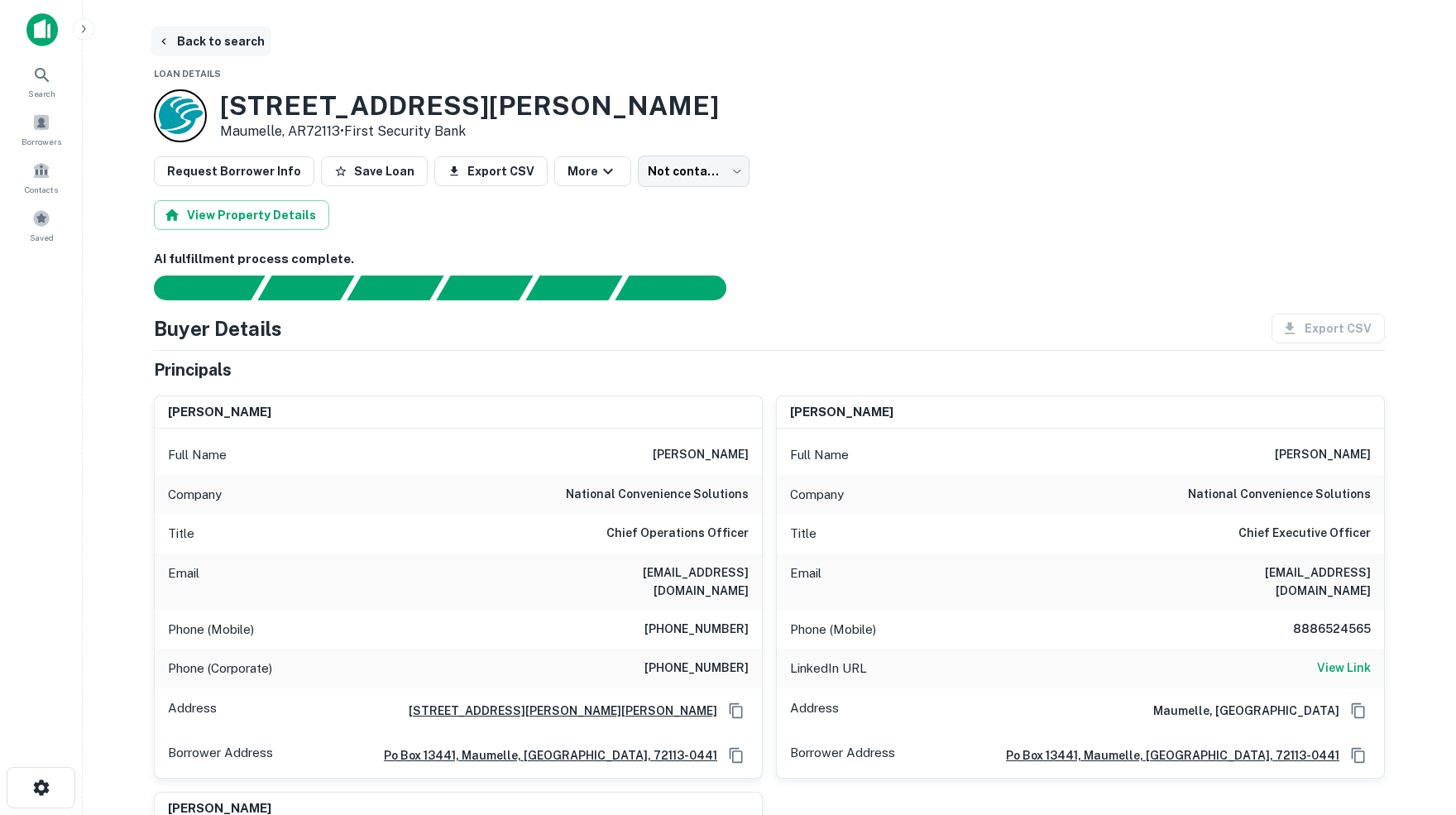
click at [197, 45] on button "Back to search" at bounding box center [211, 41] width 121 height 30
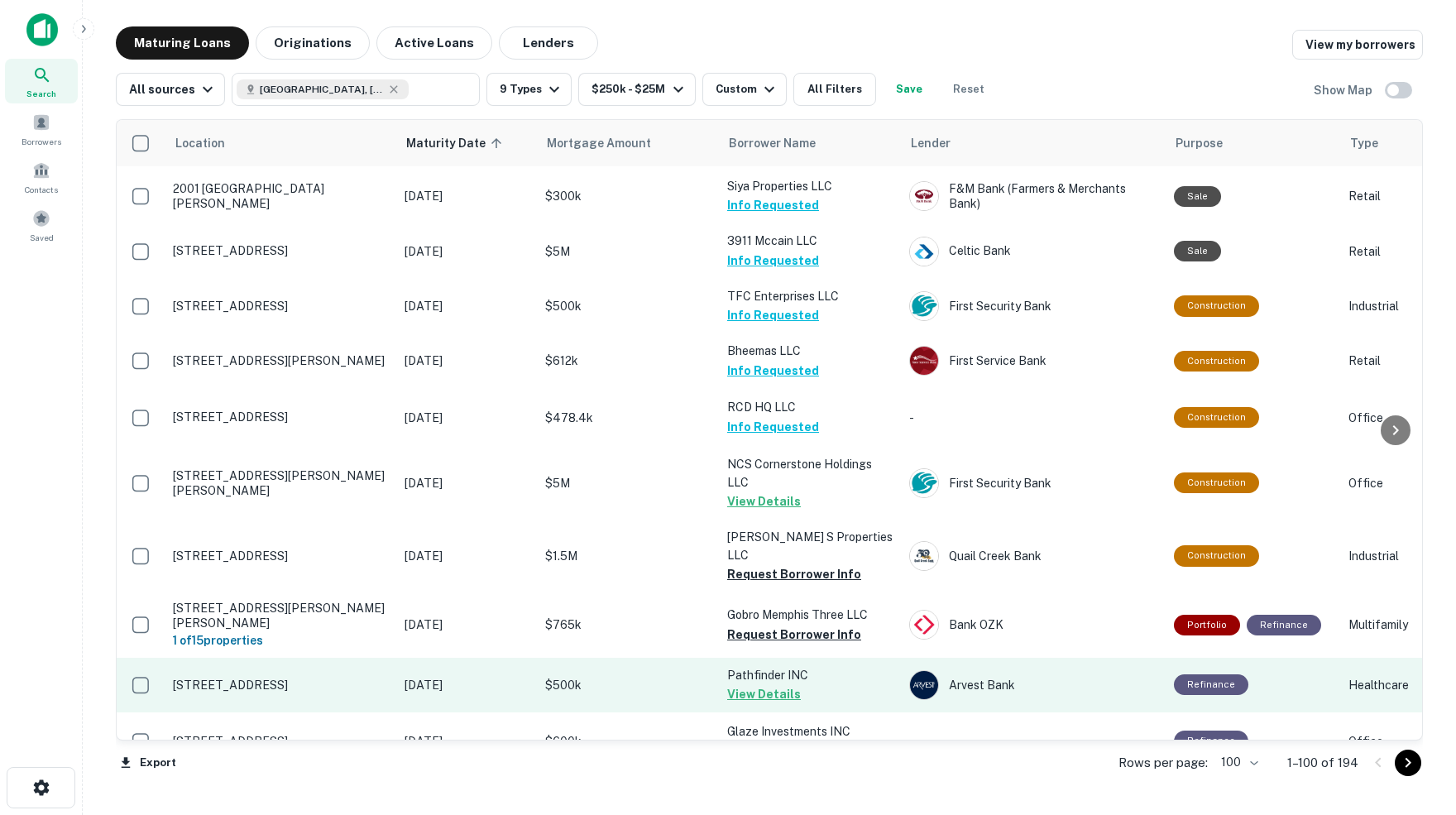
scroll to position [4811, 2]
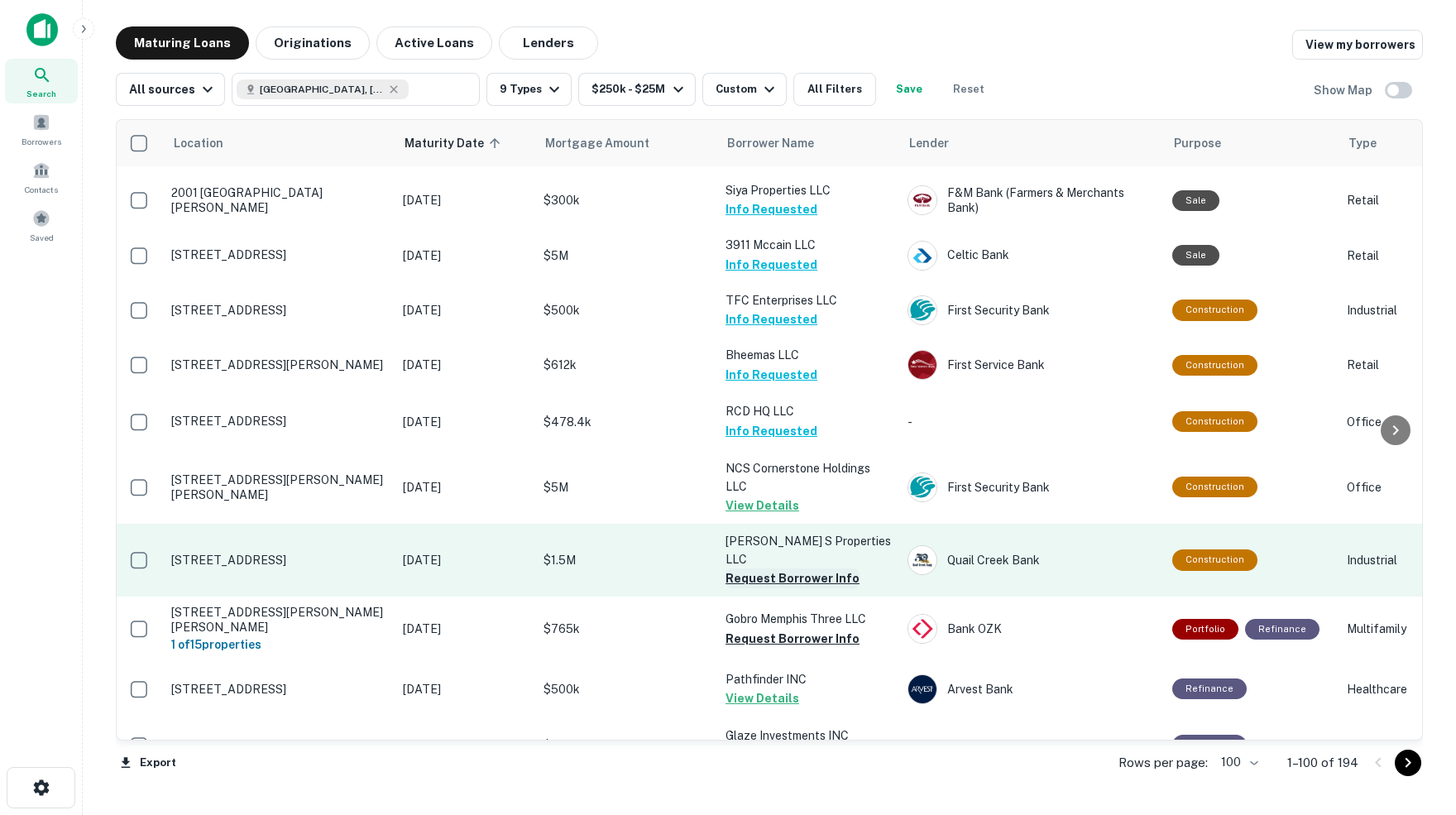
click at [804, 568] on button "Request Borrower Info" at bounding box center [792, 578] width 134 height 20
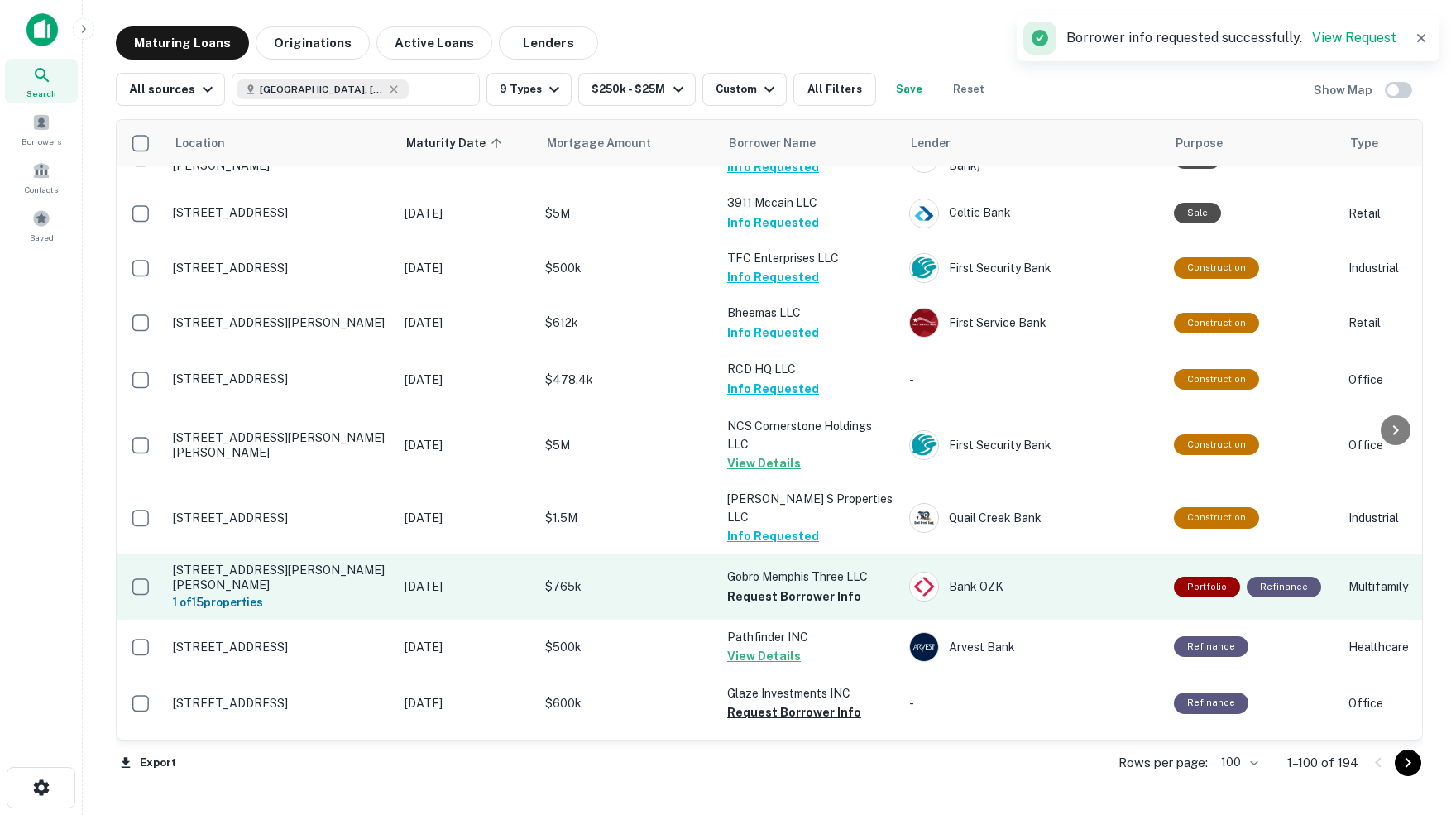
scroll to position [4859, 0]
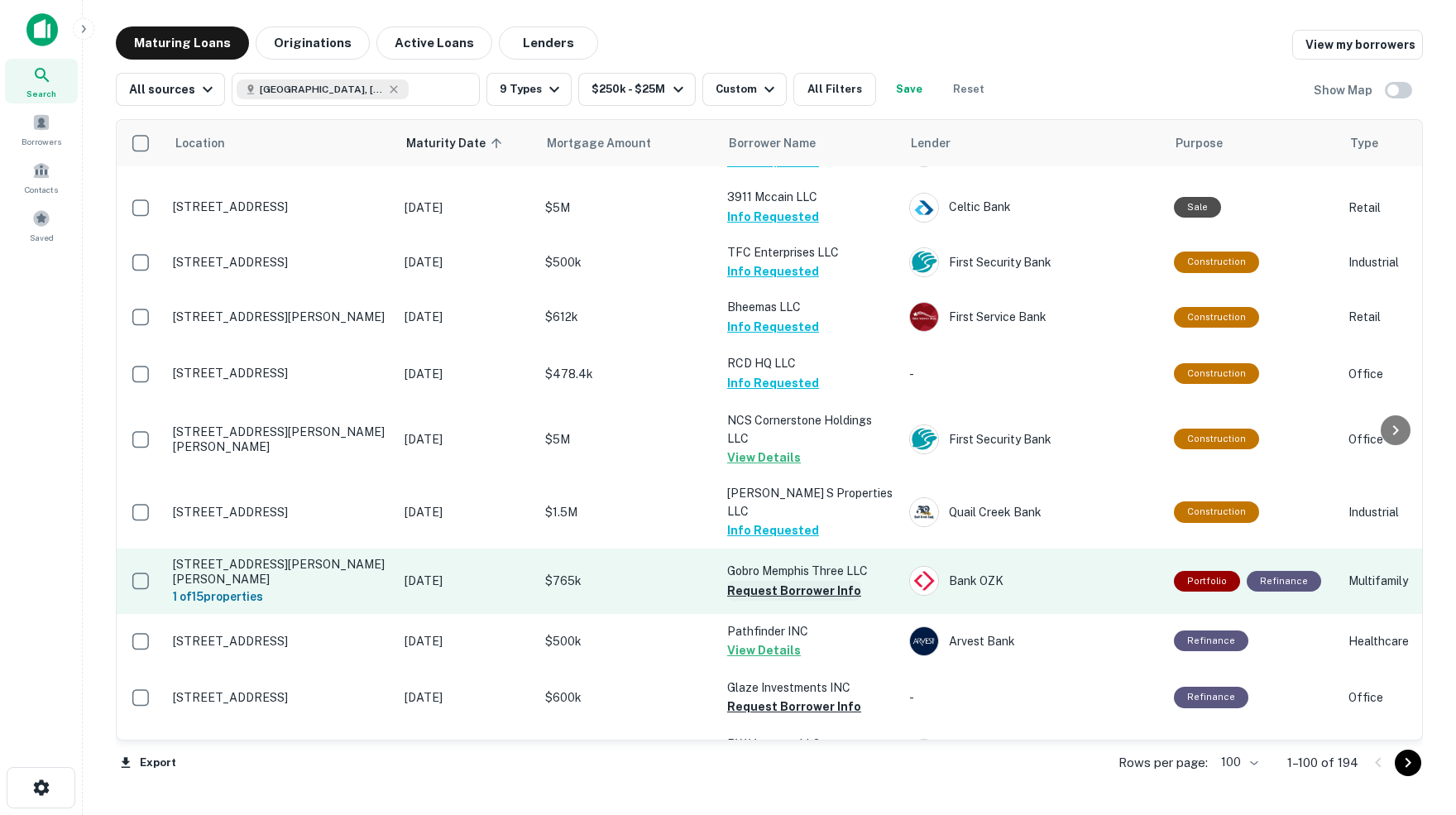
click at [819, 581] on button "Request Borrower Info" at bounding box center [794, 590] width 134 height 20
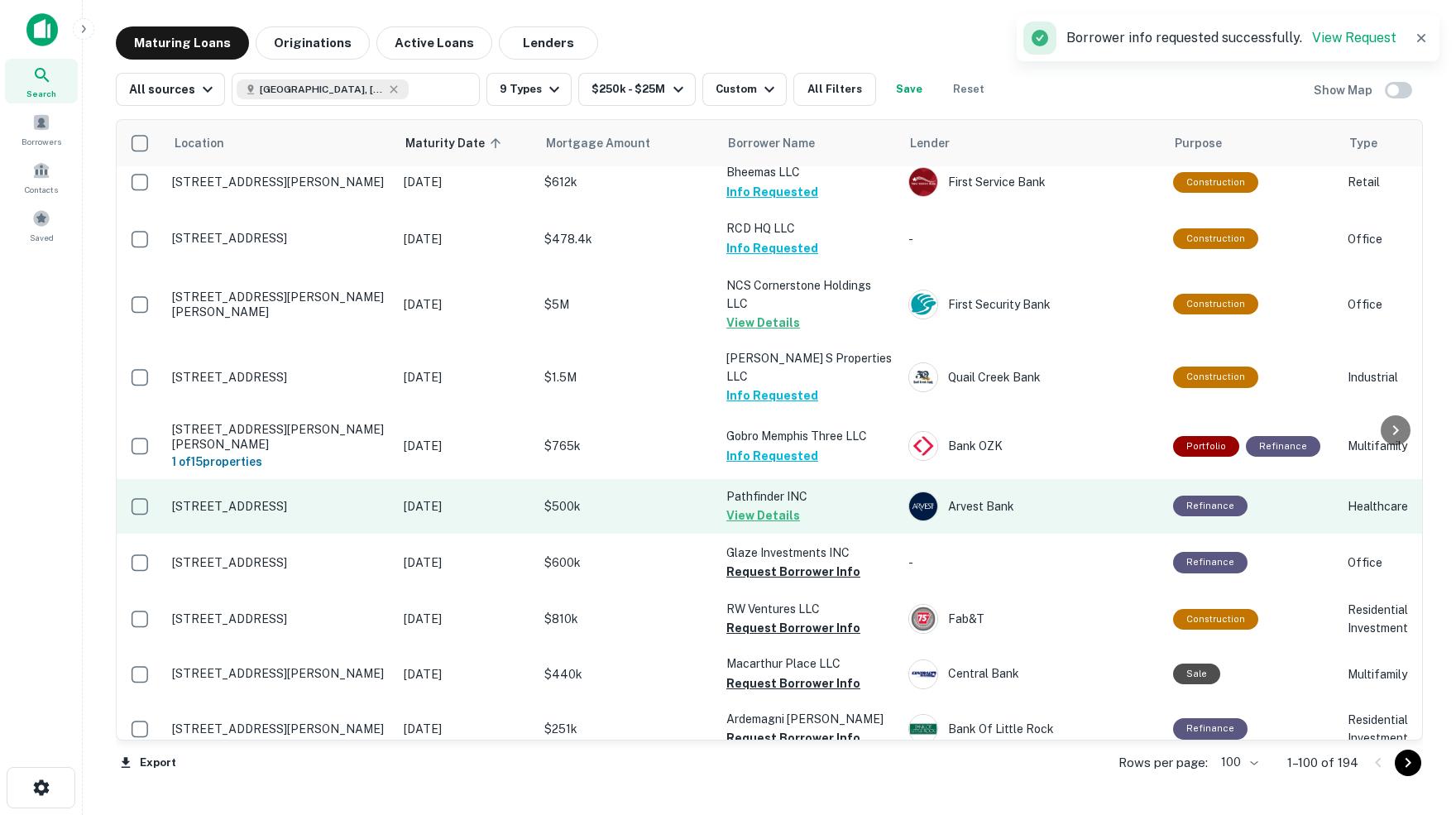
scroll to position [4994, 1]
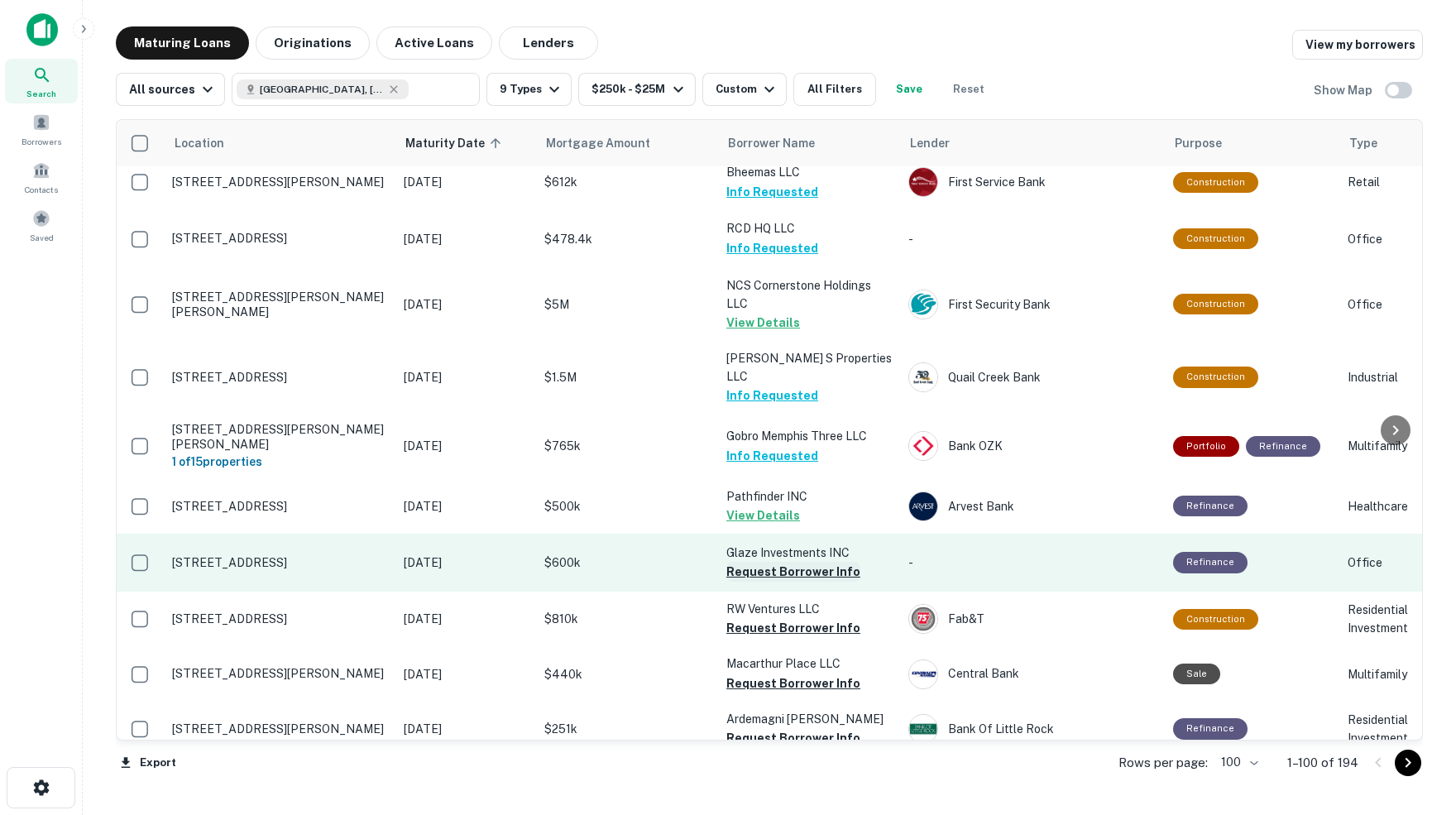
click at [758, 561] on button "Request Borrower Info" at bounding box center [793, 571] width 134 height 20
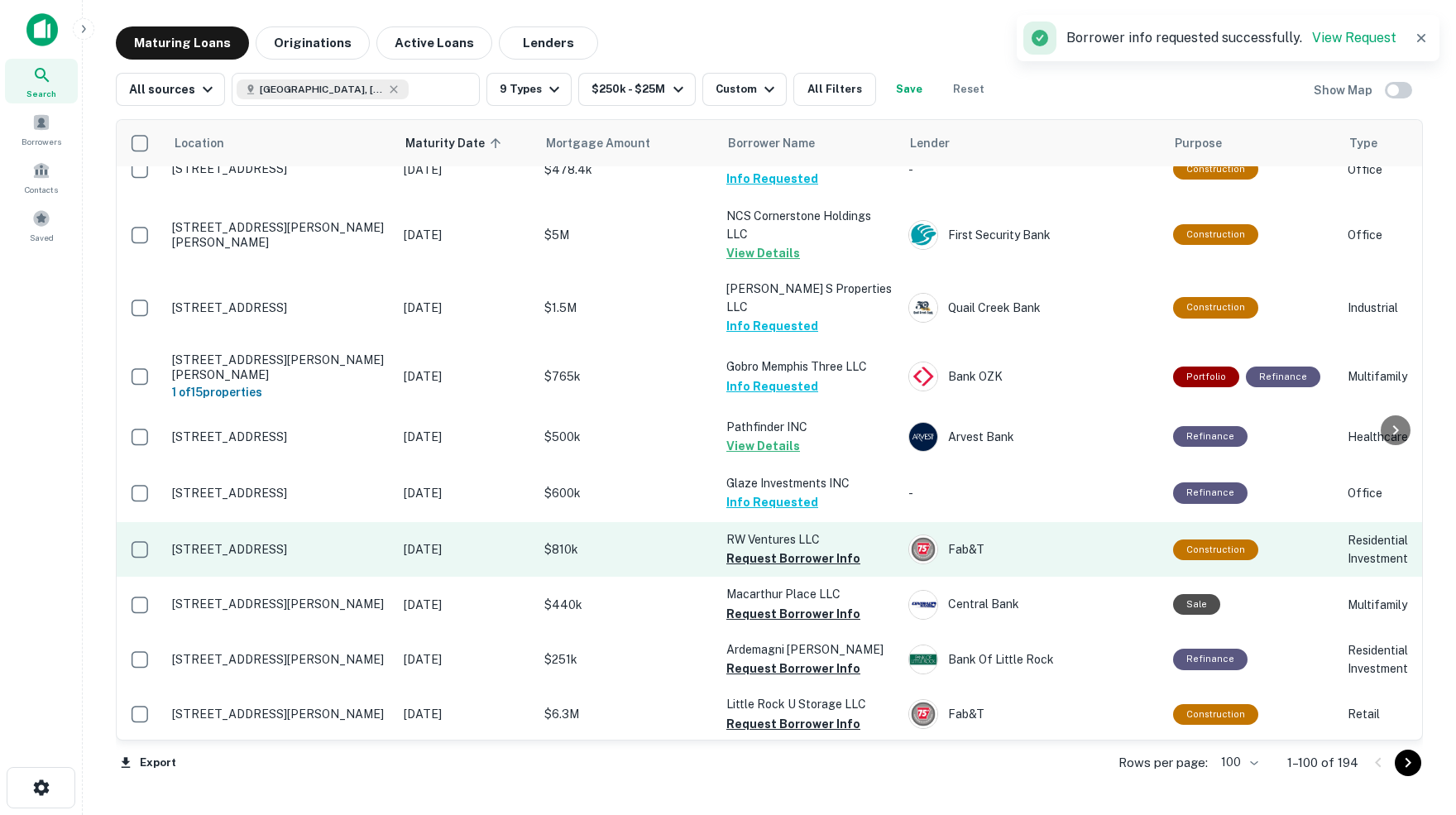
scroll to position [5069, 1]
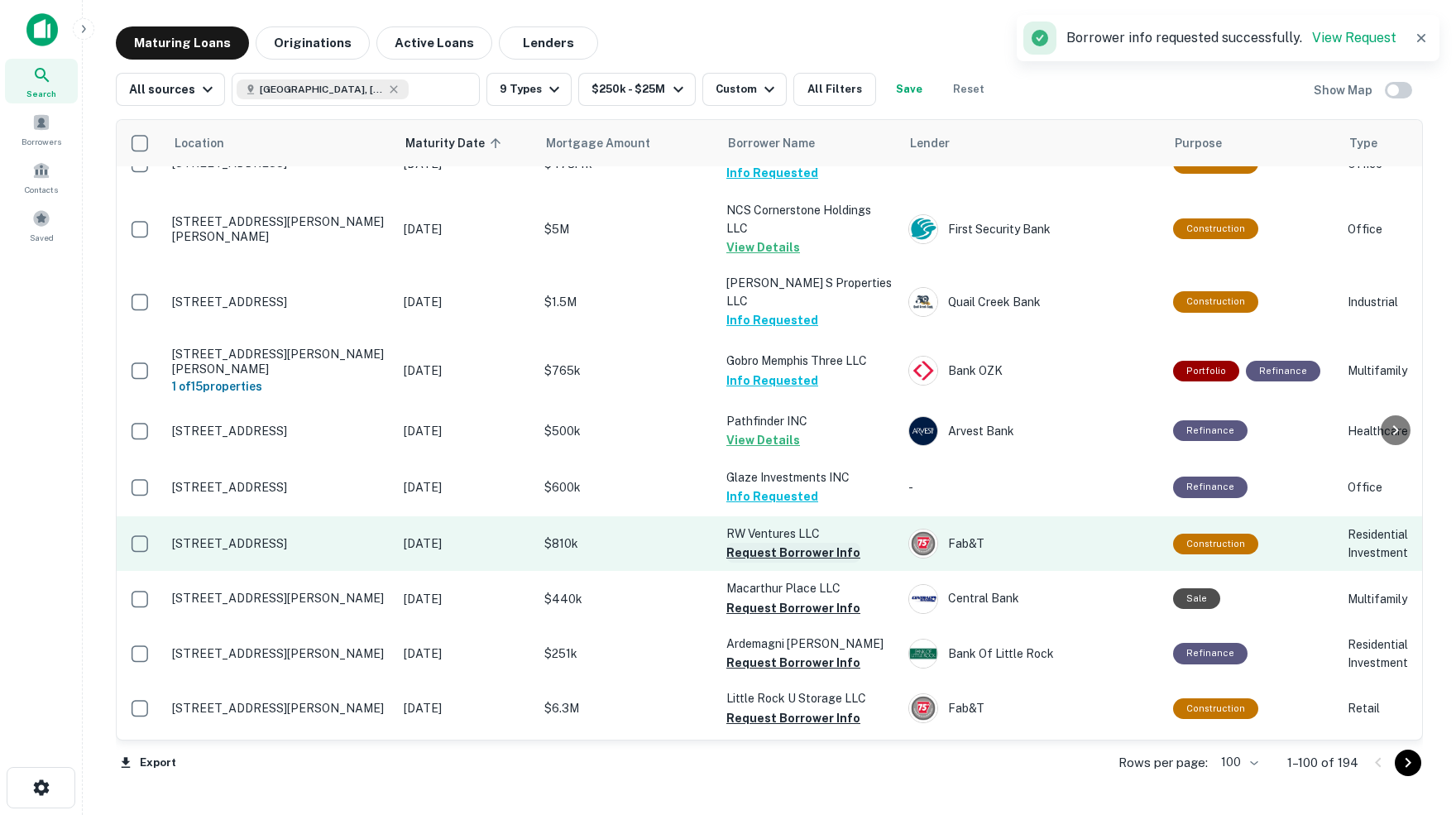
click at [752, 543] on button "Request Borrower Info" at bounding box center [793, 553] width 134 height 20
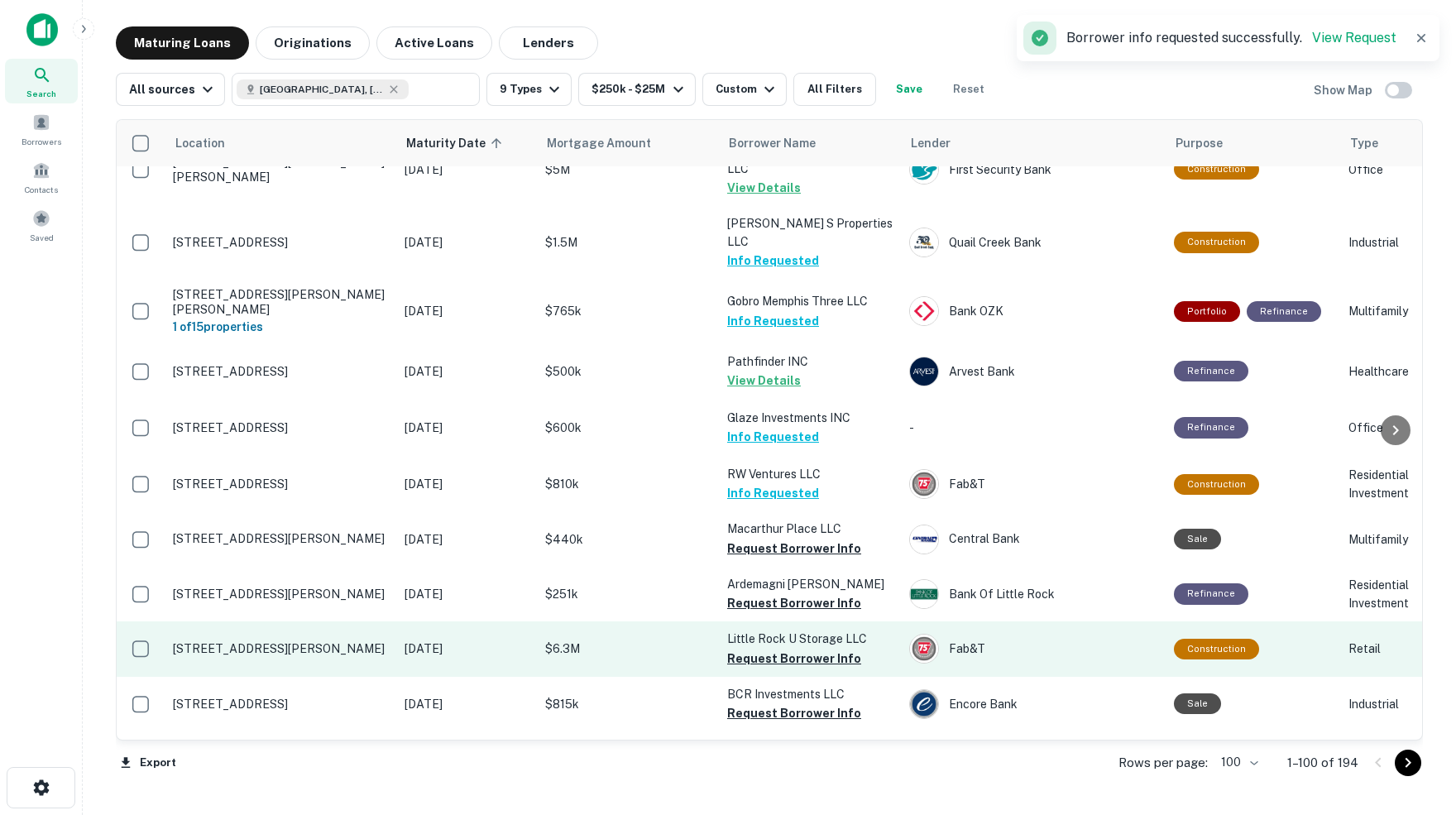
scroll to position [5127, 0]
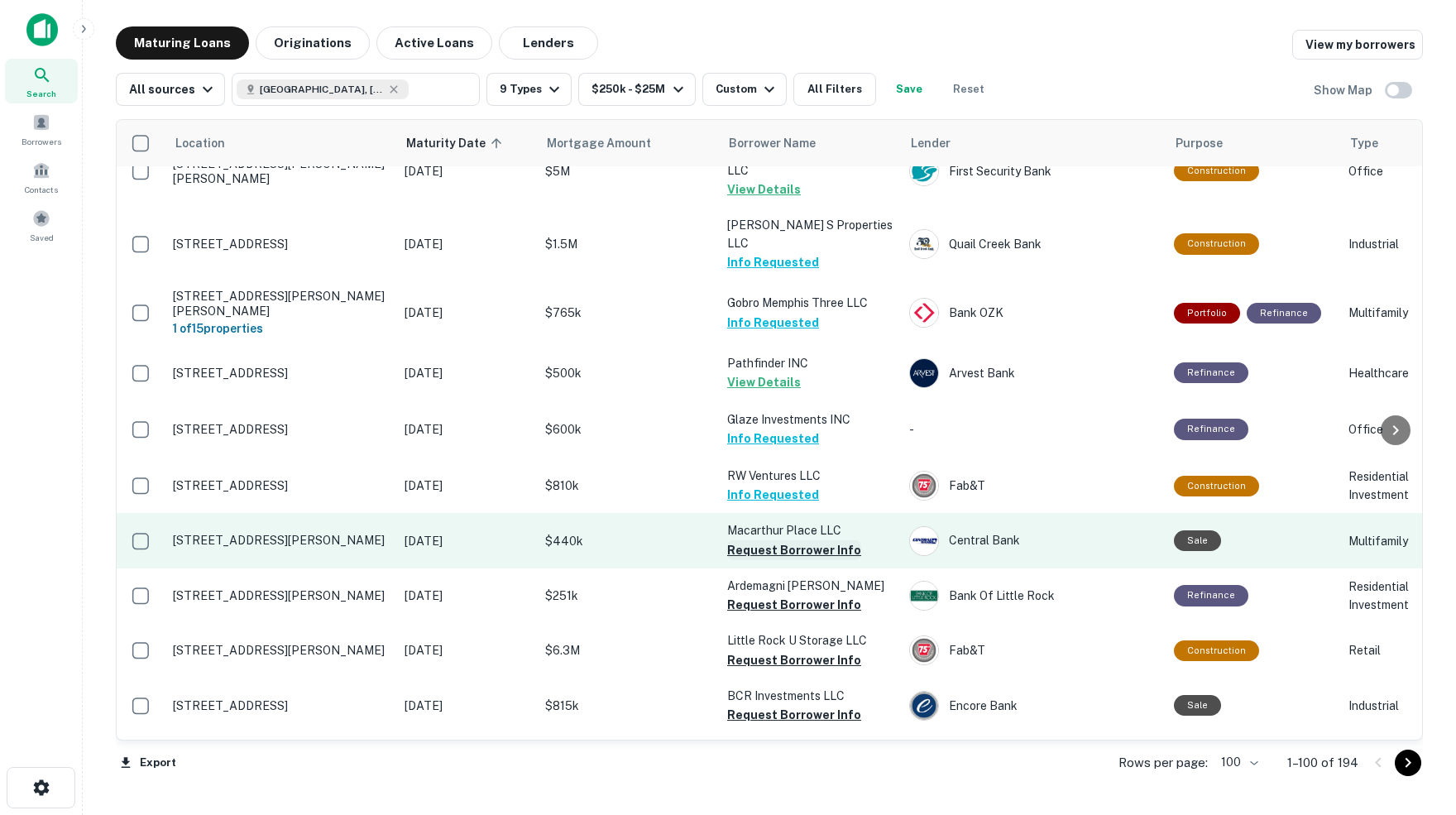
click at [762, 540] on button "Request Borrower Info" at bounding box center [794, 550] width 134 height 20
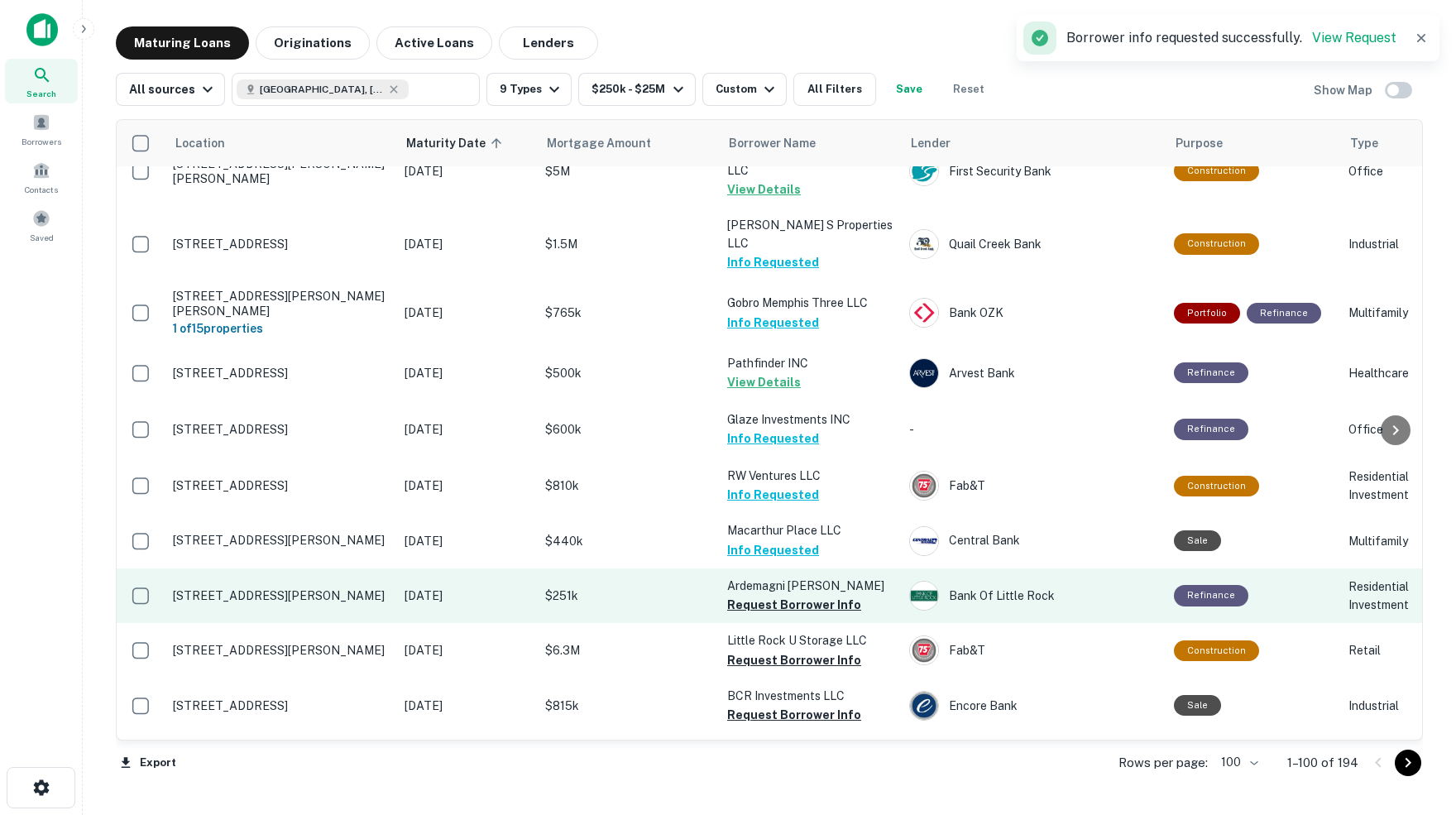
scroll to position [0, 0]
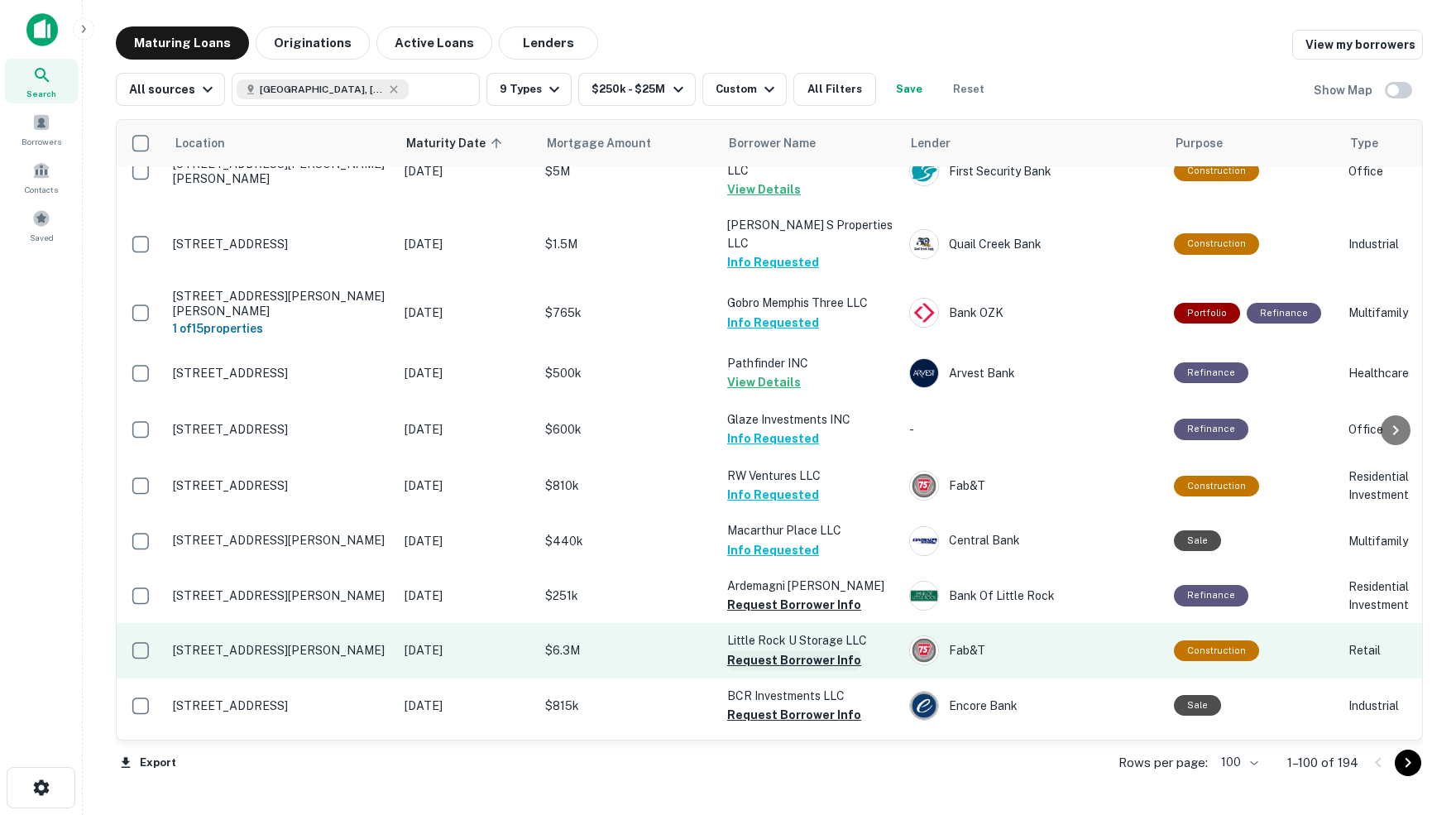
click at [767, 650] on button "Request Borrower Info" at bounding box center [794, 660] width 134 height 20
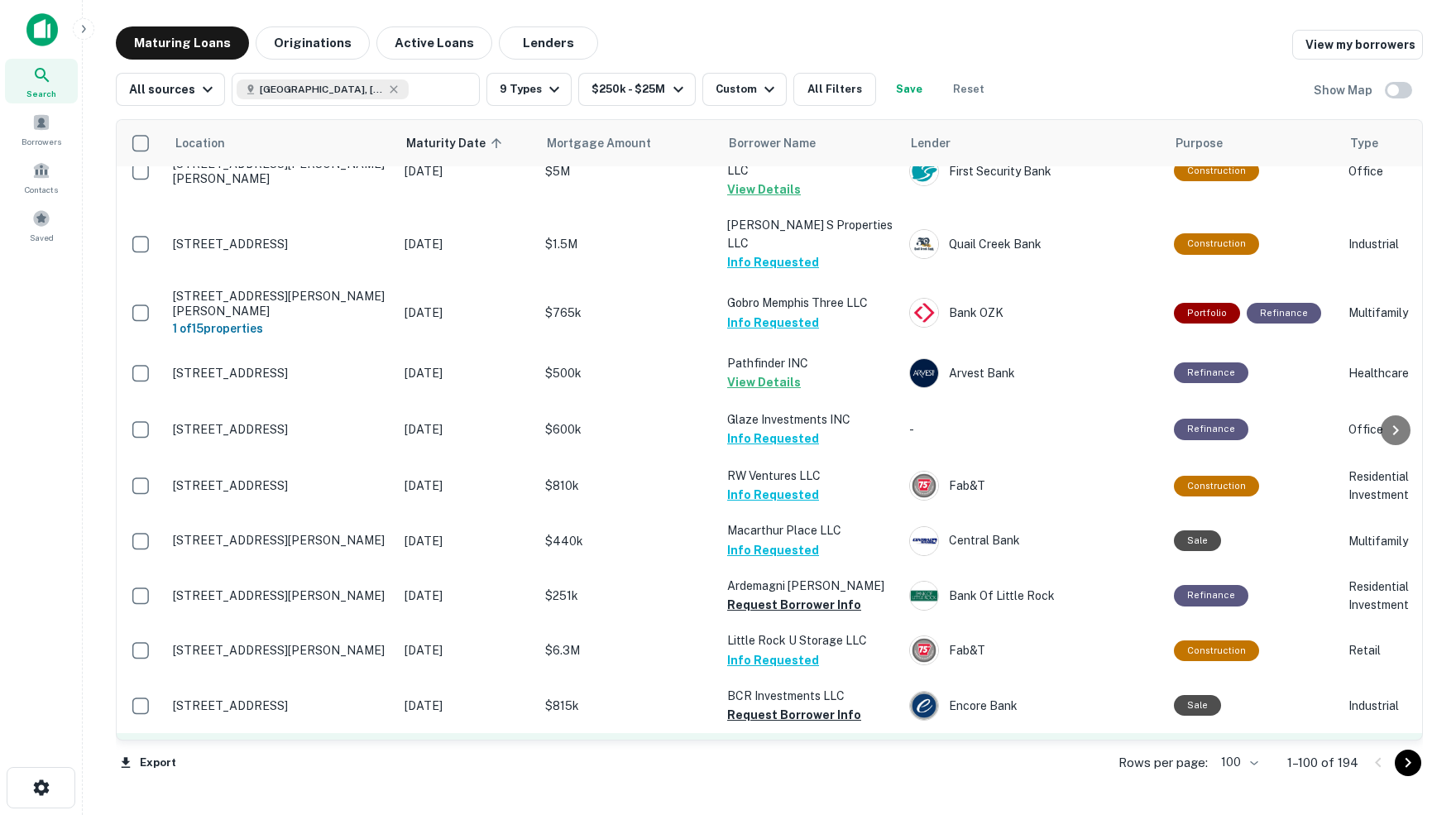
click at [783, 765] on button "Request Borrower Info" at bounding box center [794, 774] width 134 height 20
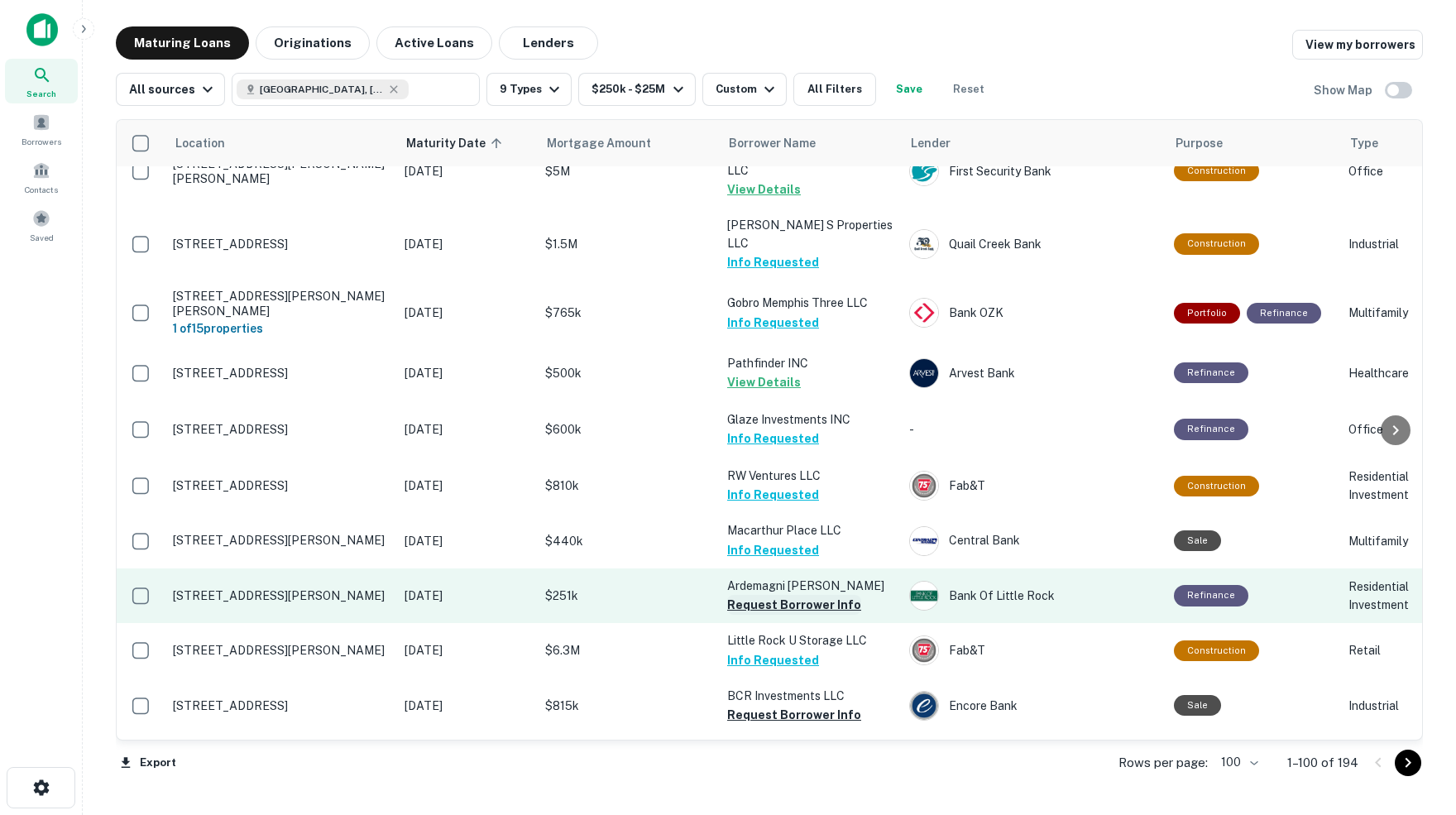
click at [776, 594] on button "Request Borrower Info" at bounding box center [794, 604] width 134 height 20
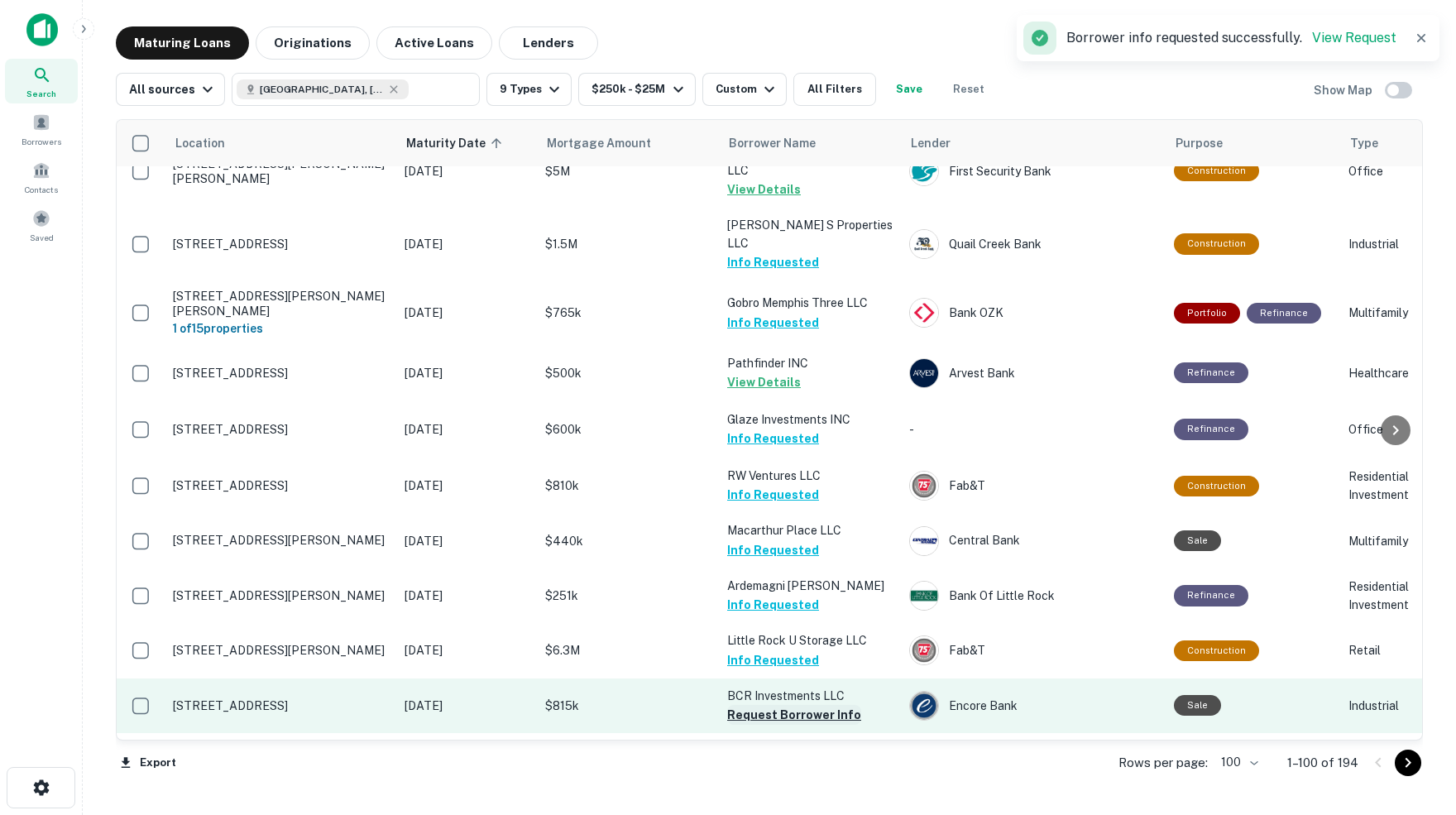
click at [736, 705] on button "Request Borrower Info" at bounding box center [794, 714] width 134 height 20
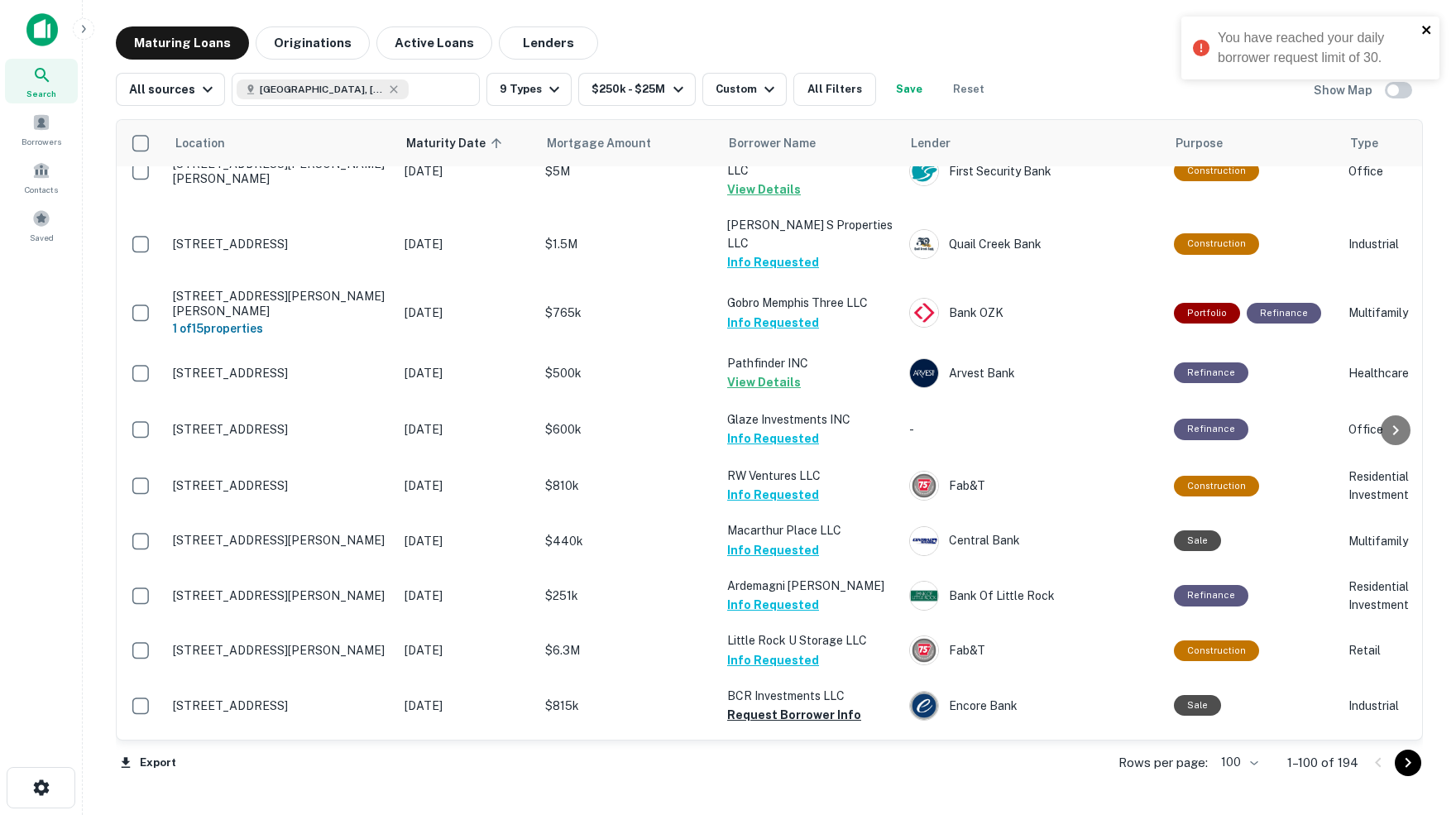
click at [1425, 25] on icon "close" at bounding box center [1427, 30] width 12 height 14
click at [46, 138] on span "Borrowers" at bounding box center [41, 141] width 40 height 14
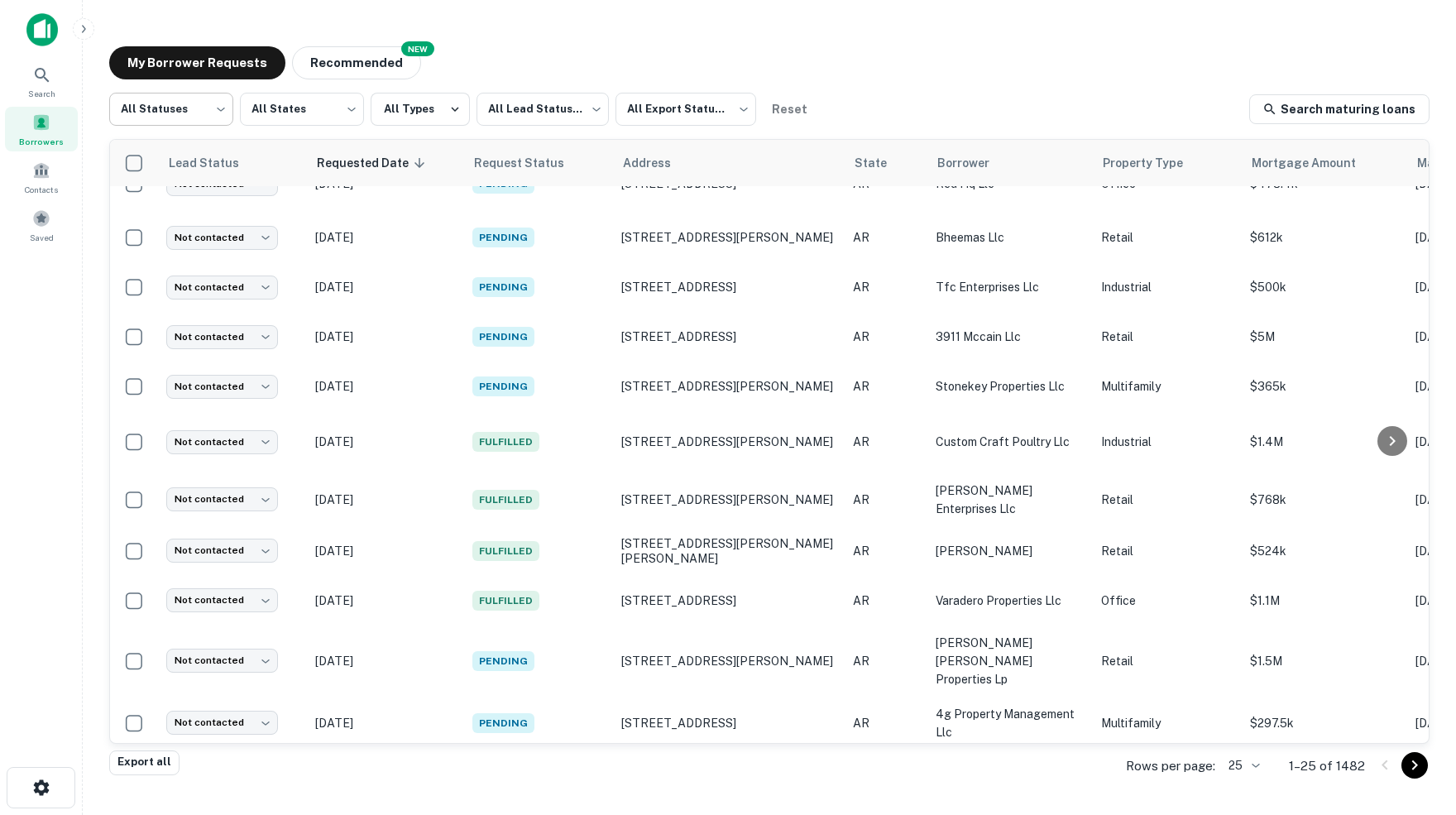
click at [219, 111] on body "Search Borrowers Contacts Saved My Borrower Requests NEW Recommended All Status…" at bounding box center [728, 408] width 1456 height 815
click at [152, 212] on li "Fulfilled" at bounding box center [170, 212] width 125 height 30
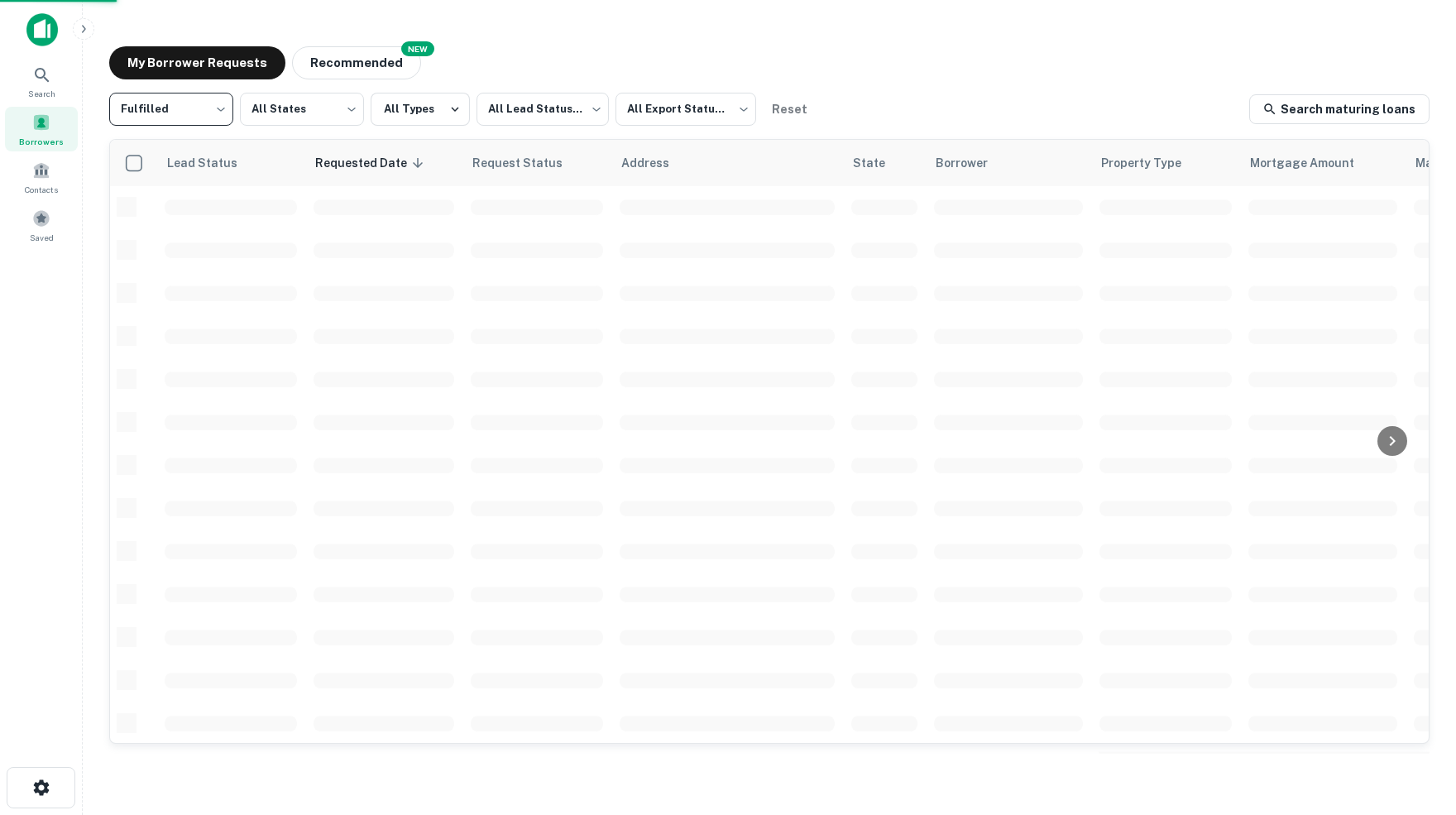
type input "*********"
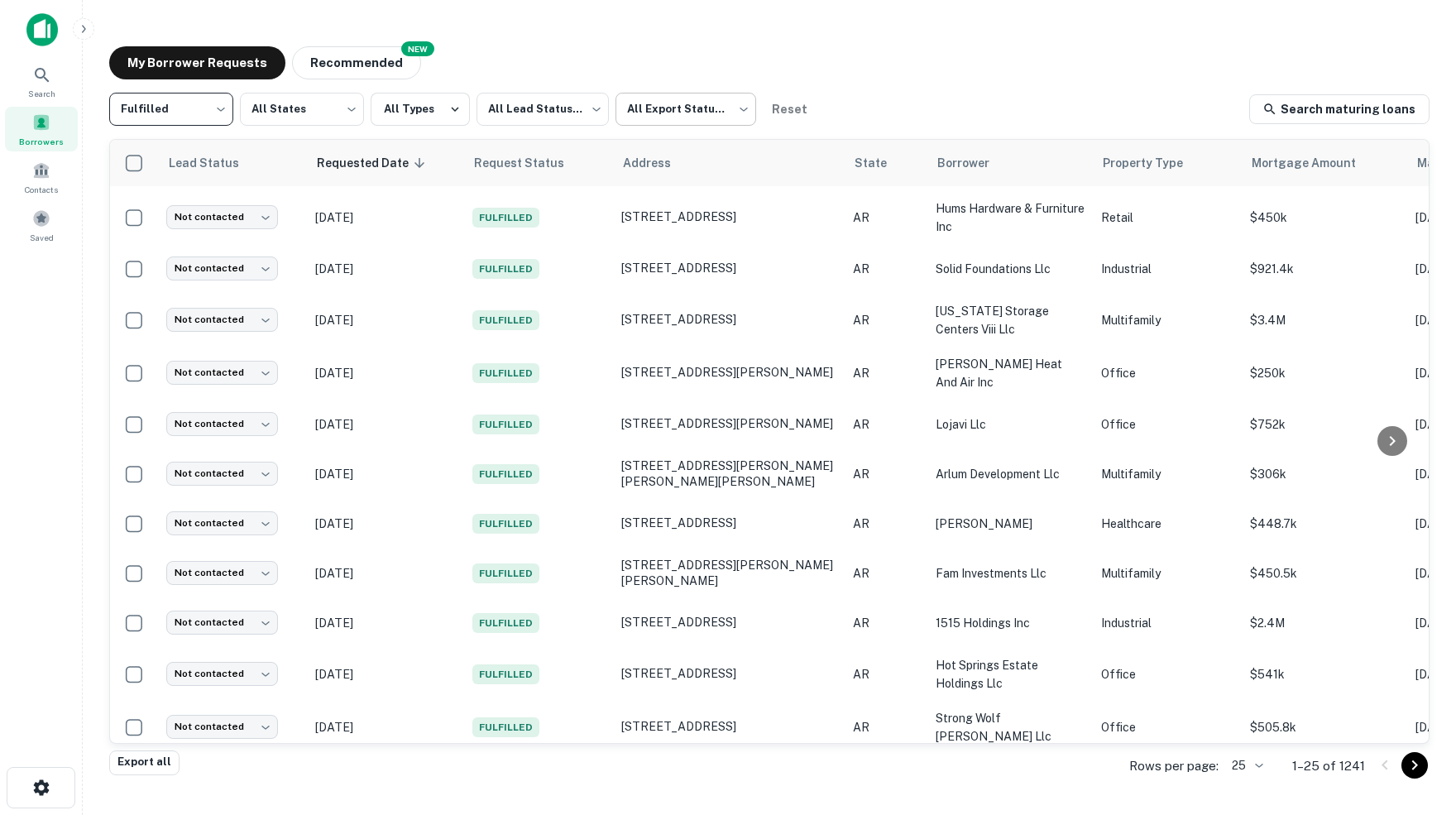
click at [746, 109] on body "Search Borrowers Contacts Saved My Borrower Requests NEW Recommended Fulfilled …" at bounding box center [728, 408] width 1456 height 815
click at [691, 211] on li "Not Exported" at bounding box center [692, 212] width 150 height 30
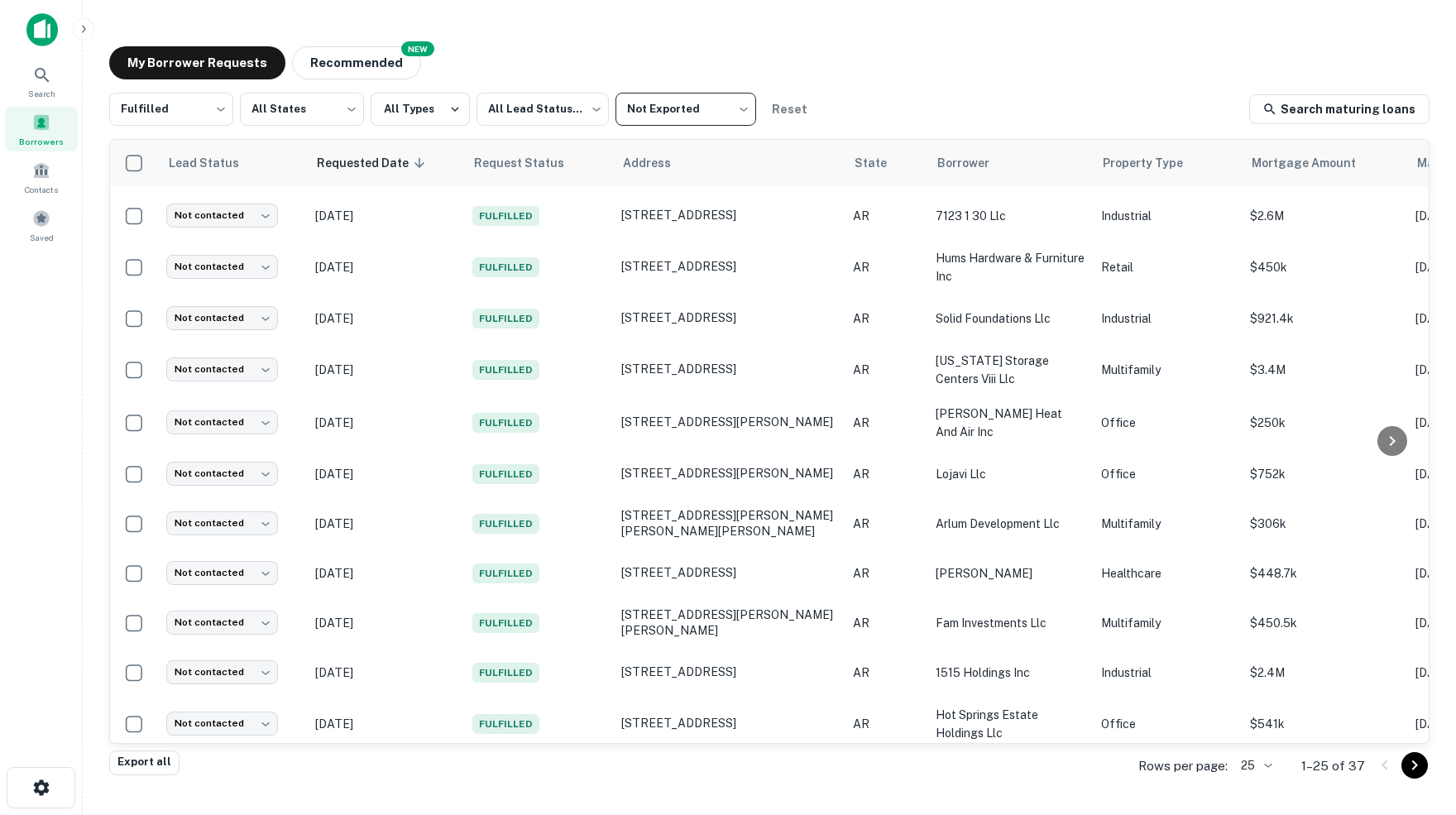
click at [748, 111] on body "Search Borrowers Contacts Saved My Borrower Requests NEW Recommended Fulfilled …" at bounding box center [728, 408] width 1456 height 815
click at [715, 157] on li "All Export Statuses" at bounding box center [692, 153] width 150 height 30
type input "***"
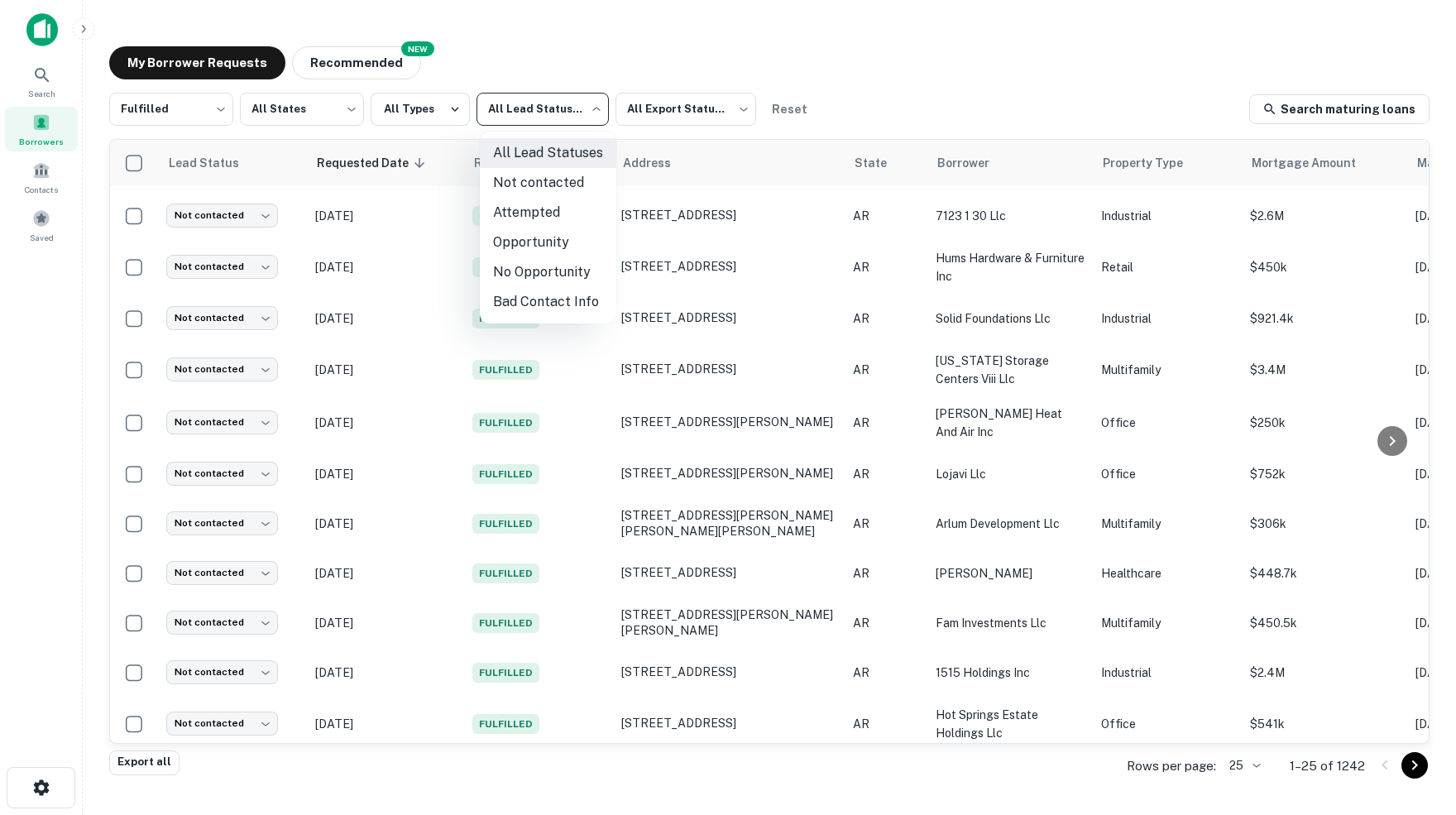
click at [599, 109] on body "Search Borrowers Contacts Saved My Borrower Requests NEW Recommended Fulfilled …" at bounding box center [728, 408] width 1456 height 815
click at [565, 183] on li "Not contacted" at bounding box center [548, 182] width 136 height 30
type input "****"
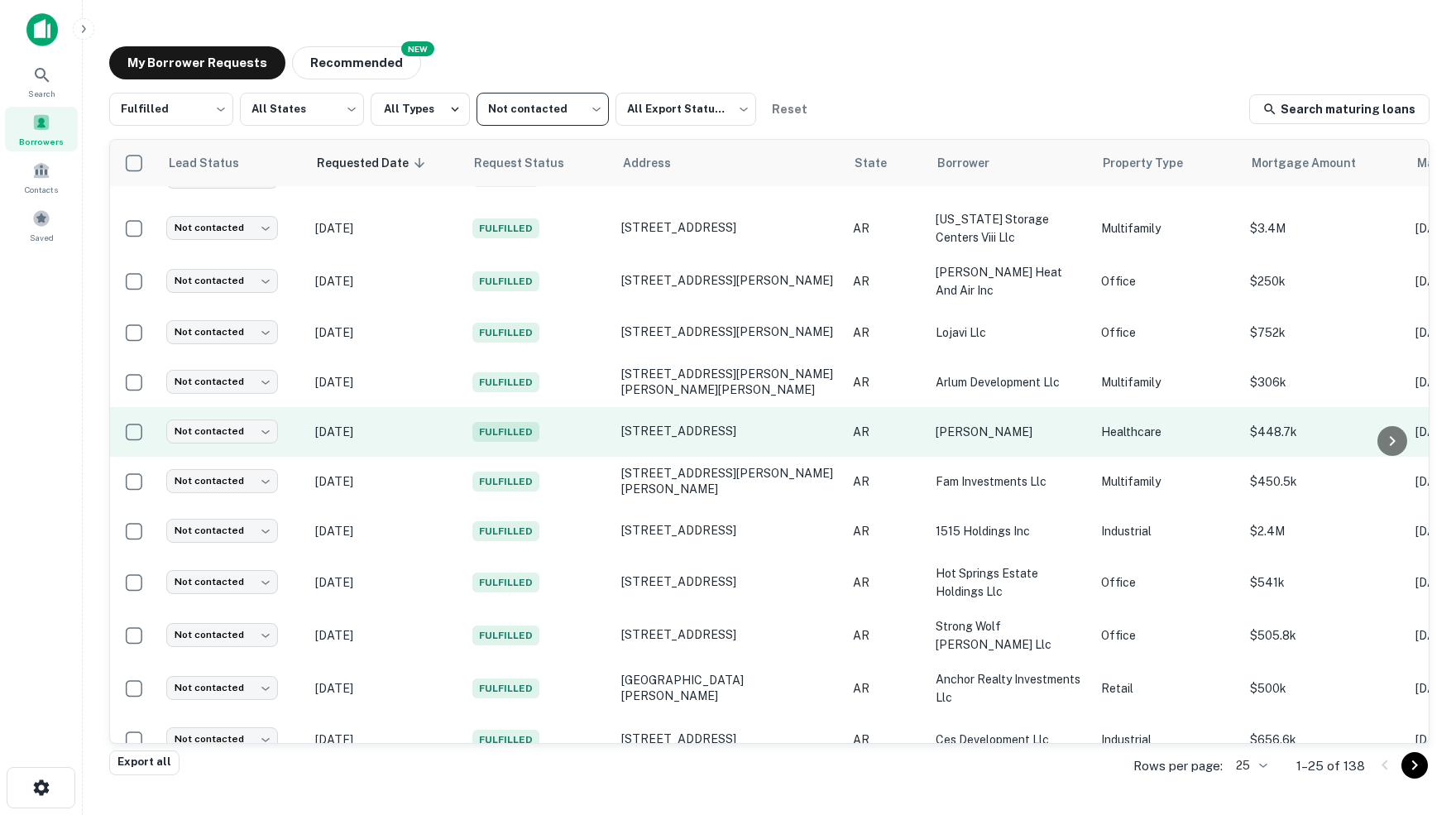
scroll to position [708, 0]
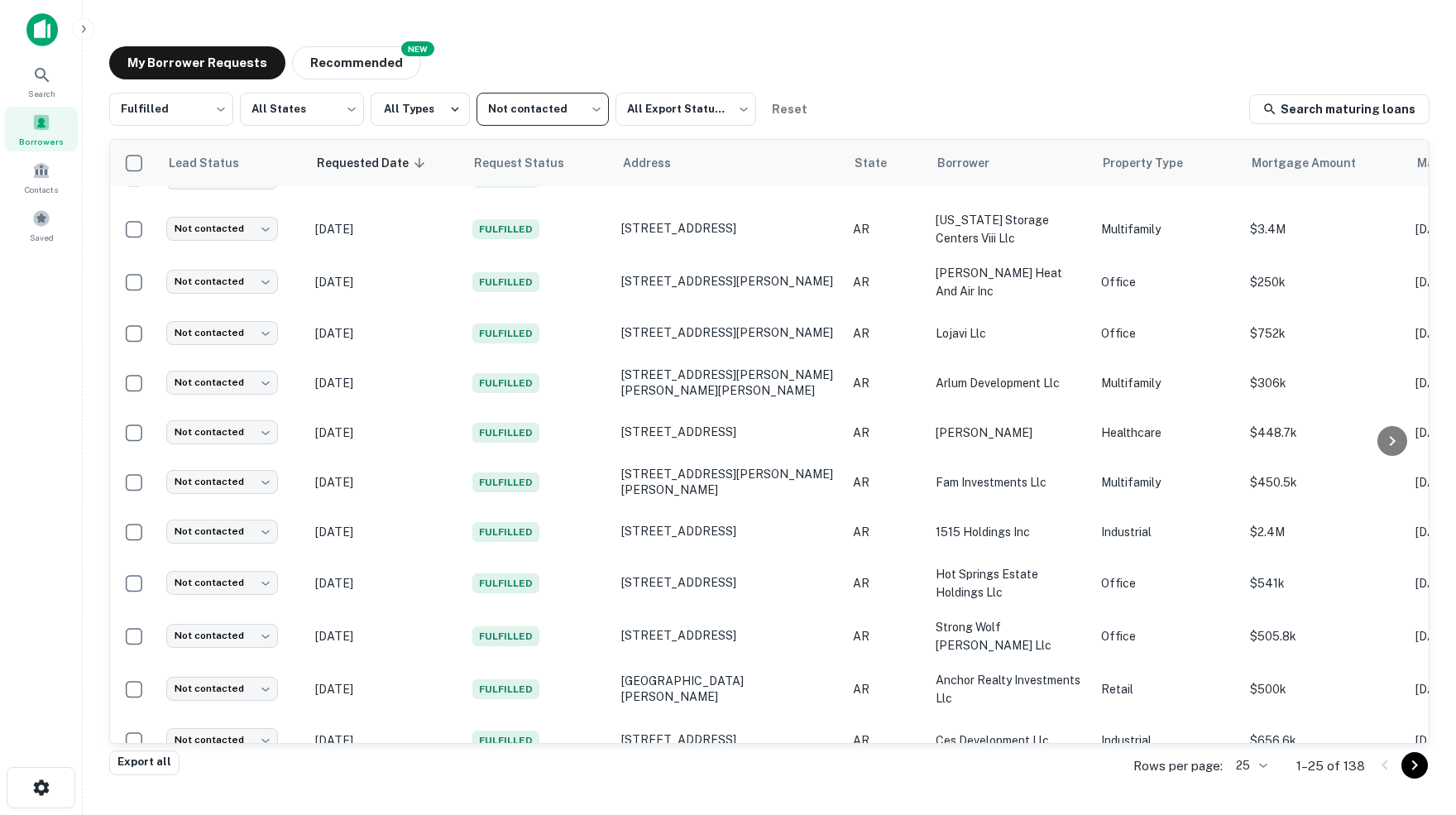
click at [1256, 766] on body "Search Borrowers Contacts Saved My Borrower Requests NEW Recommended Fulfilled …" at bounding box center [728, 408] width 1456 height 815
click at [1239, 721] on li "250" at bounding box center [1245, 723] width 56 height 30
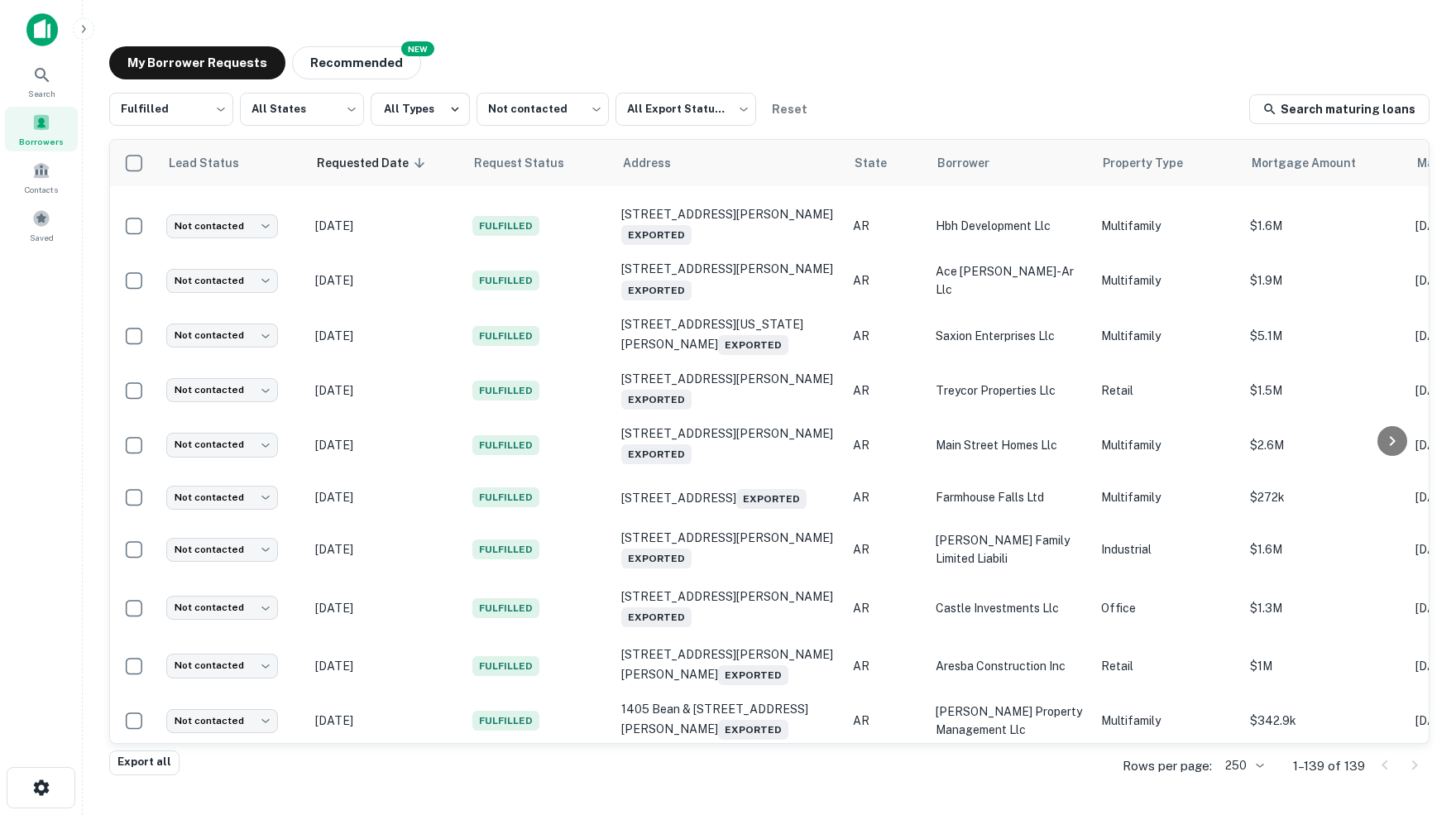
scroll to position [2478, 0]
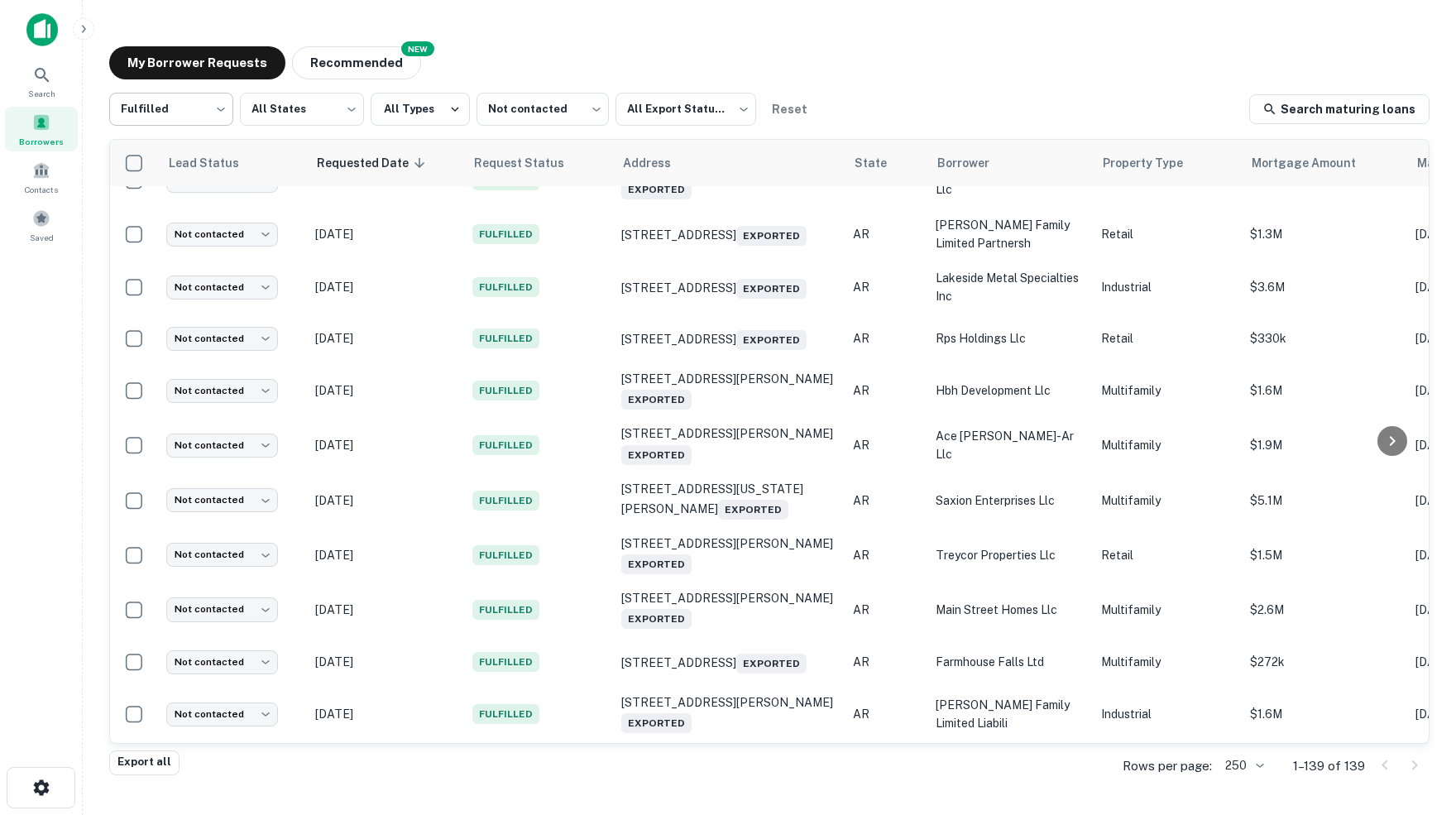
click at [221, 108] on body "Search Borrowers Contacts Saved My Borrower Requests NEW Recommended Fulfilled …" at bounding box center [728, 408] width 1456 height 815
click at [169, 186] on li "Processing" at bounding box center [170, 182] width 125 height 30
type input "**********"
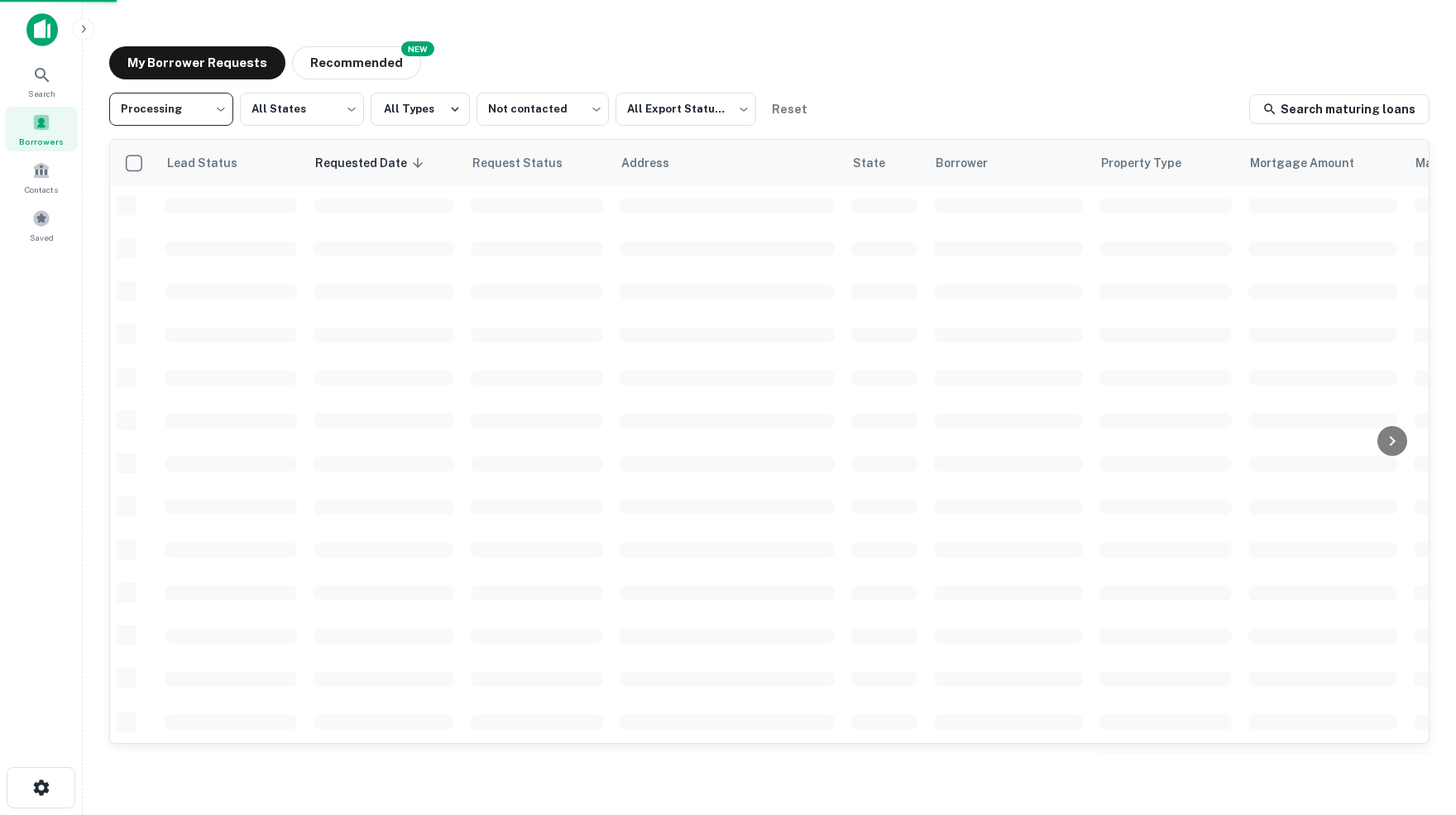
scroll to position [517, 0]
click at [598, 111] on body "**********" at bounding box center [728, 408] width 1456 height 815
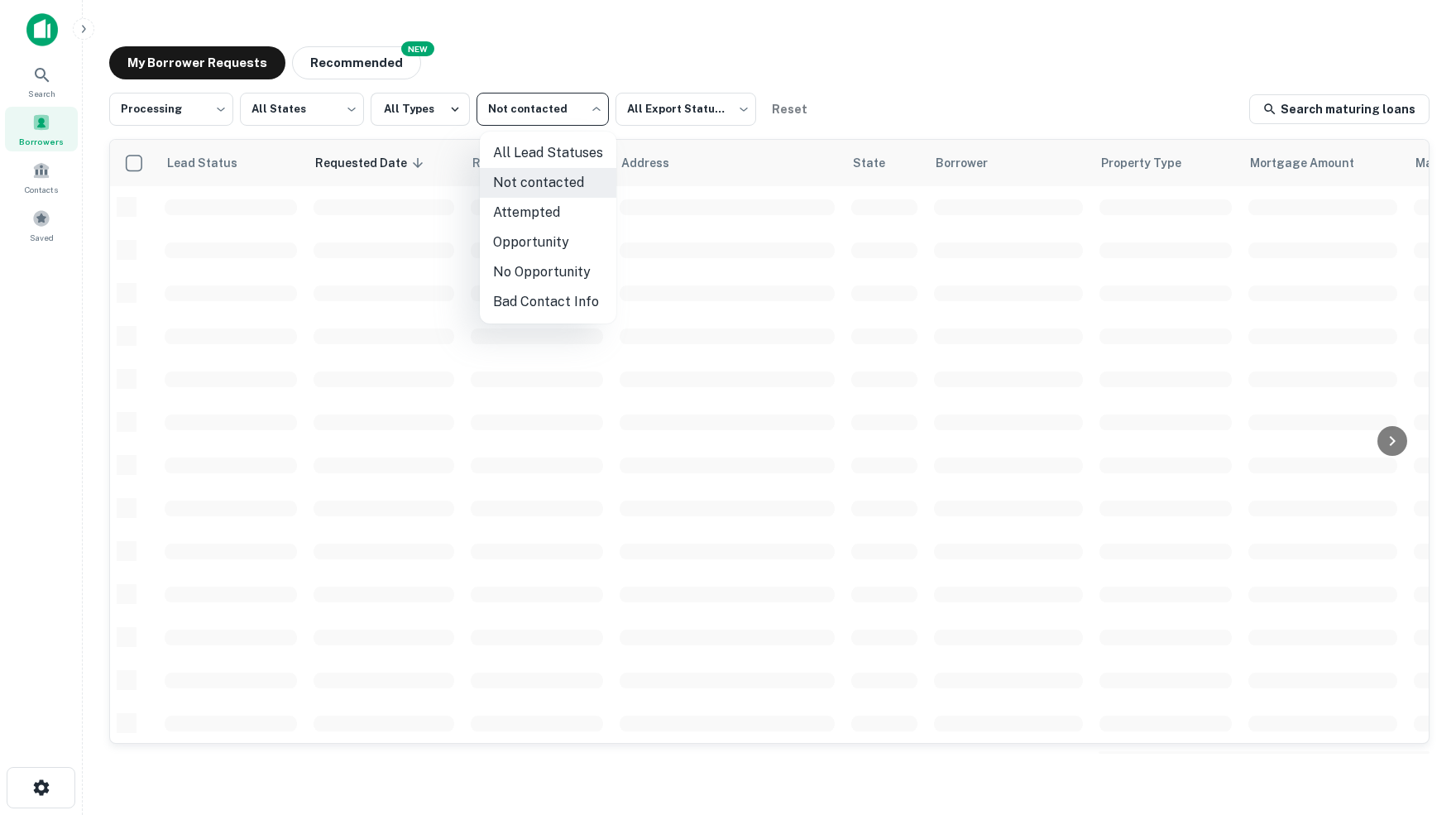
click at [574, 153] on li "All Lead Statuses" at bounding box center [548, 153] width 136 height 30
type input "***"
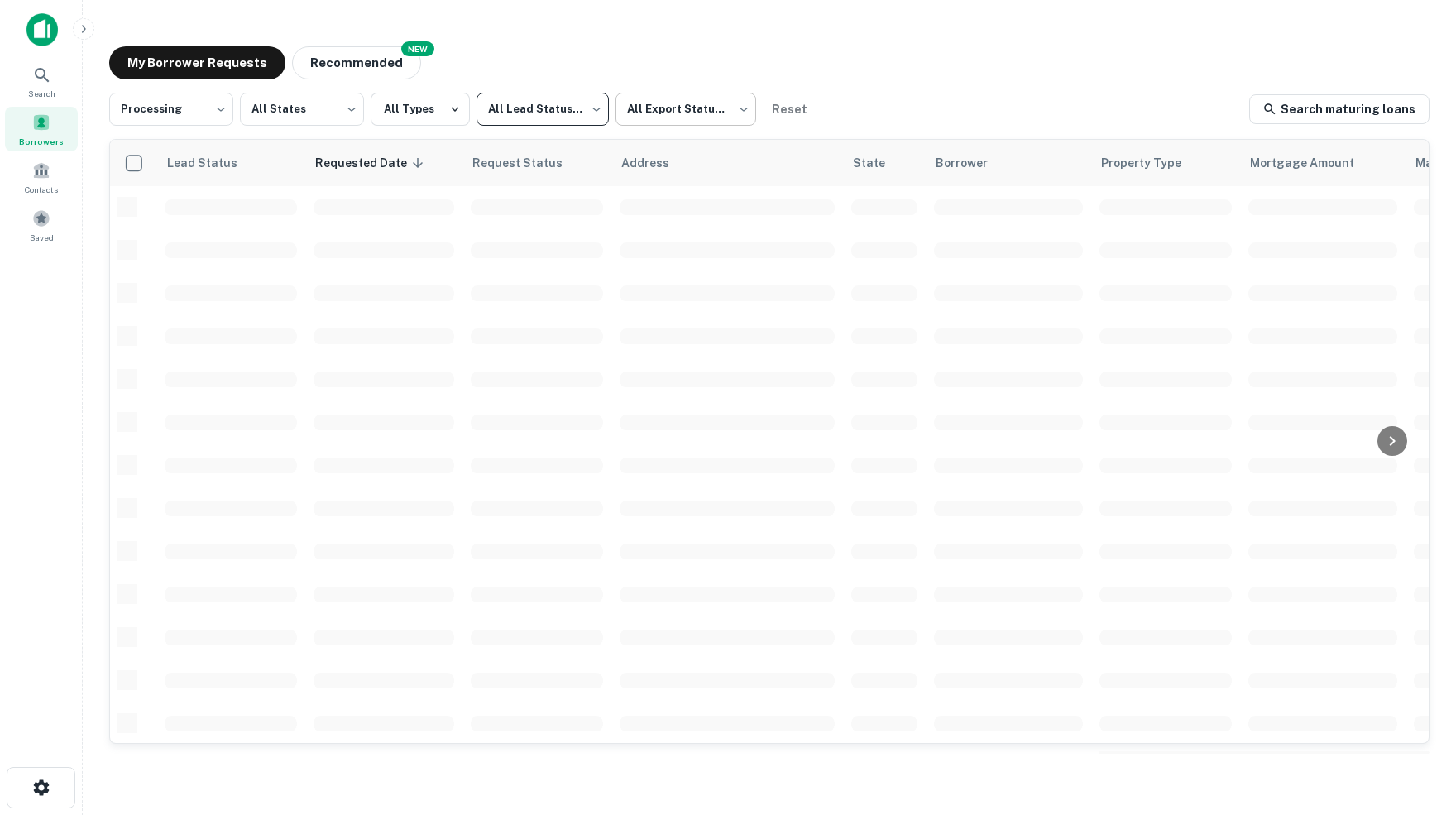
click at [746, 111] on body "**********" at bounding box center [728, 408] width 1456 height 815
click at [639, 185] on li "Exported" at bounding box center [692, 182] width 150 height 30
type input "****"
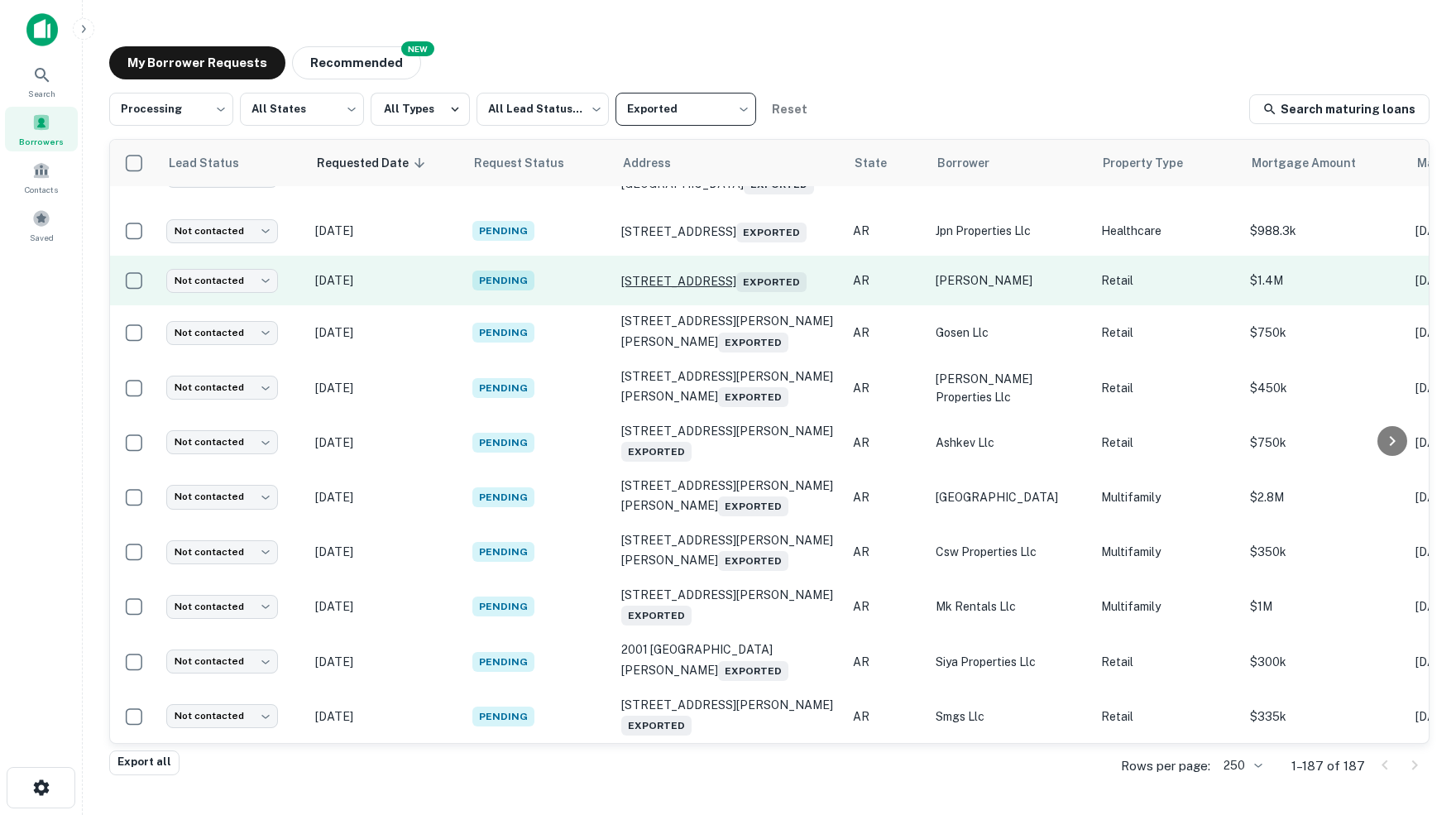
scroll to position [134, 0]
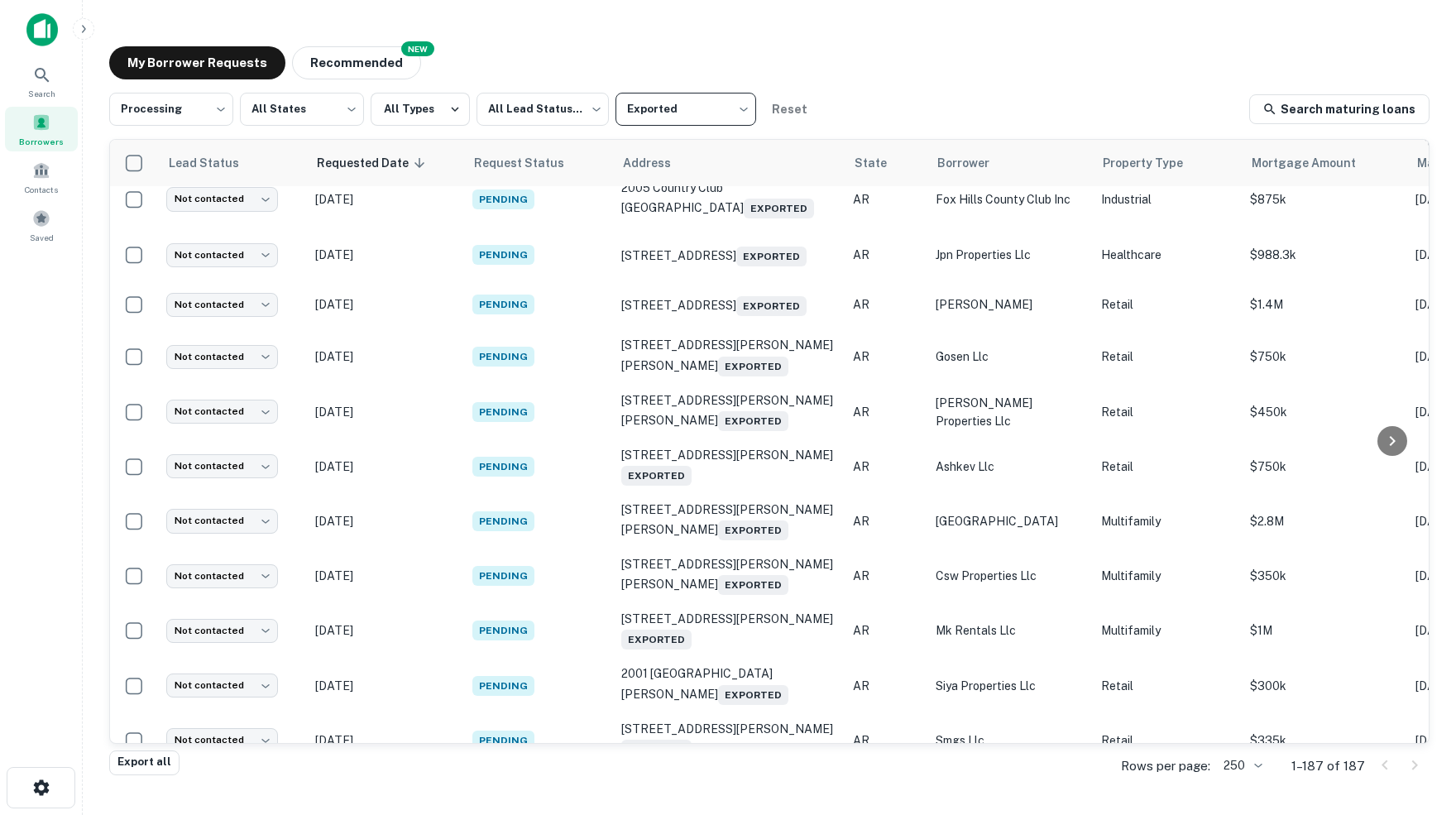
click at [1066, 48] on div "My Borrower Requests NEW Recommended" at bounding box center [770, 63] width 1320 height 33
click at [800, 108] on button "Reset" at bounding box center [789, 109] width 53 height 33
type input "***"
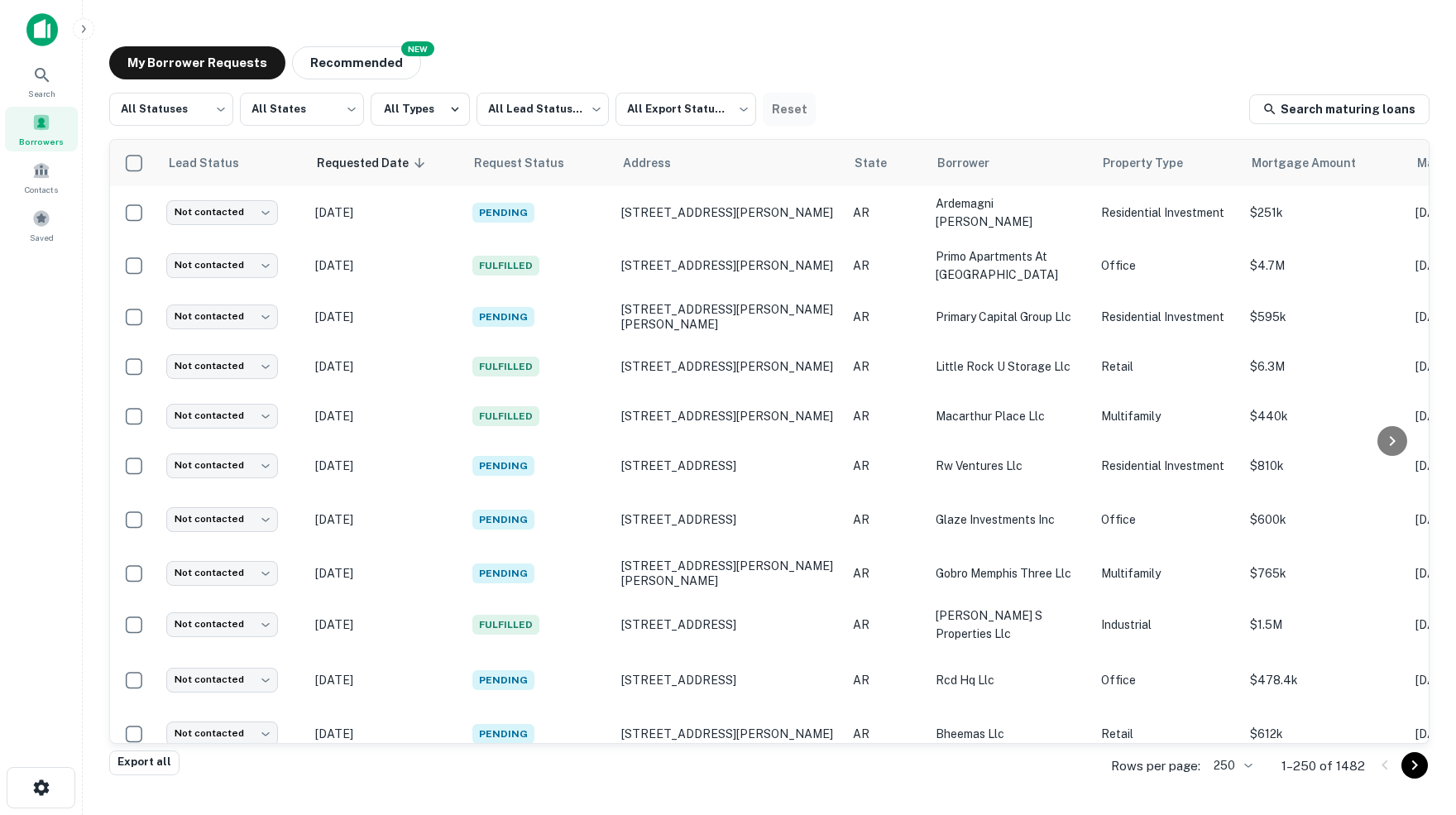
click at [805, 106] on button "Reset" at bounding box center [789, 109] width 53 height 33
click at [338, 57] on button "Recommended" at bounding box center [356, 63] width 129 height 33
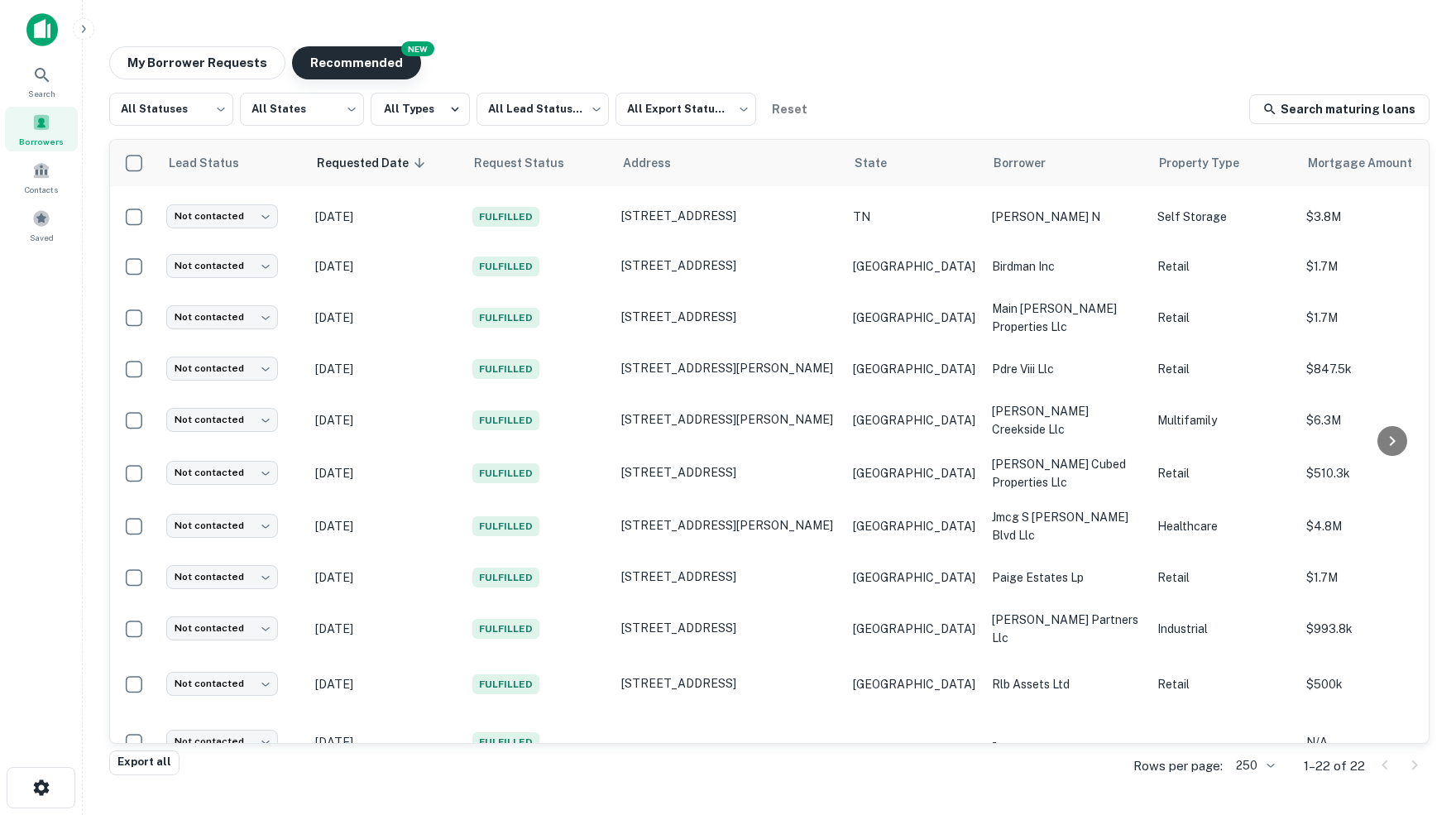
click at [367, 64] on button "Recommended" at bounding box center [356, 63] width 129 height 33
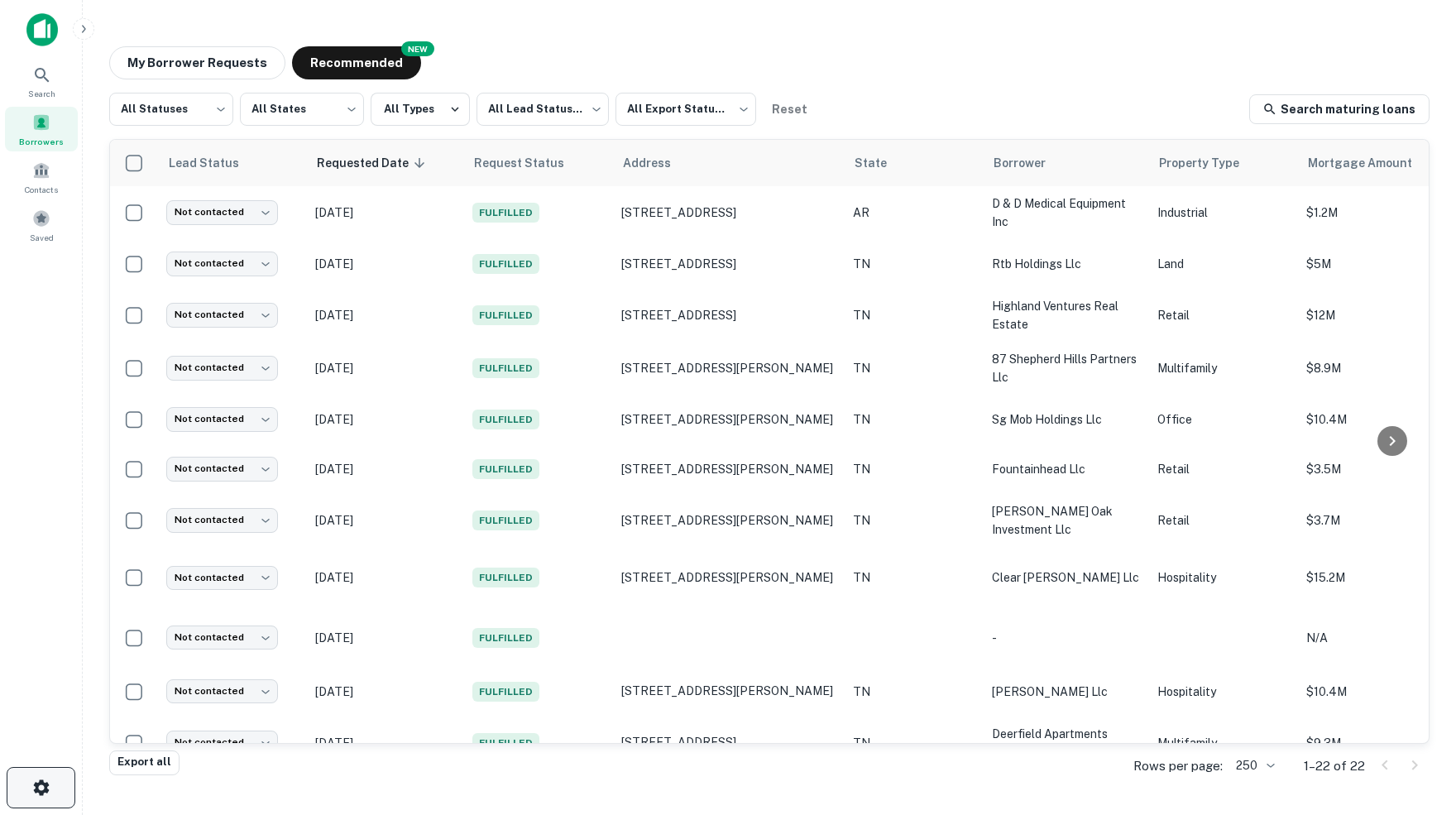
click at [34, 783] on icon "button" at bounding box center [41, 787] width 15 height 15
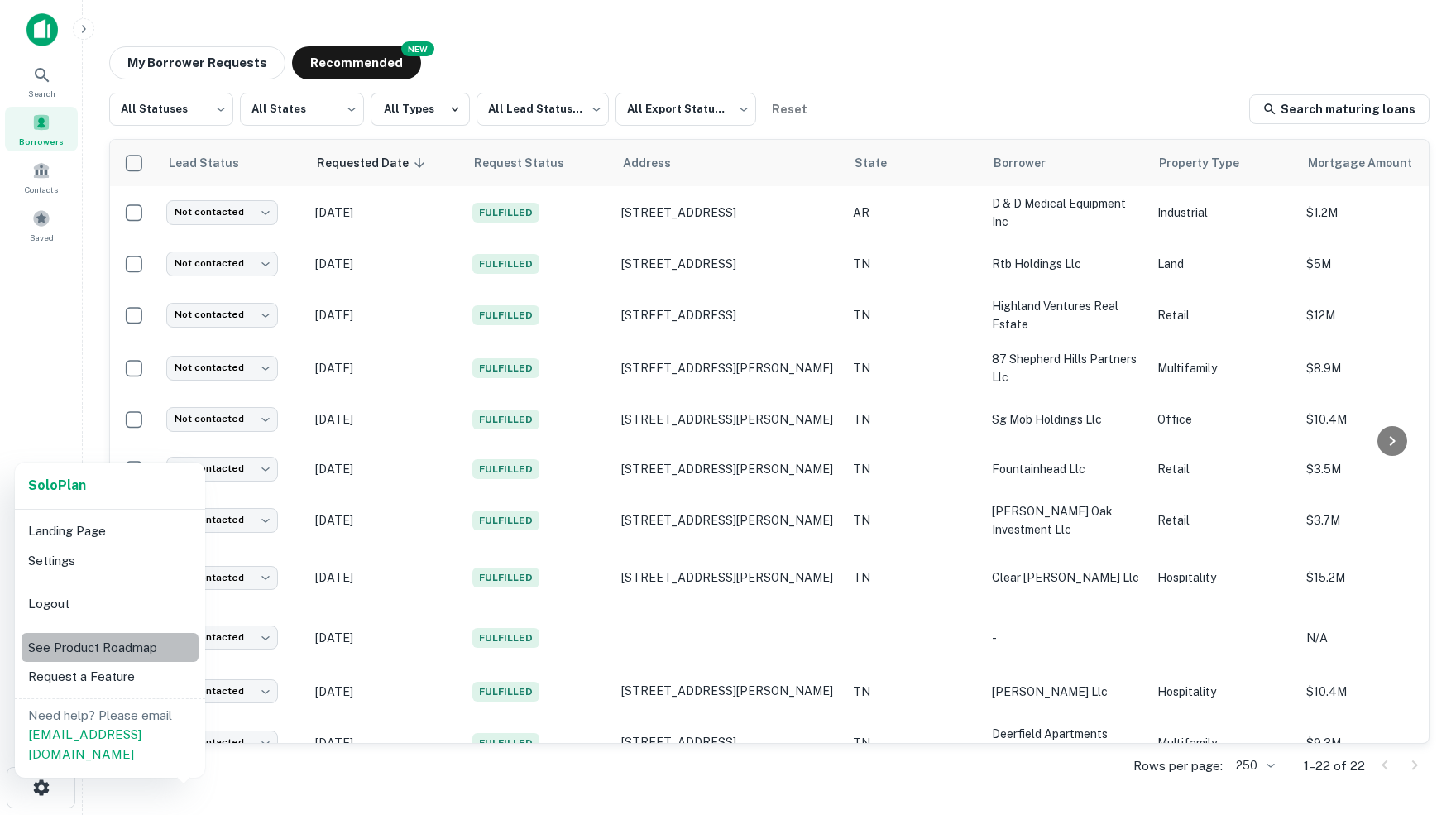
click at [128, 640] on li "See Product Roadmap" at bounding box center [109, 648] width 177 height 30
click at [345, 775] on div at bounding box center [728, 408] width 1456 height 815
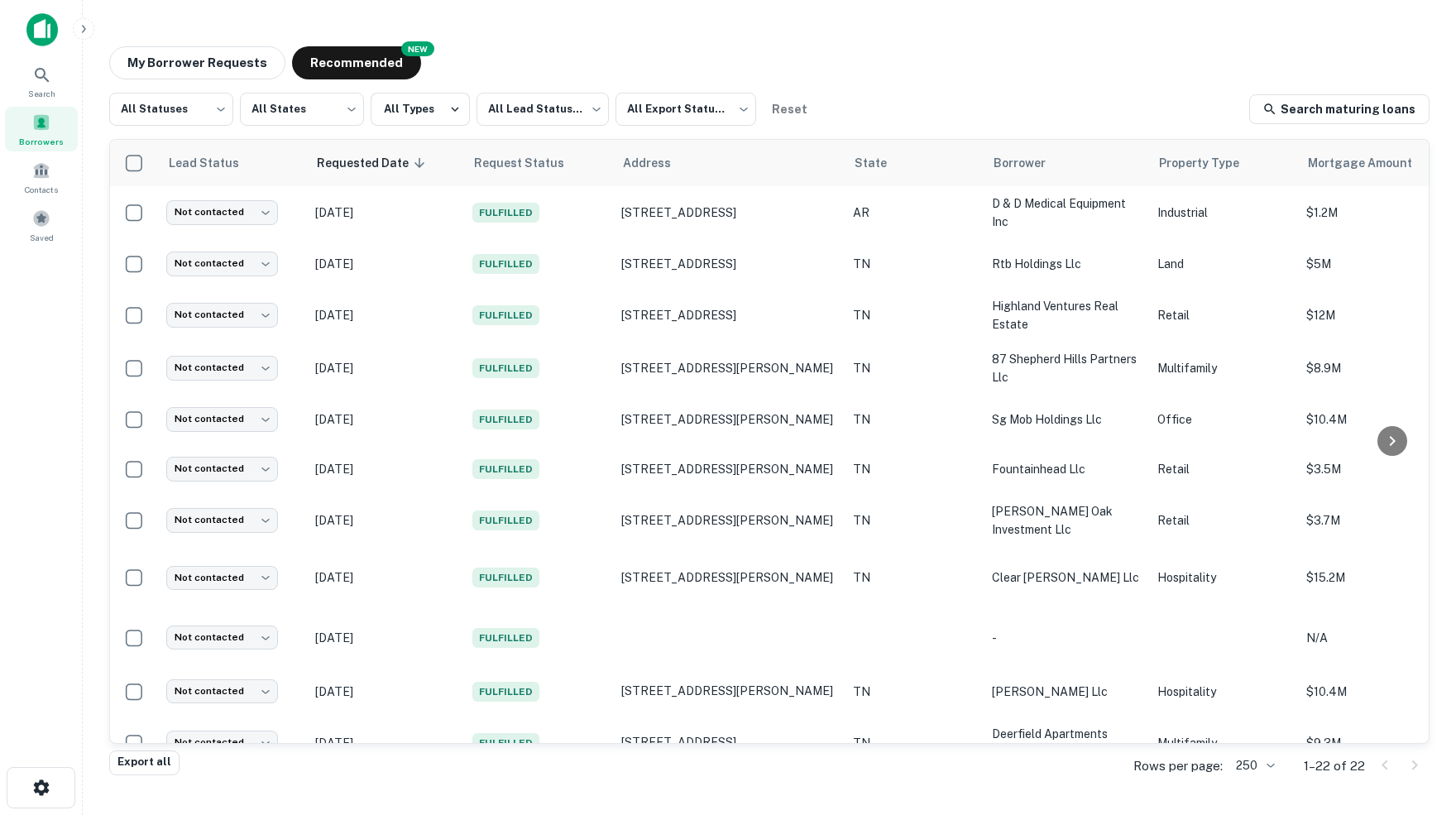
click at [665, 42] on div "My Borrower Requests NEW Recommended All Statuses *** ​ All States *** ​ All Ty…" at bounding box center [769, 400] width 1347 height 734
click at [1190, 73] on div "My Borrower Requests NEW Recommended" at bounding box center [770, 63] width 1320 height 33
click at [43, 789] on icon "button" at bounding box center [41, 787] width 15 height 15
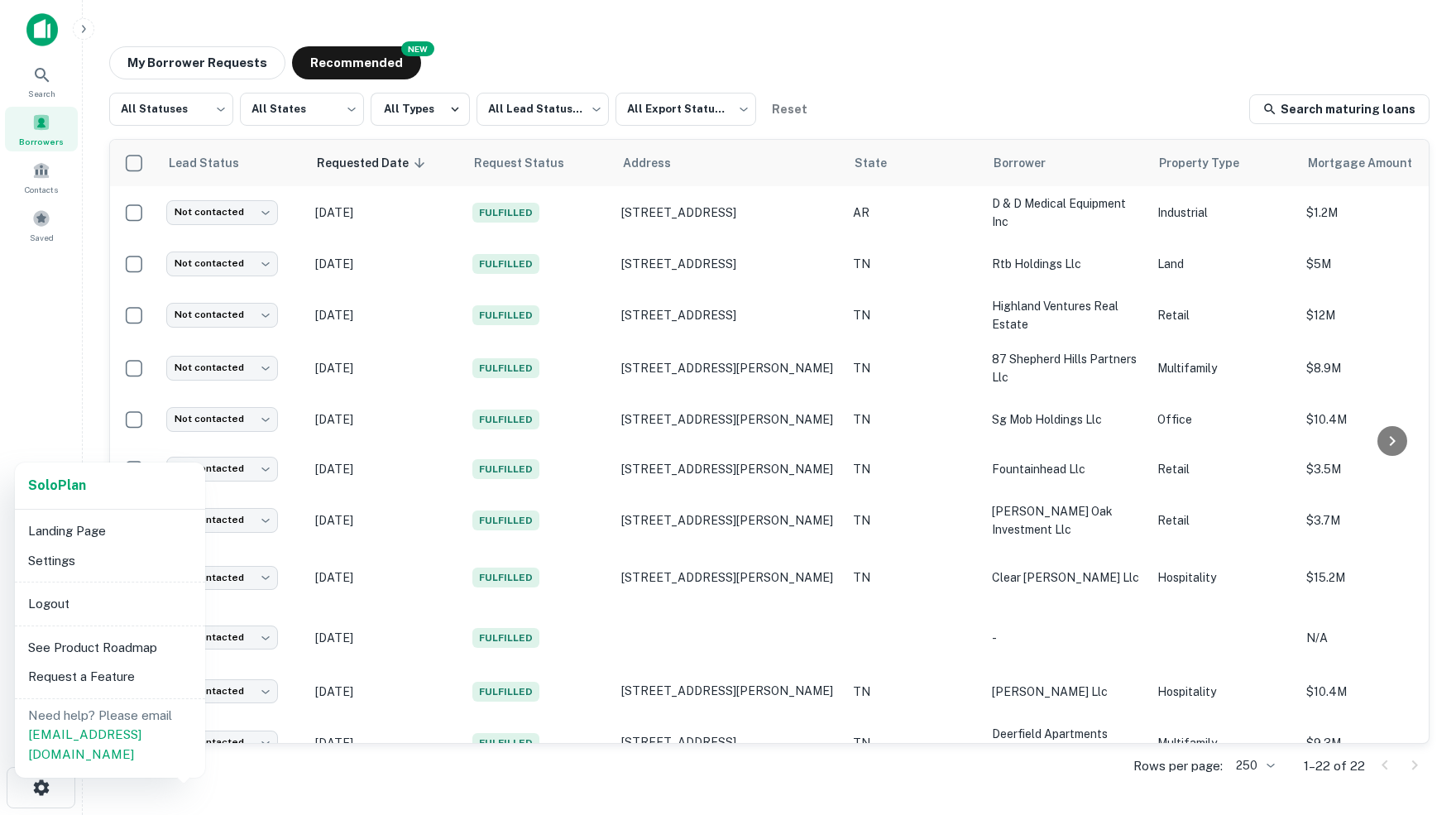
click at [89, 528] on li "Landing Page" at bounding box center [109, 530] width 177 height 30
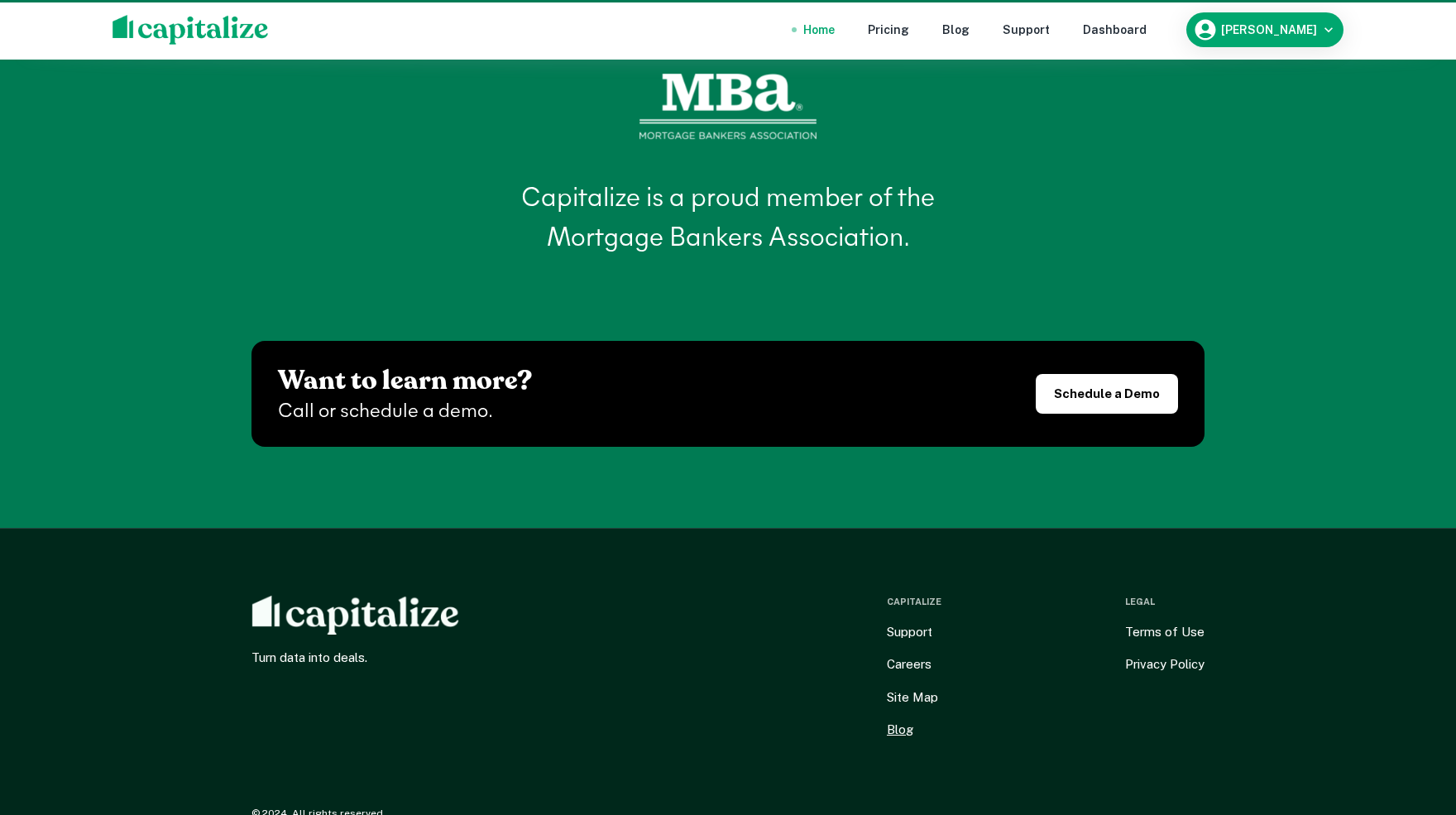
scroll to position [7148, 0]
click at [896, 720] on link "Blog" at bounding box center [899, 730] width 26 height 20
